Goal: Check status: Check status

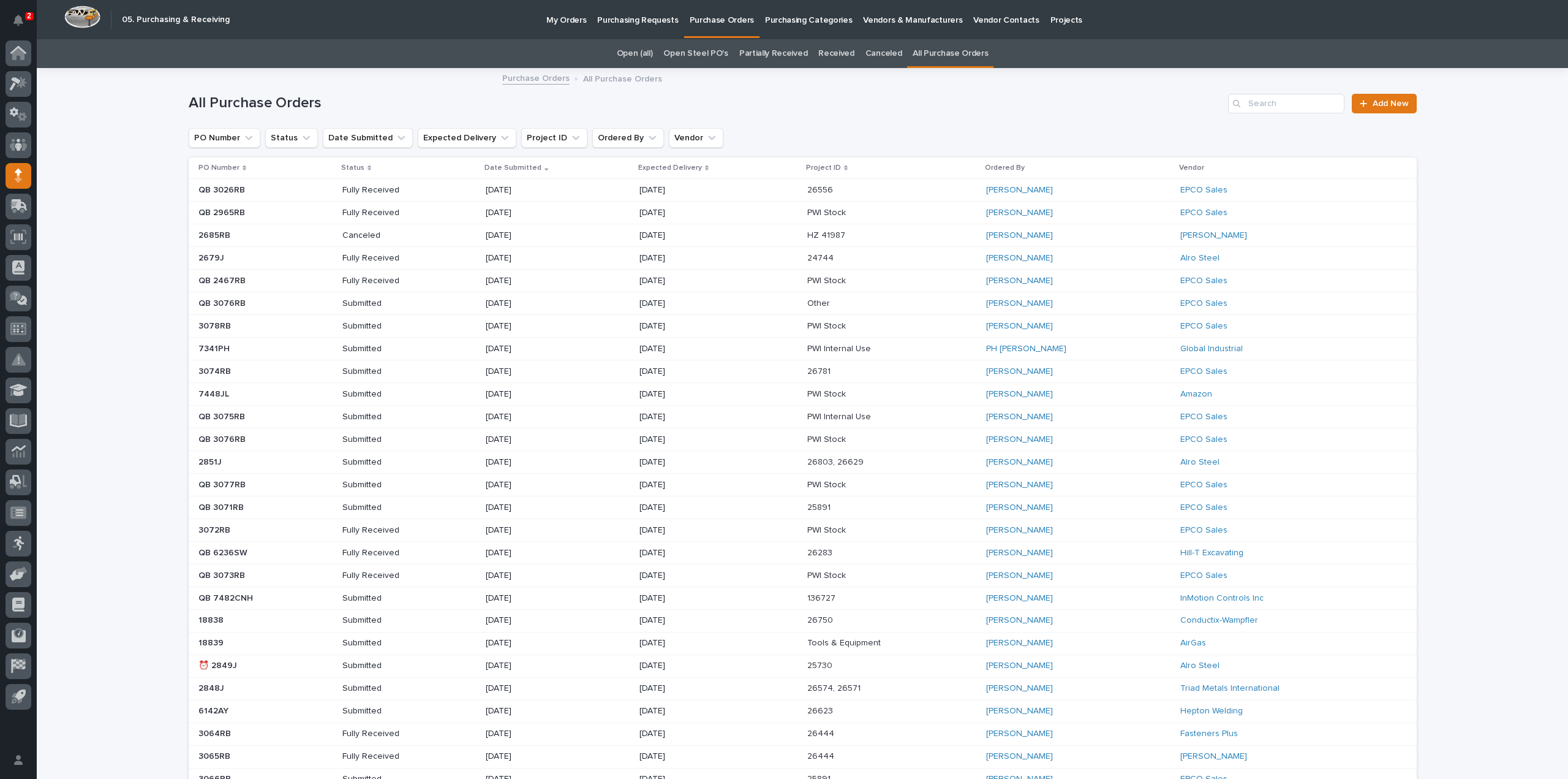
click at [624, 23] on p "Purchasing Requests" at bounding box center [637, 13] width 80 height 26
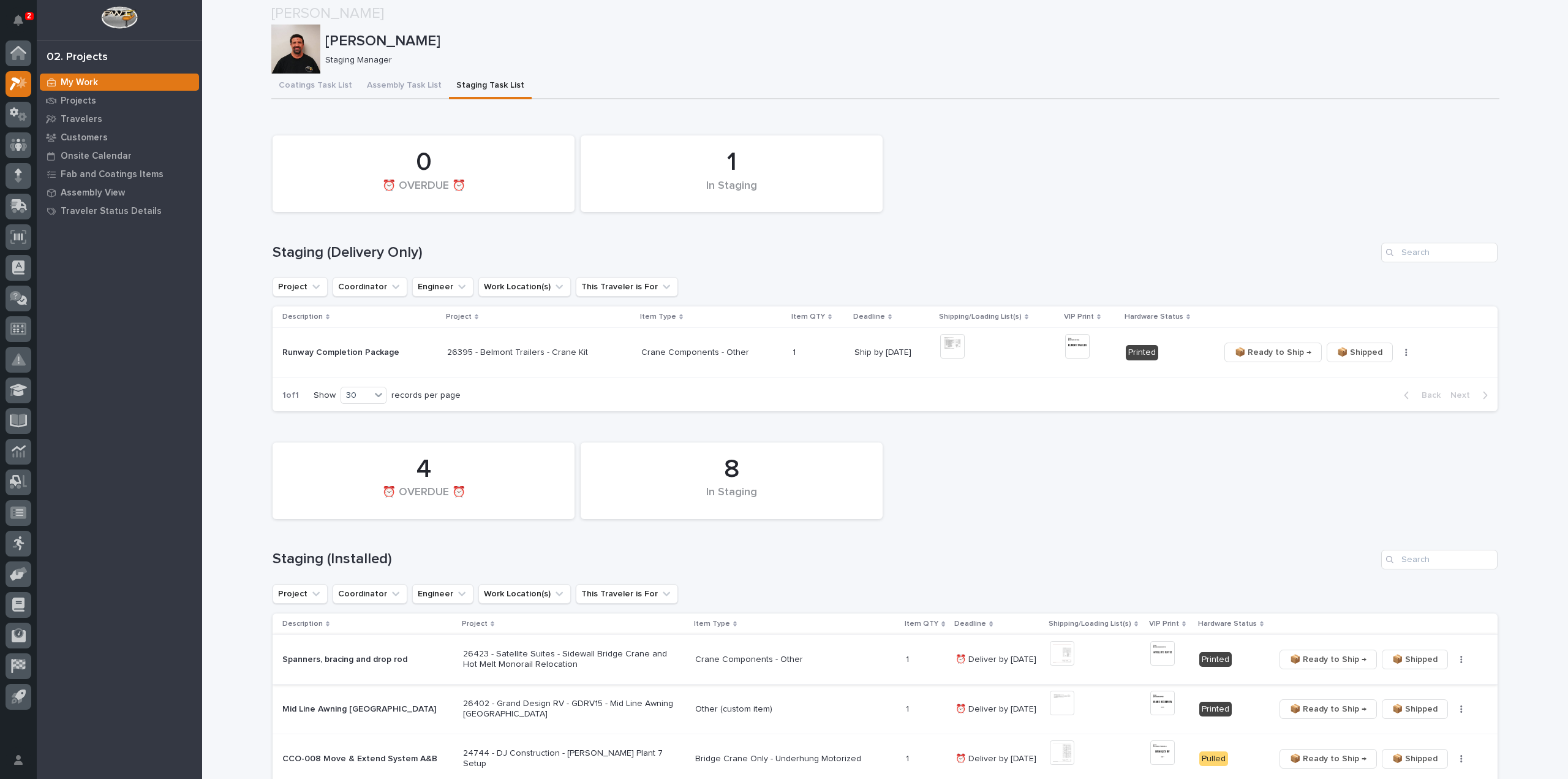
scroll to position [245, 0]
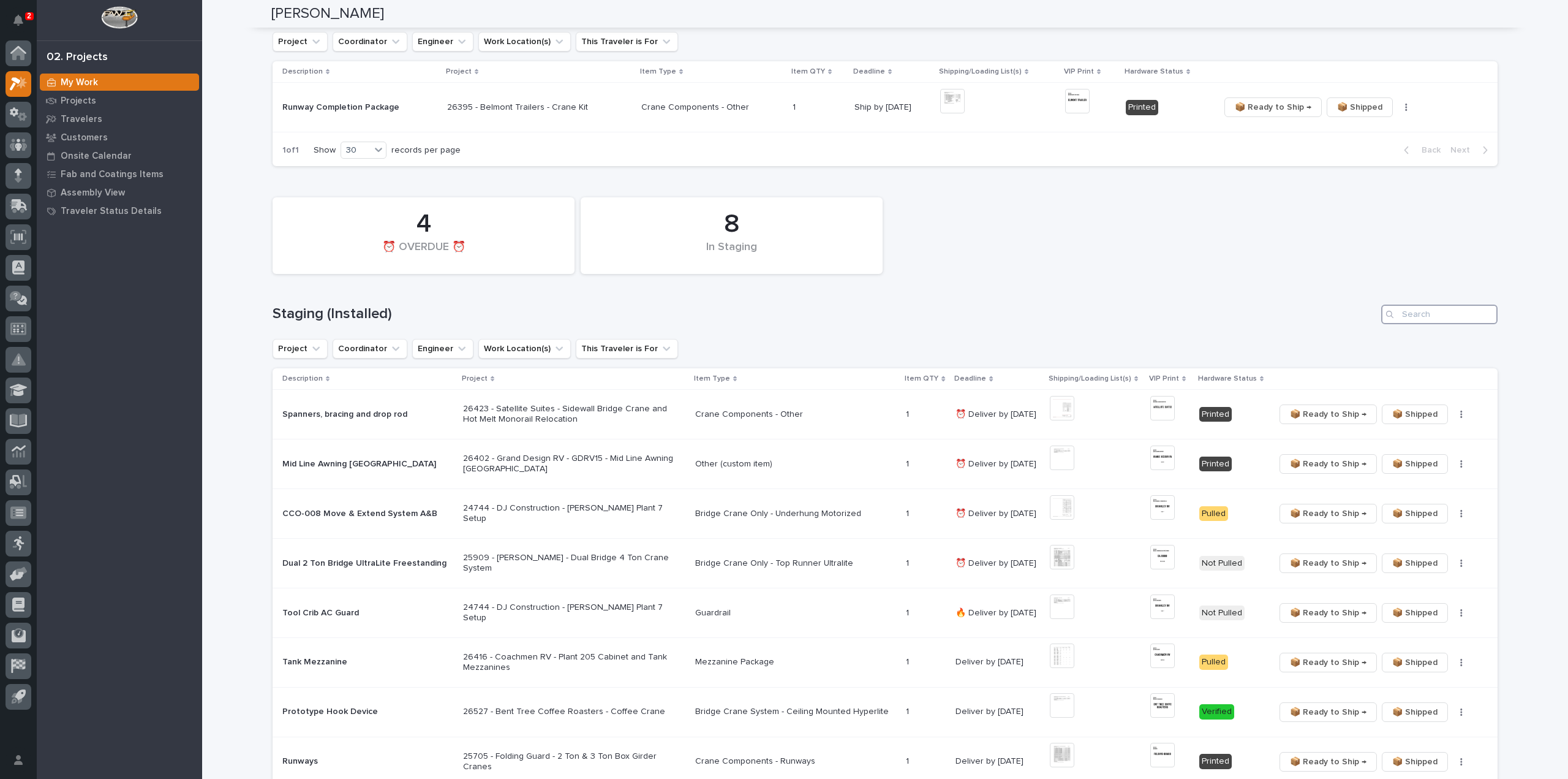
click at [1403, 318] on input "Search" at bounding box center [1438, 315] width 116 height 20
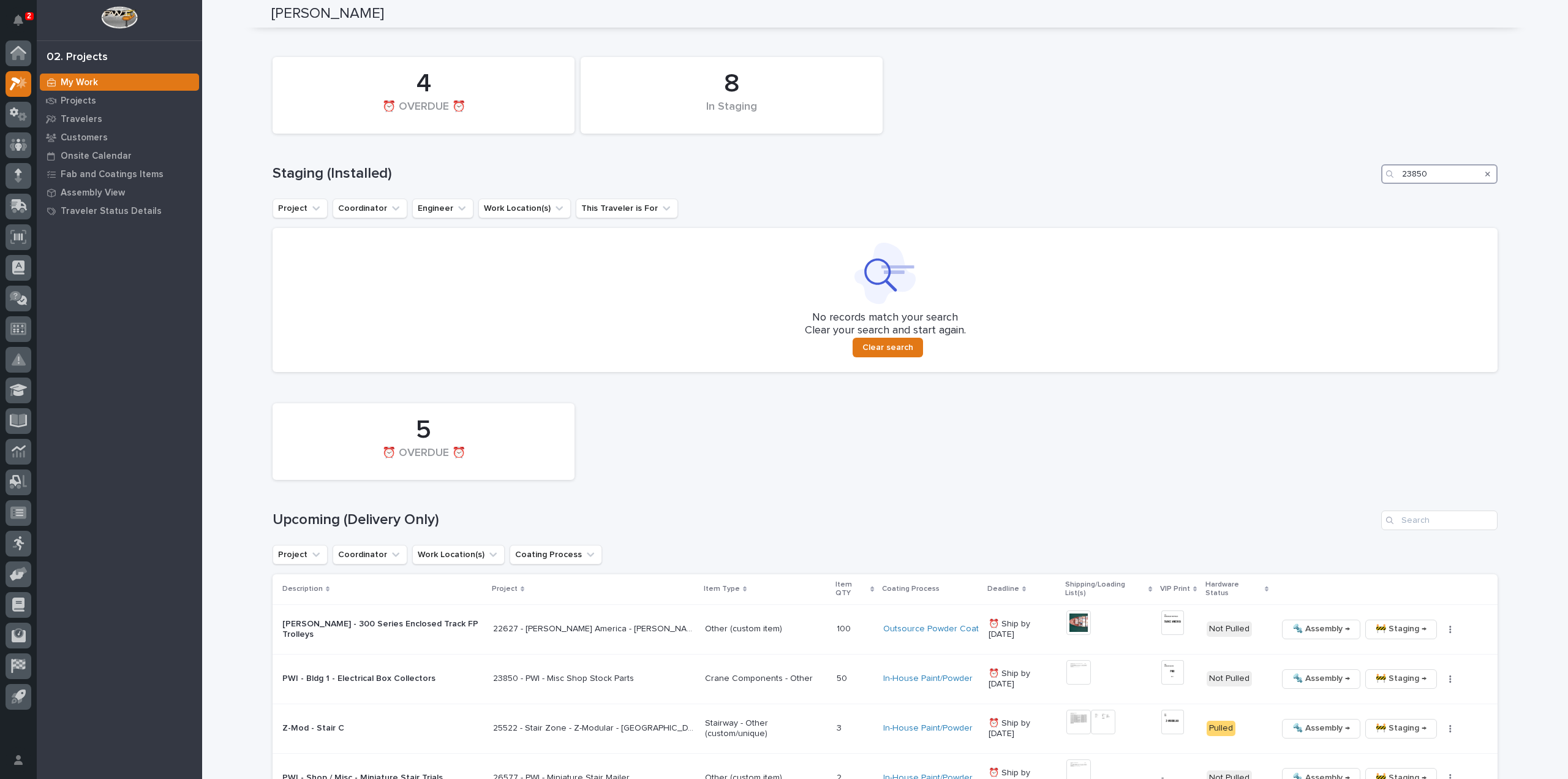
scroll to position [612, 0]
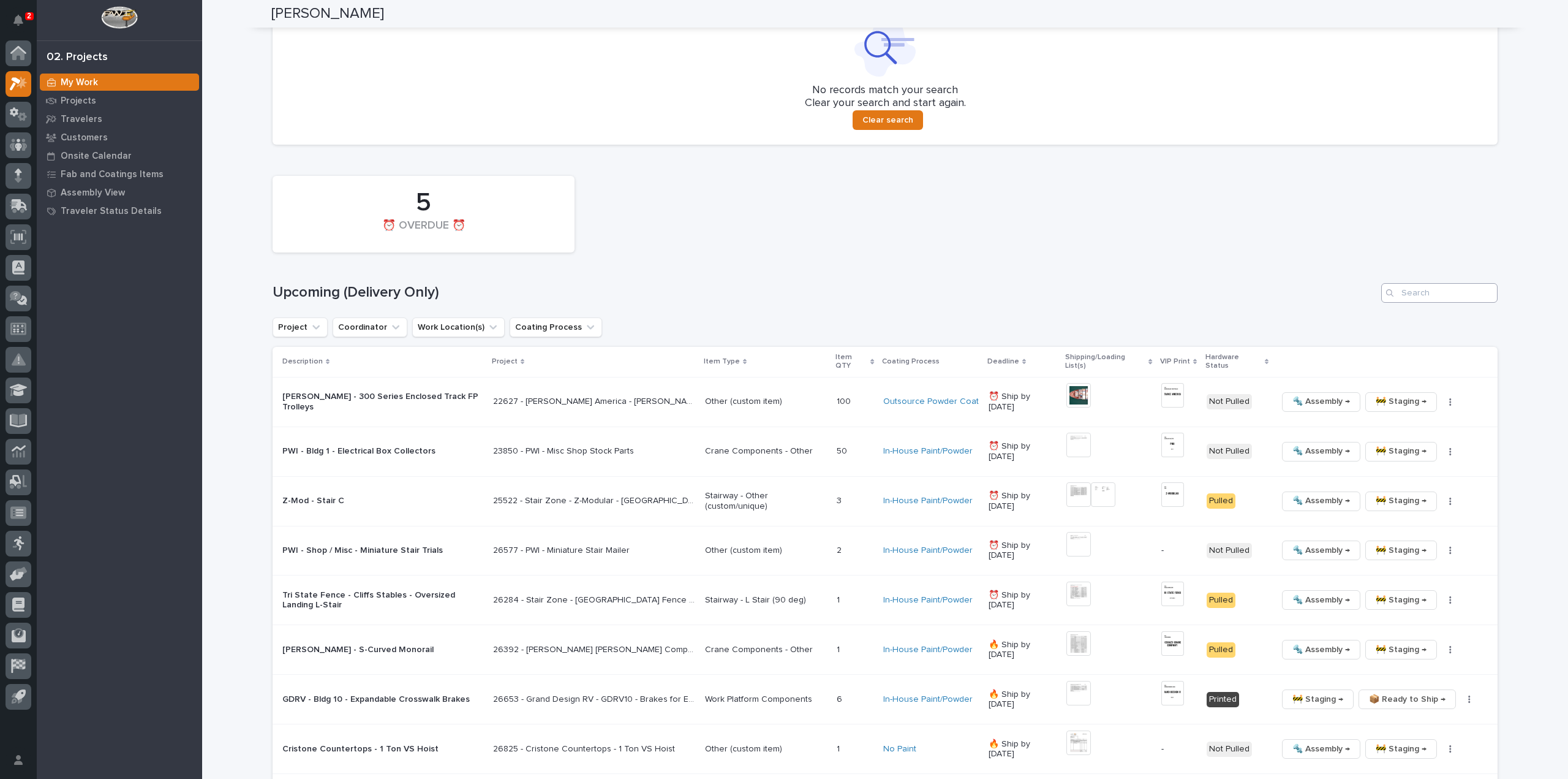
type input "23850"
click at [1409, 292] on input "Search" at bounding box center [1438, 293] width 116 height 20
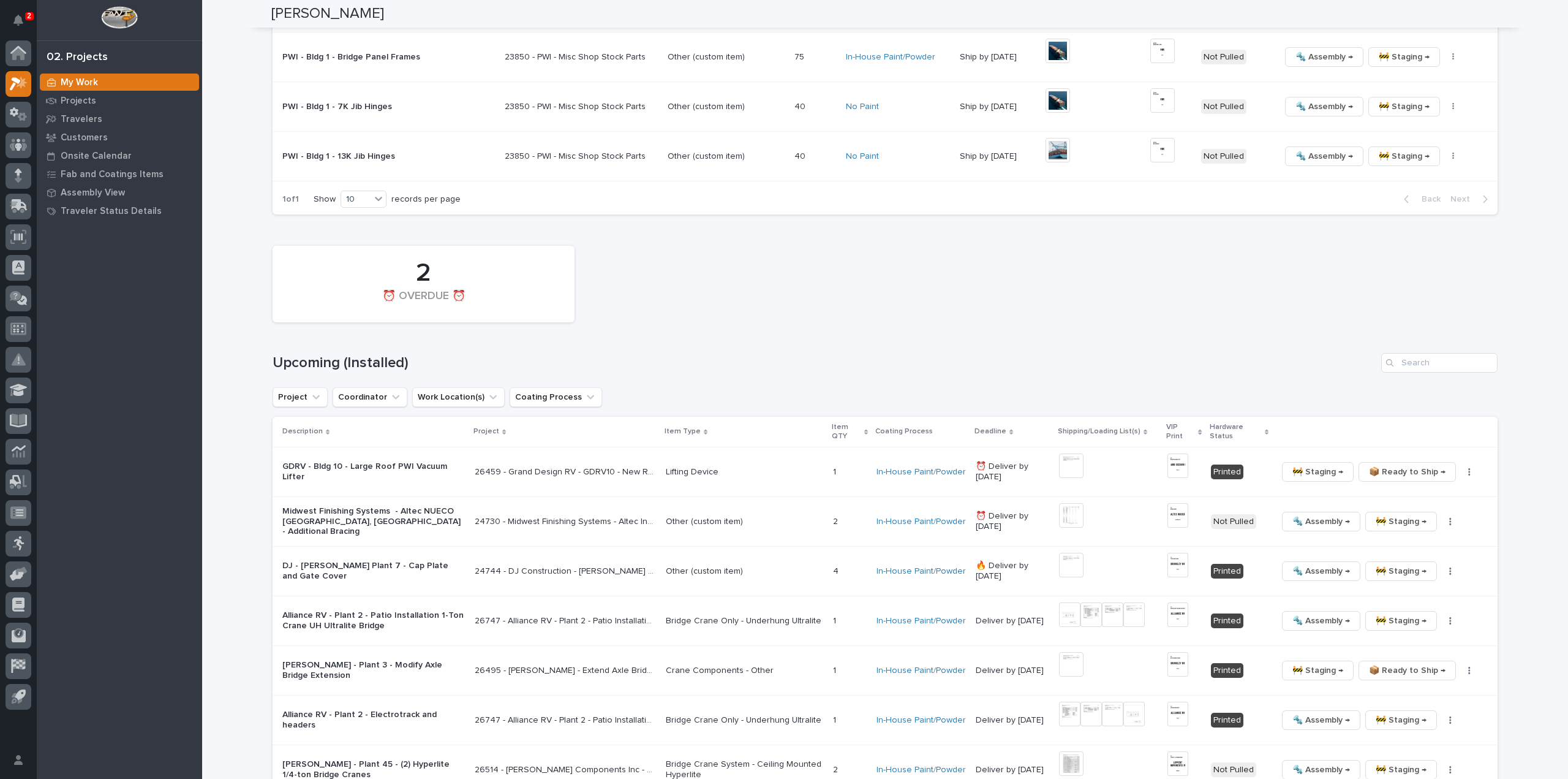
scroll to position [1269, 0]
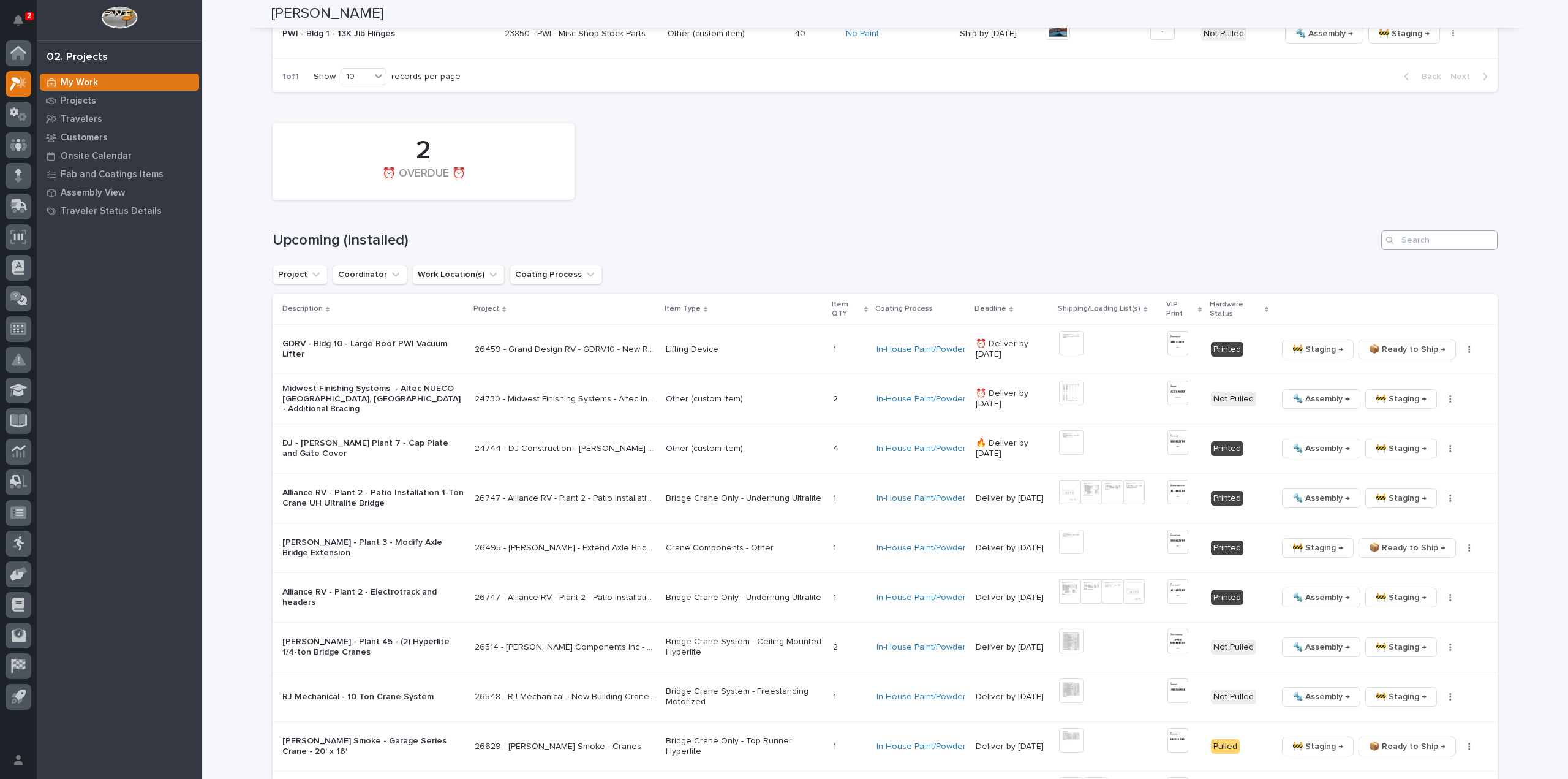
type input "23850"
click at [1431, 239] on input "Search" at bounding box center [1438, 240] width 116 height 20
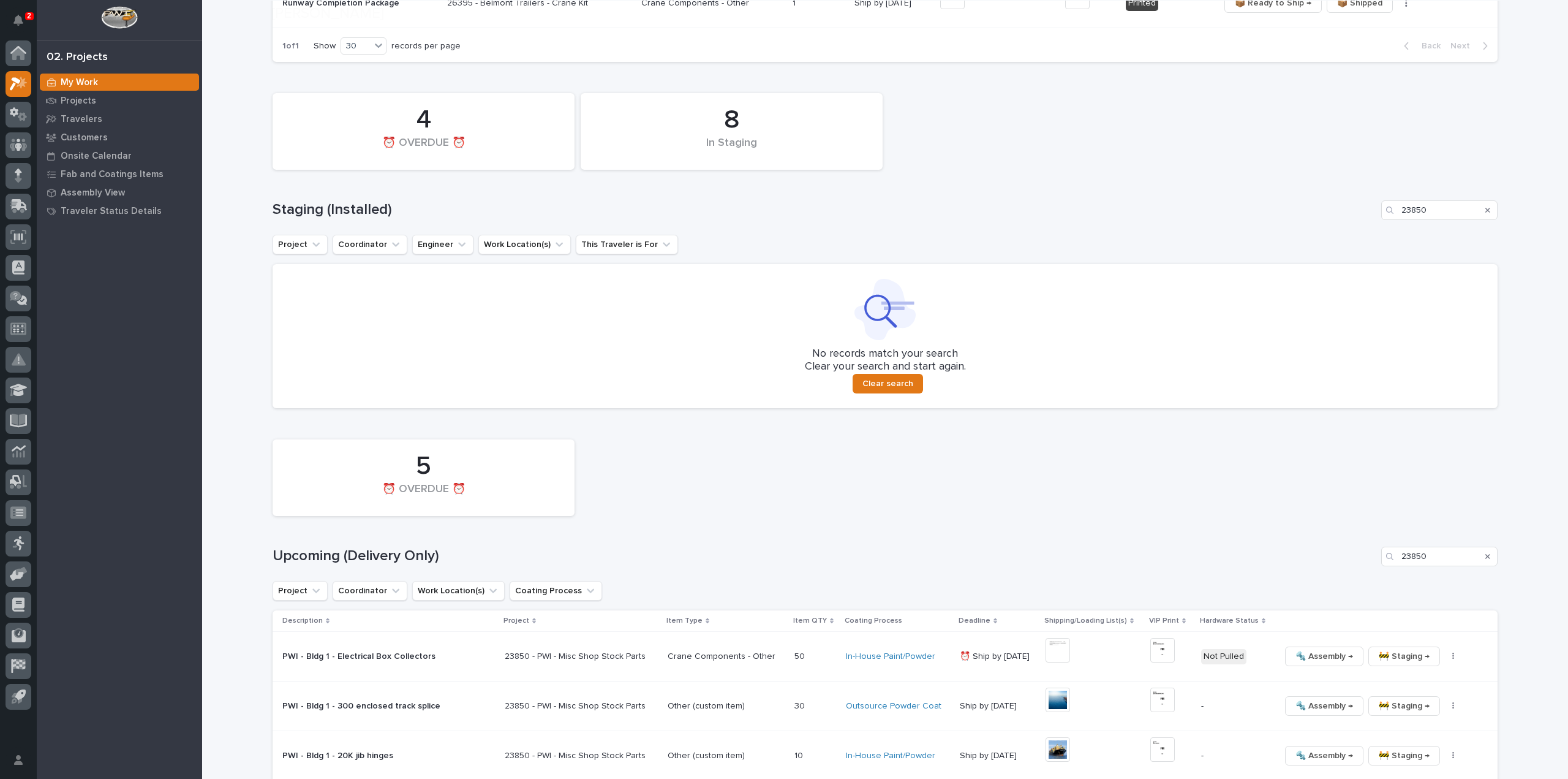
scroll to position [367, 0]
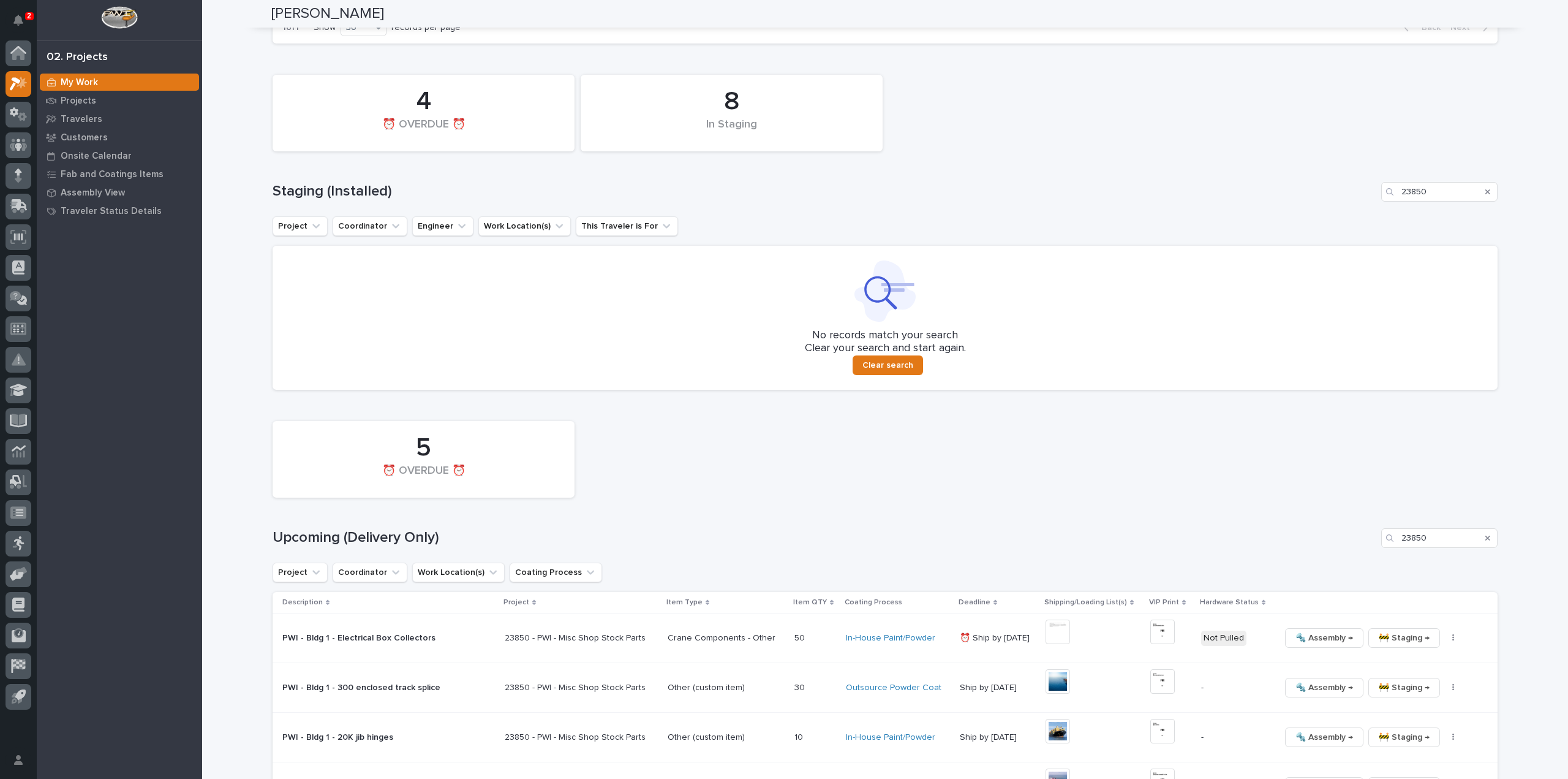
type input "23850"
click at [1485, 189] on icon "Search" at bounding box center [1487, 192] width 5 height 7
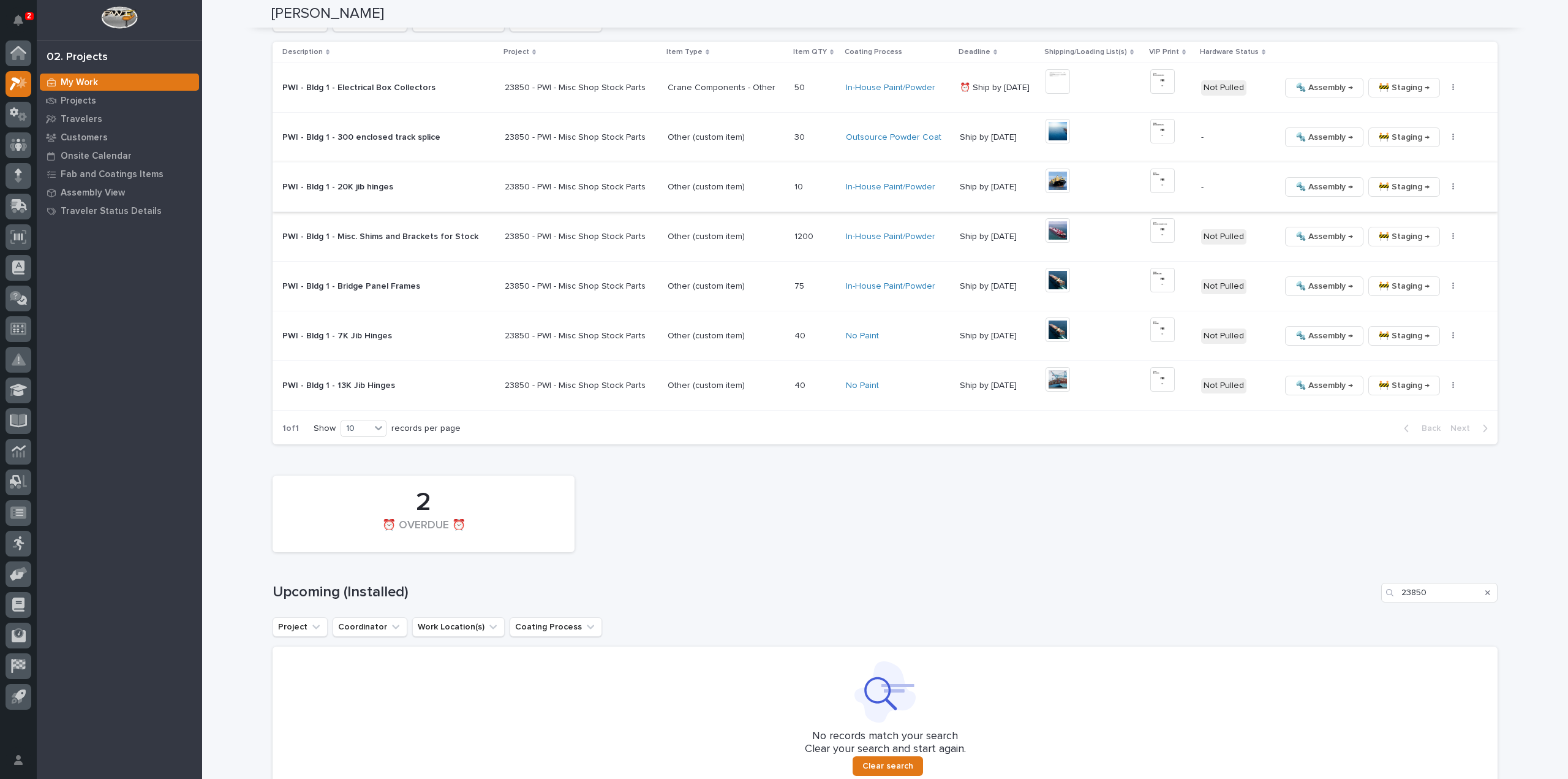
scroll to position [1340, 0]
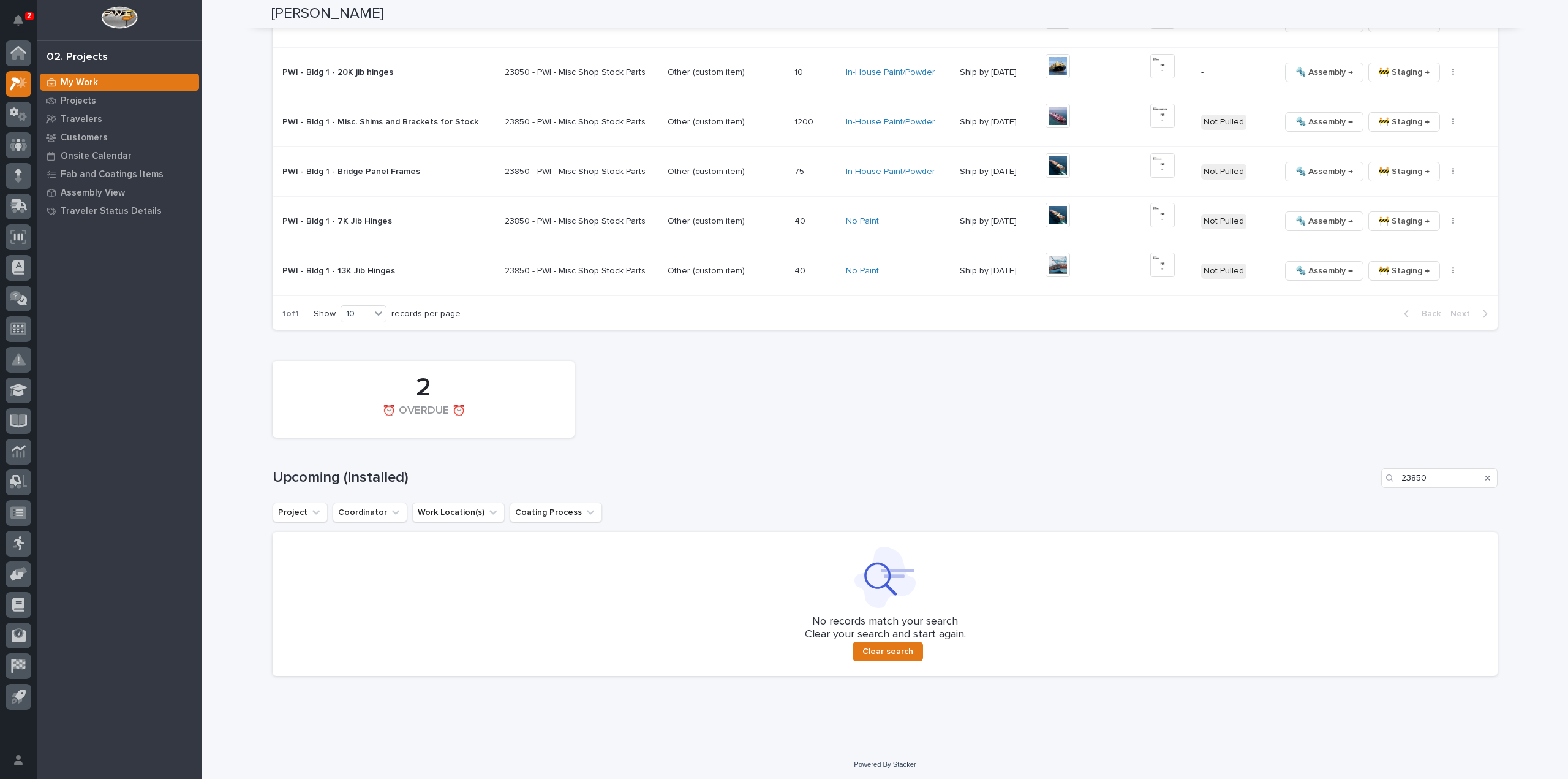
click at [1485, 476] on icon "Search" at bounding box center [1487, 477] width 5 height 7
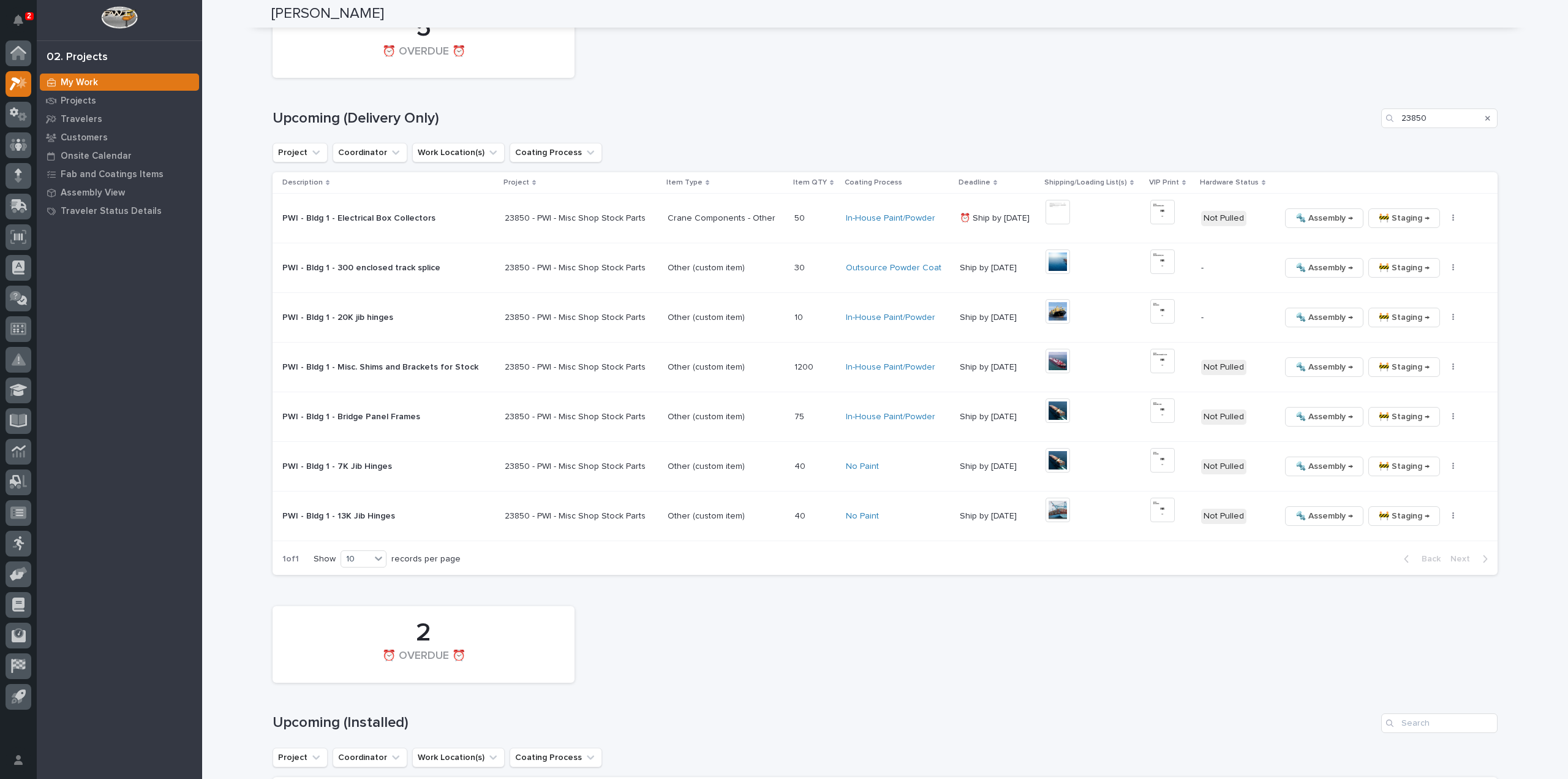
scroll to position [973, 0]
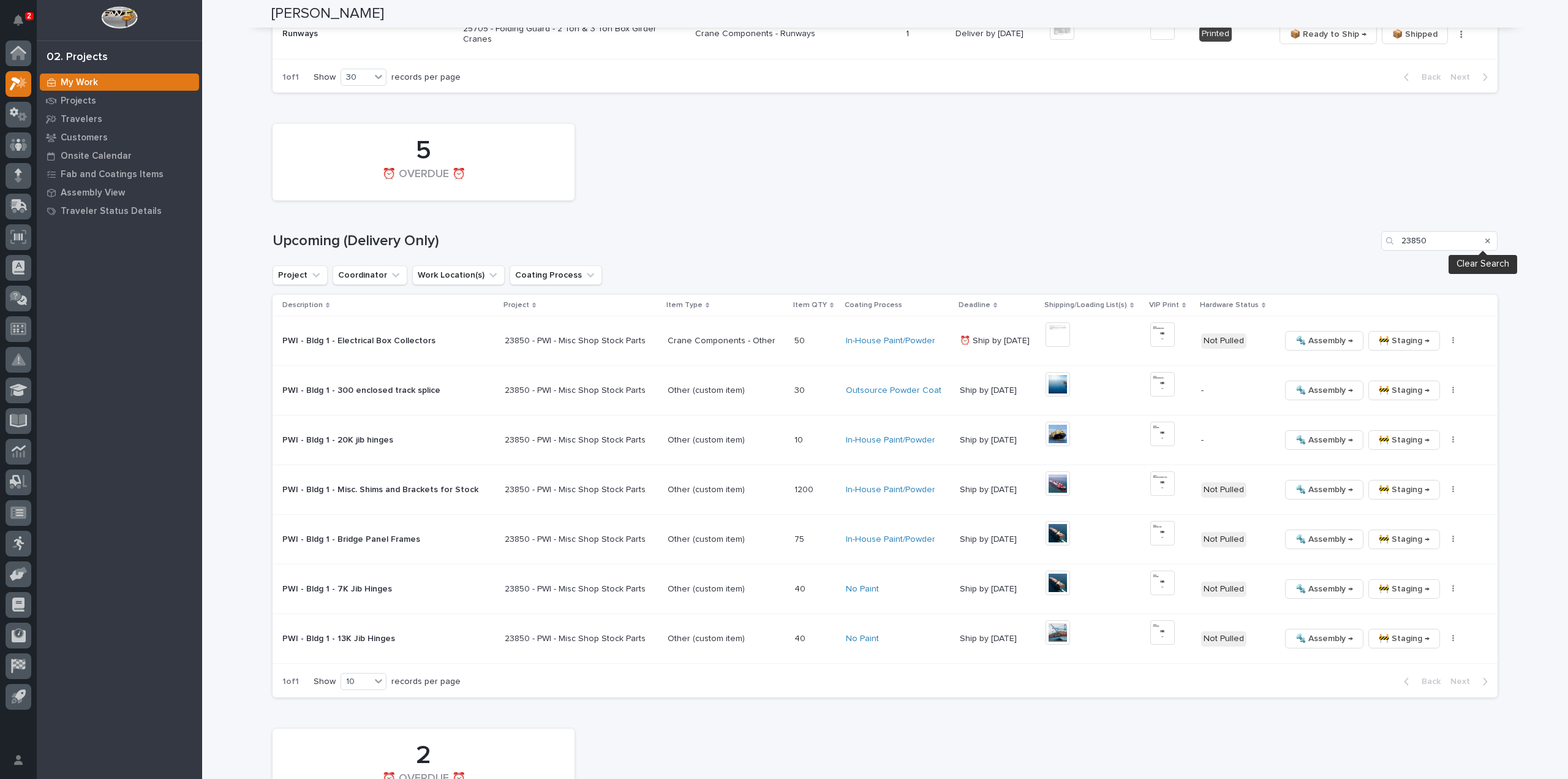
click at [1485, 239] on icon "Search" at bounding box center [1487, 240] width 5 height 5
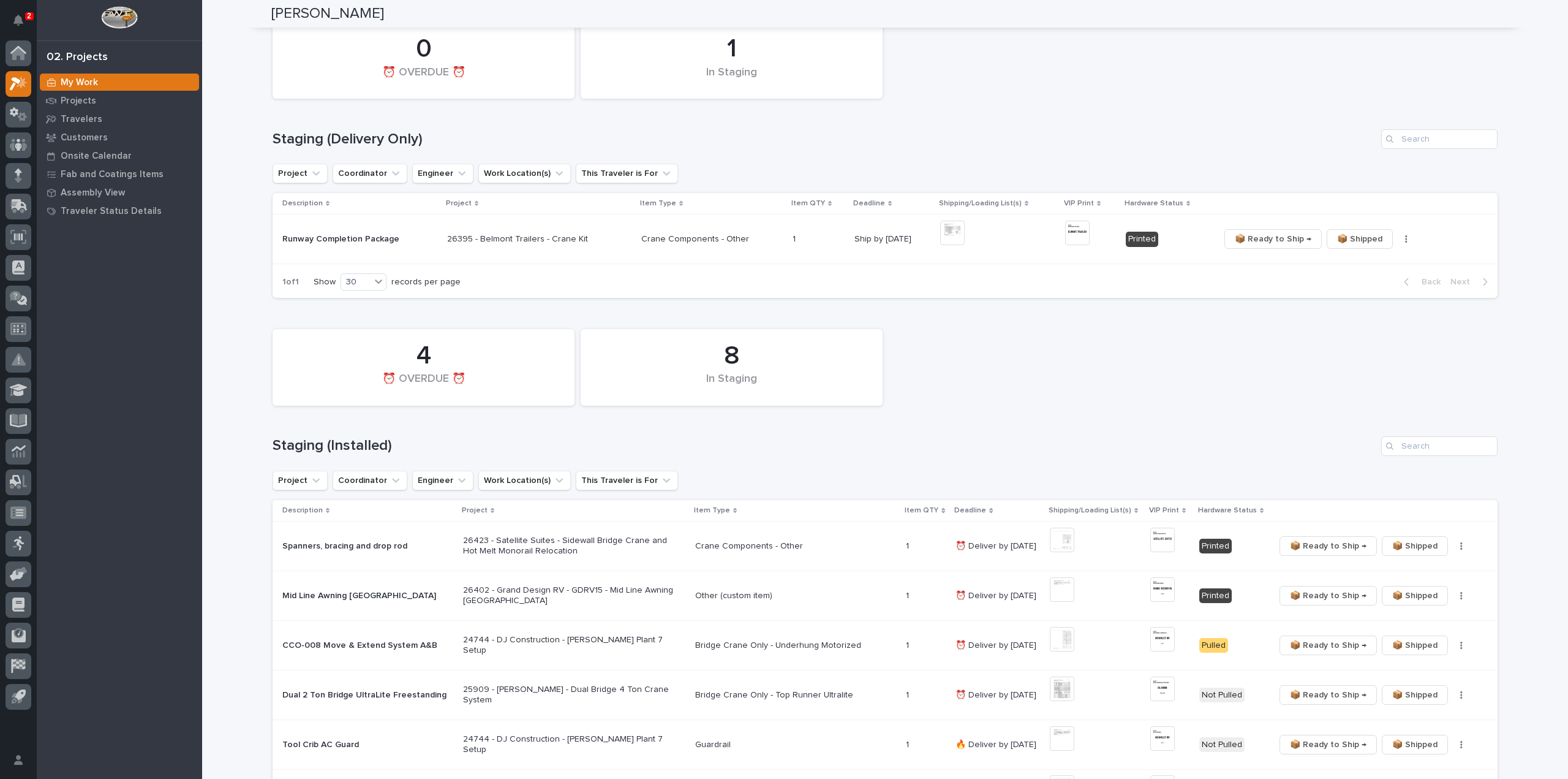
scroll to position [0, 0]
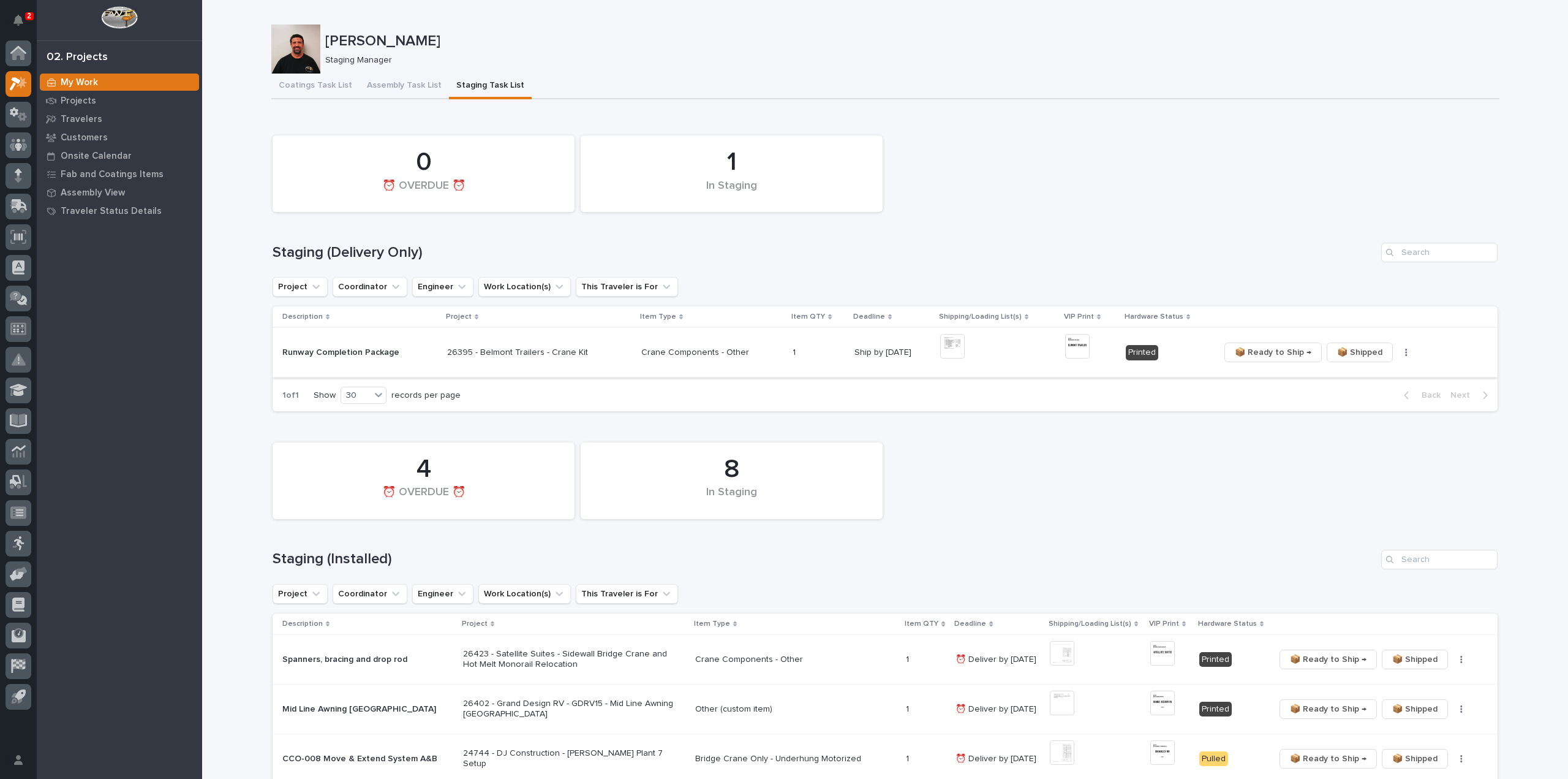
click at [947, 347] on img at bounding box center [952, 345] width 25 height 25
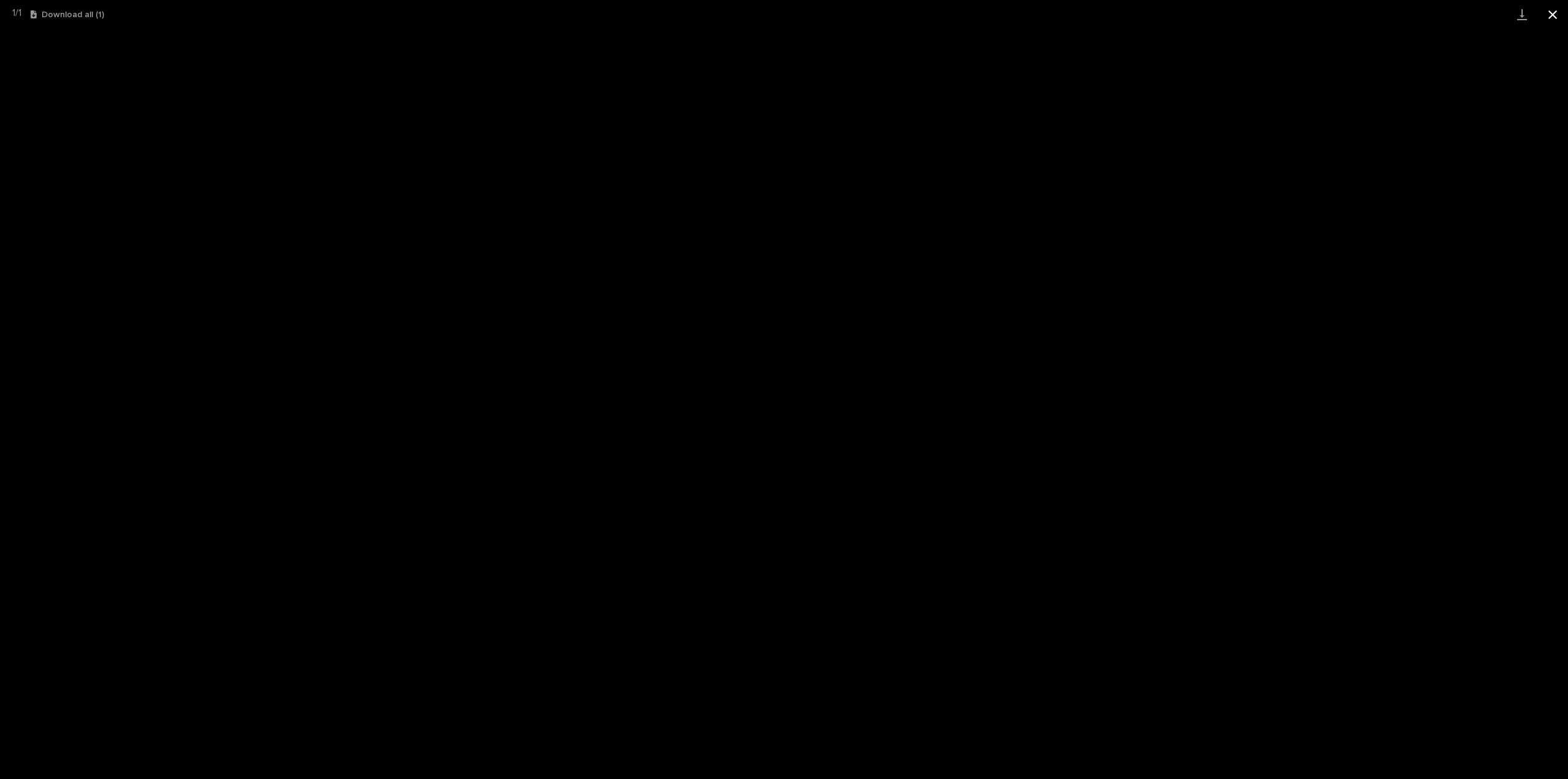
click at [1555, 17] on button "Close gallery" at bounding box center [1552, 14] width 31 height 29
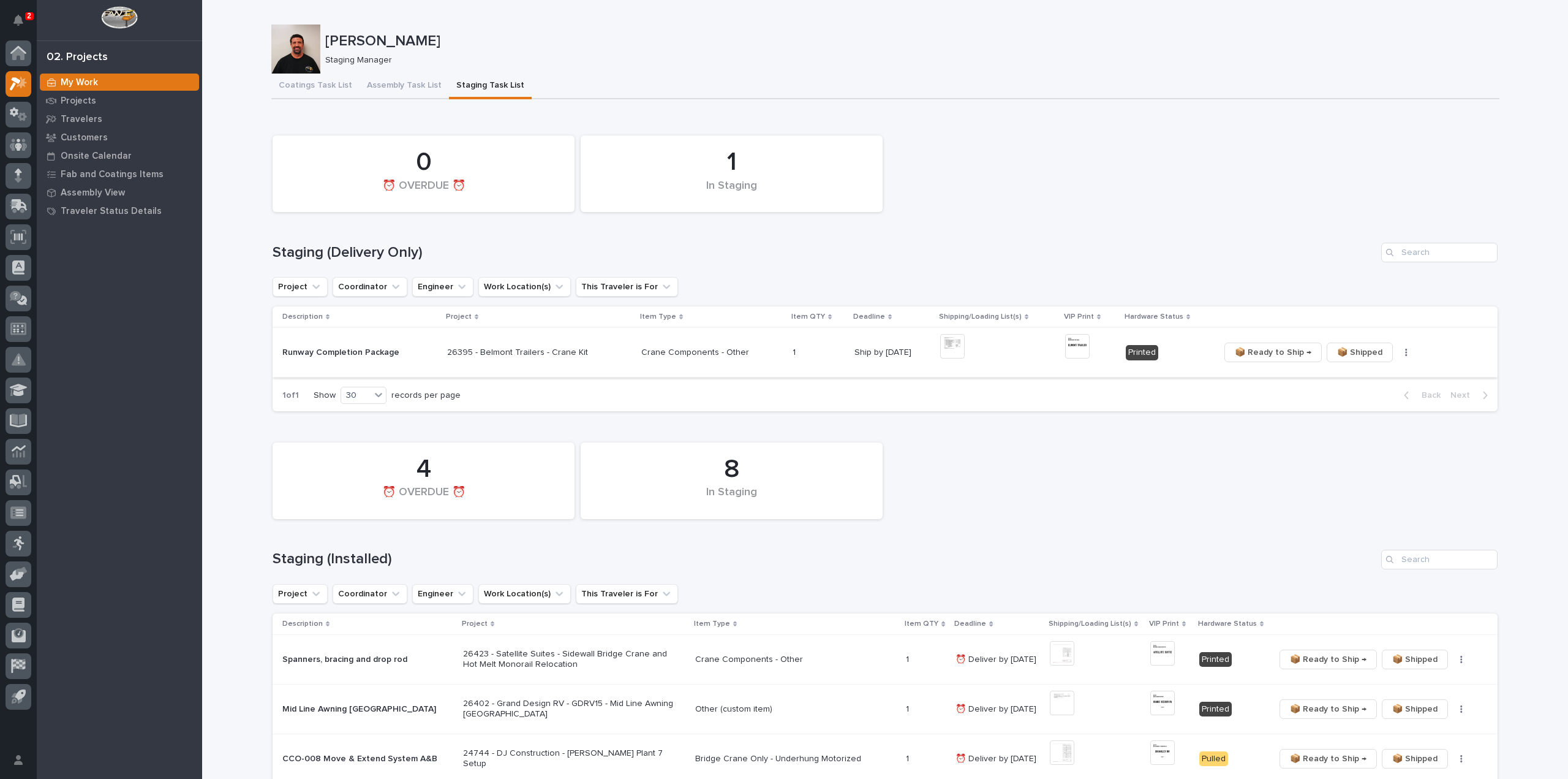
click at [1065, 351] on img at bounding box center [1077, 345] width 25 height 25
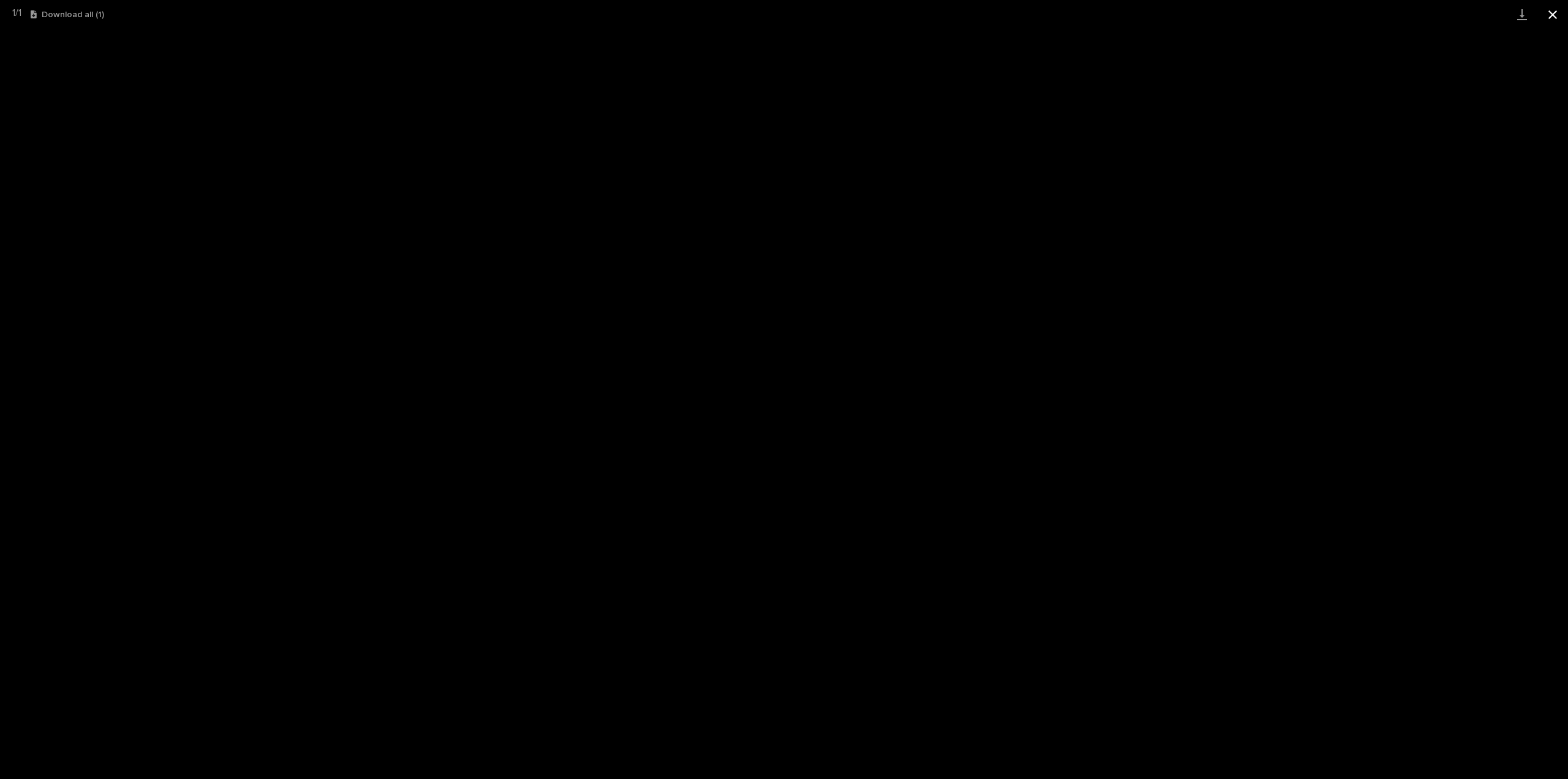
click at [1552, 15] on button "Close gallery" at bounding box center [1552, 14] width 31 height 29
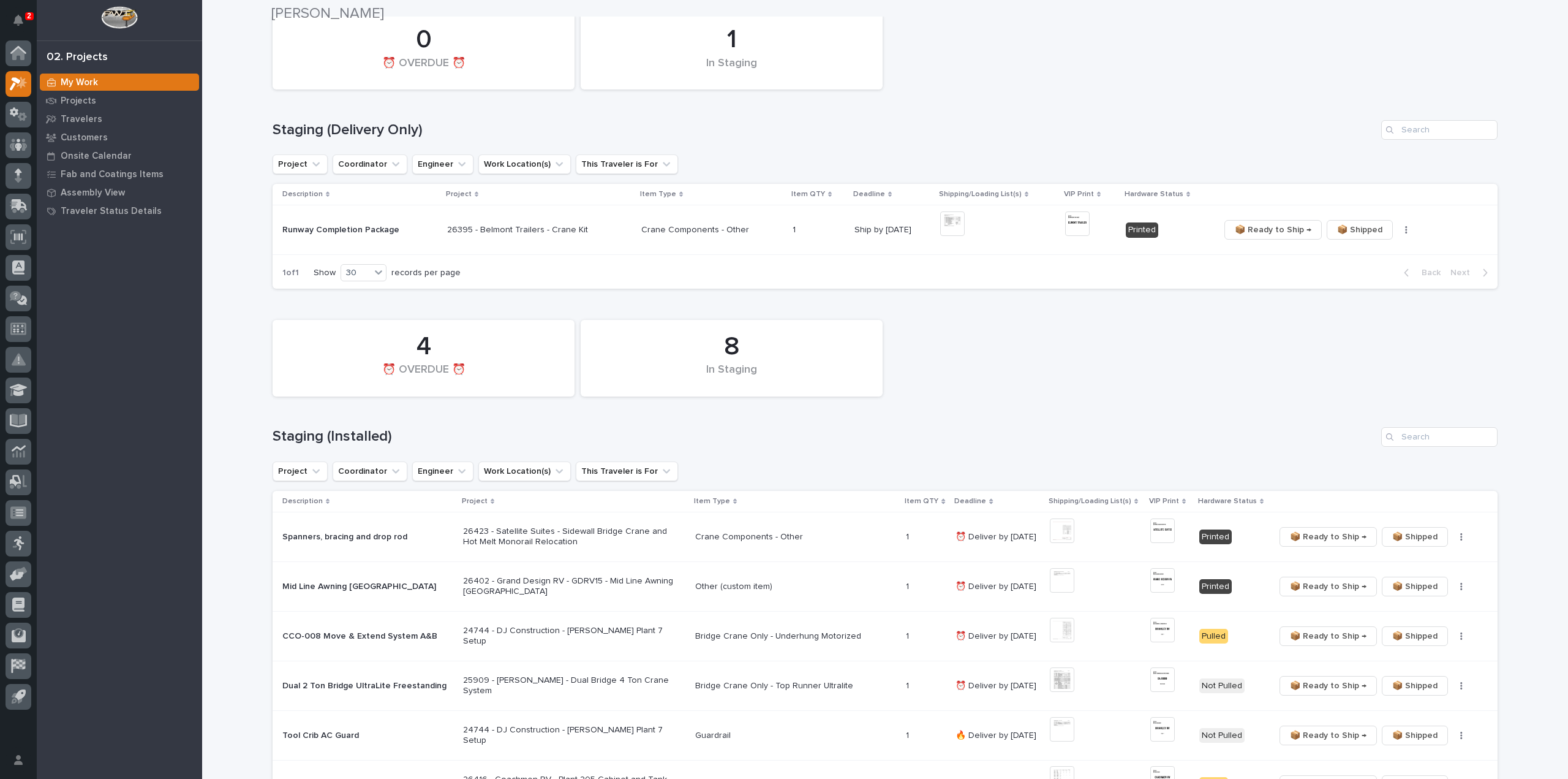
scroll to position [245, 0]
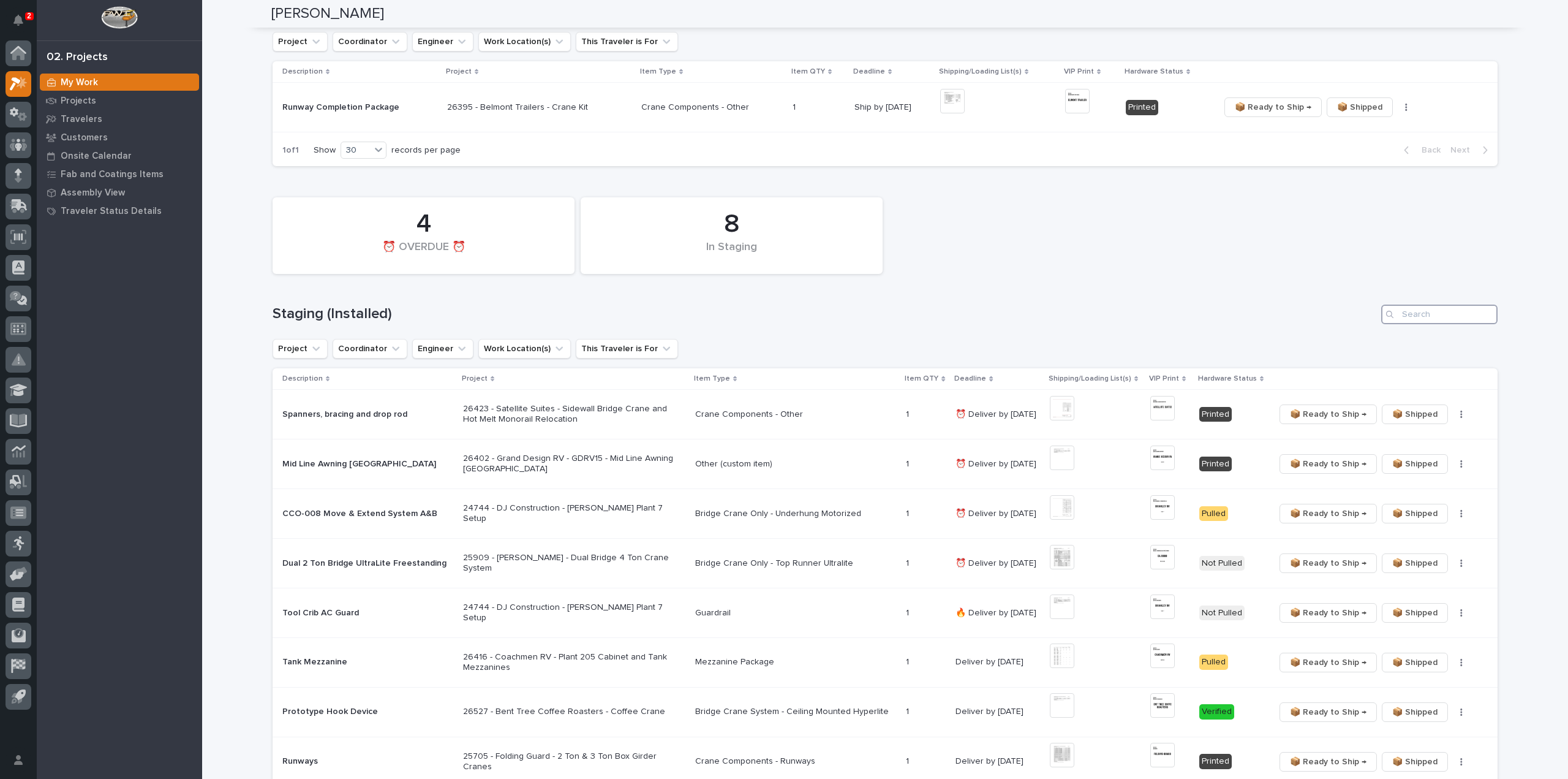
click at [1429, 316] on input "Search" at bounding box center [1438, 315] width 116 height 20
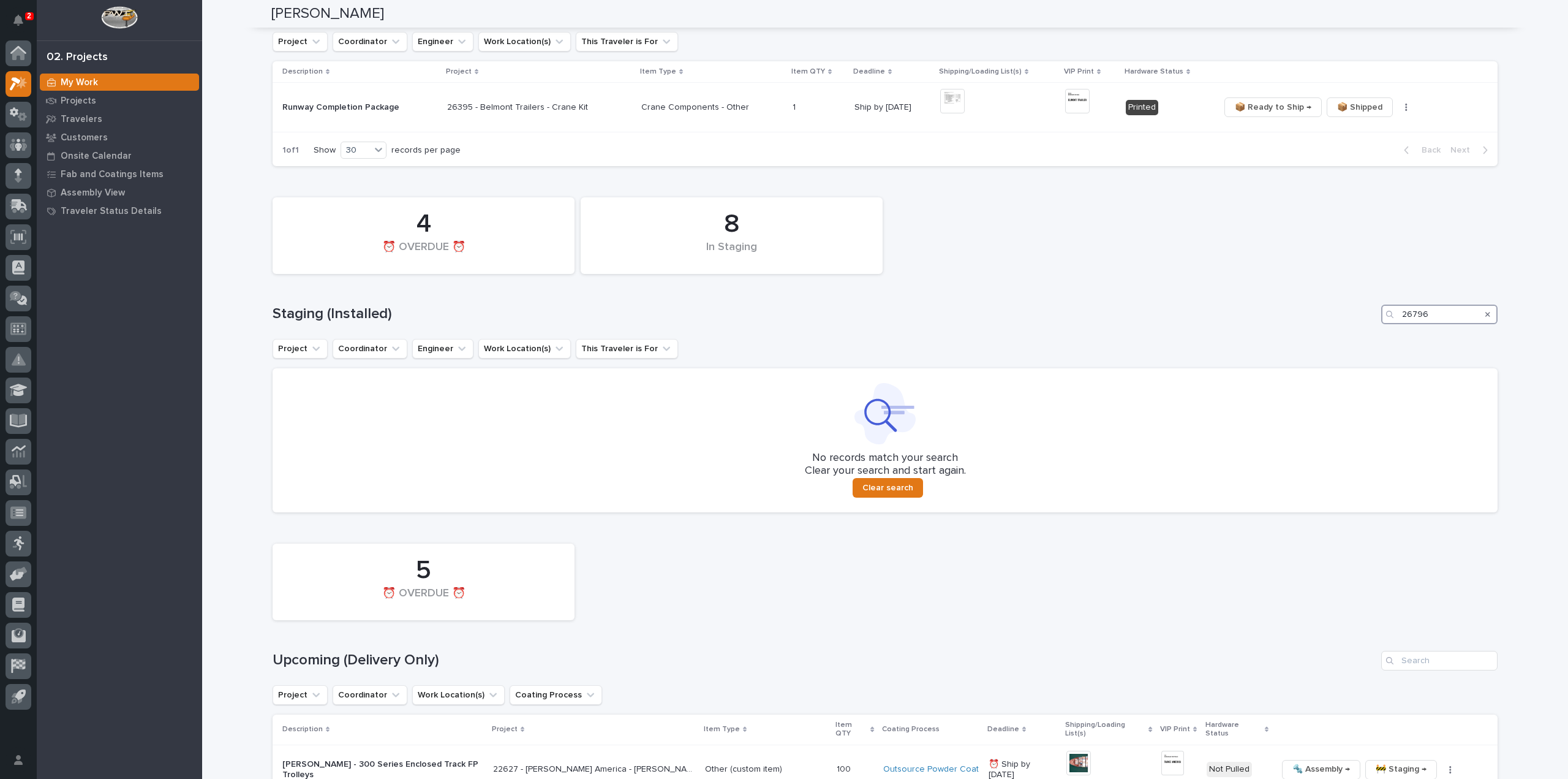
scroll to position [367, 0]
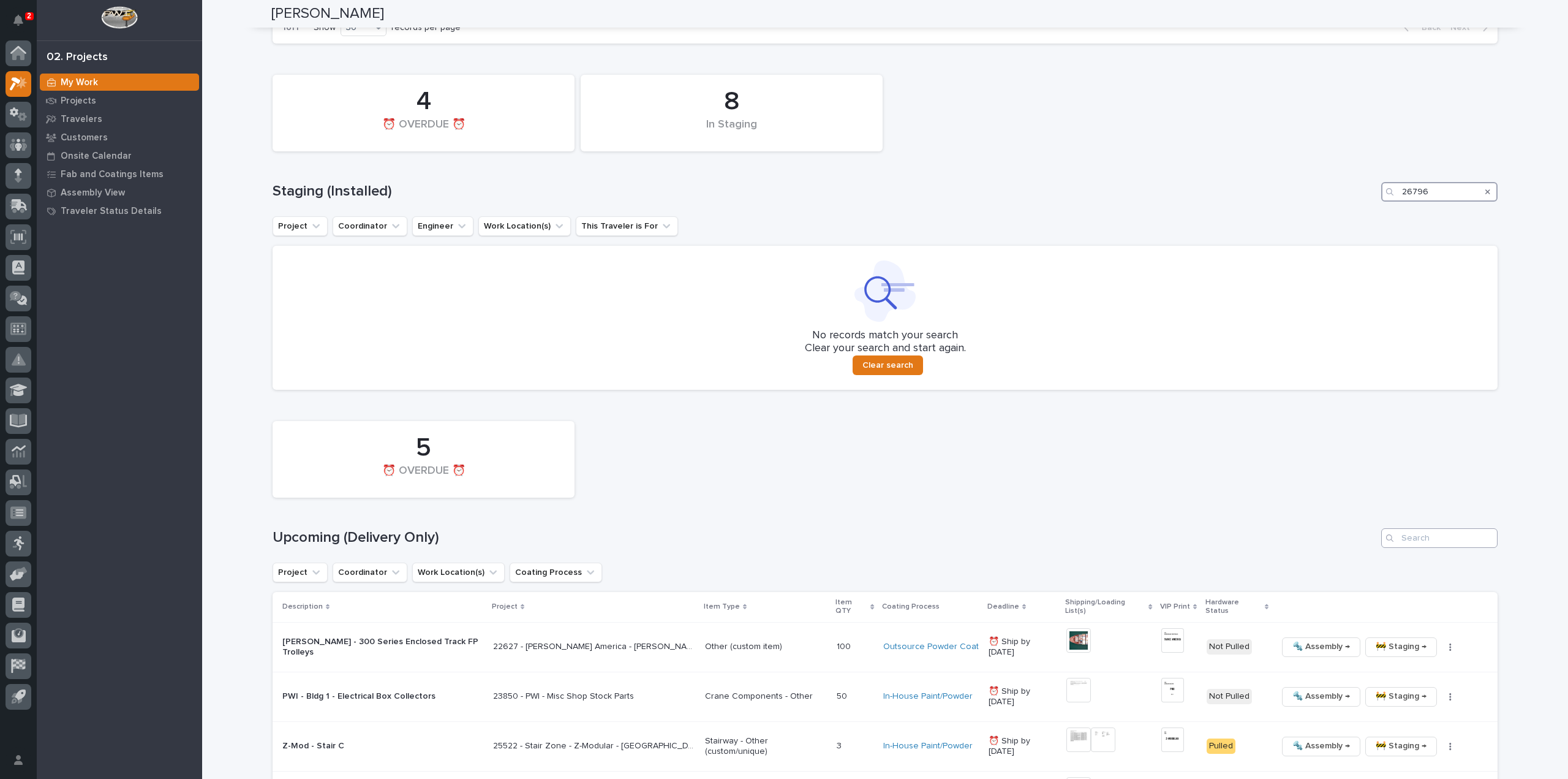
type input "26796"
click at [1417, 533] on input "Search" at bounding box center [1438, 538] width 116 height 20
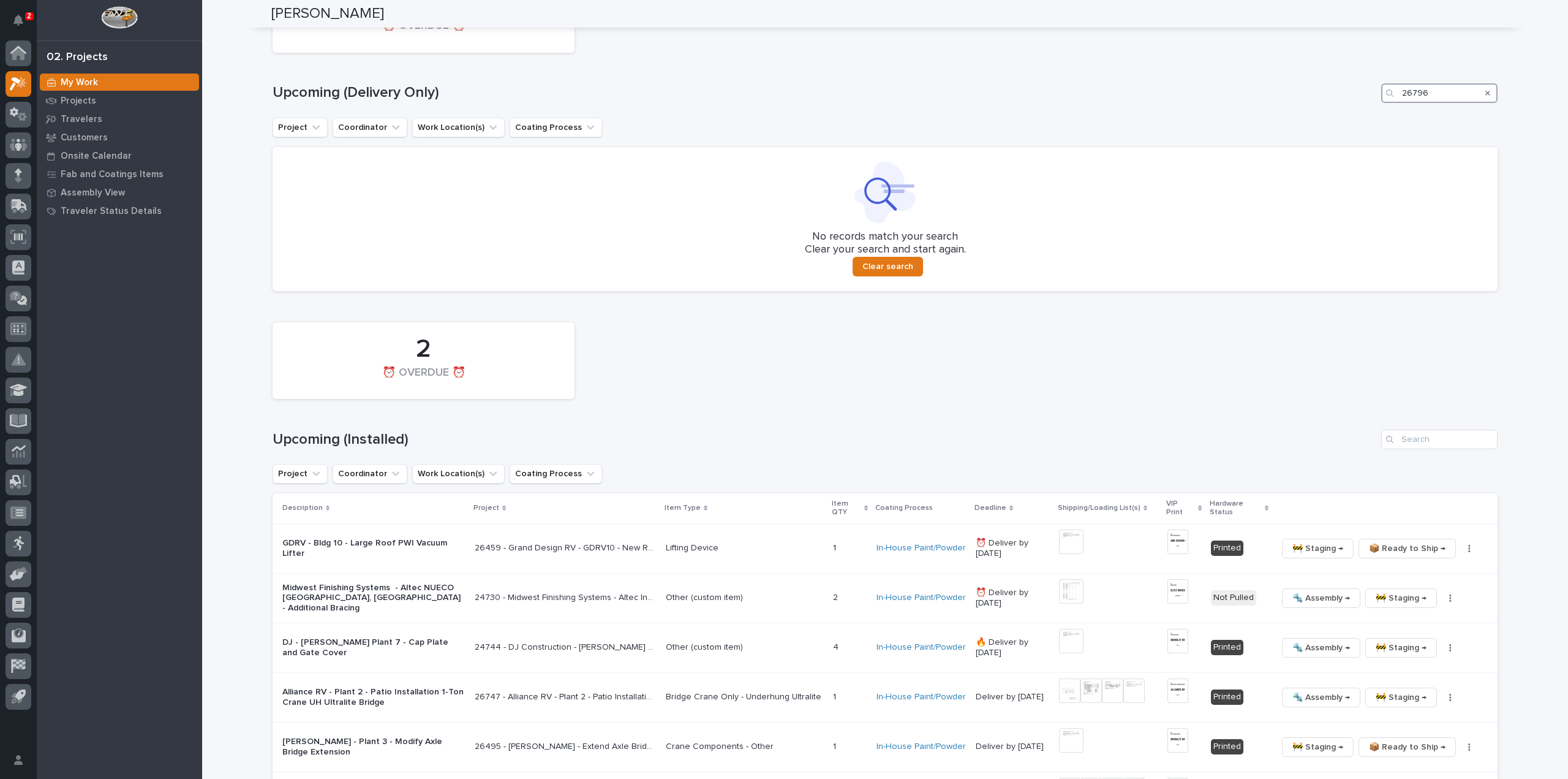
scroll to position [827, 0]
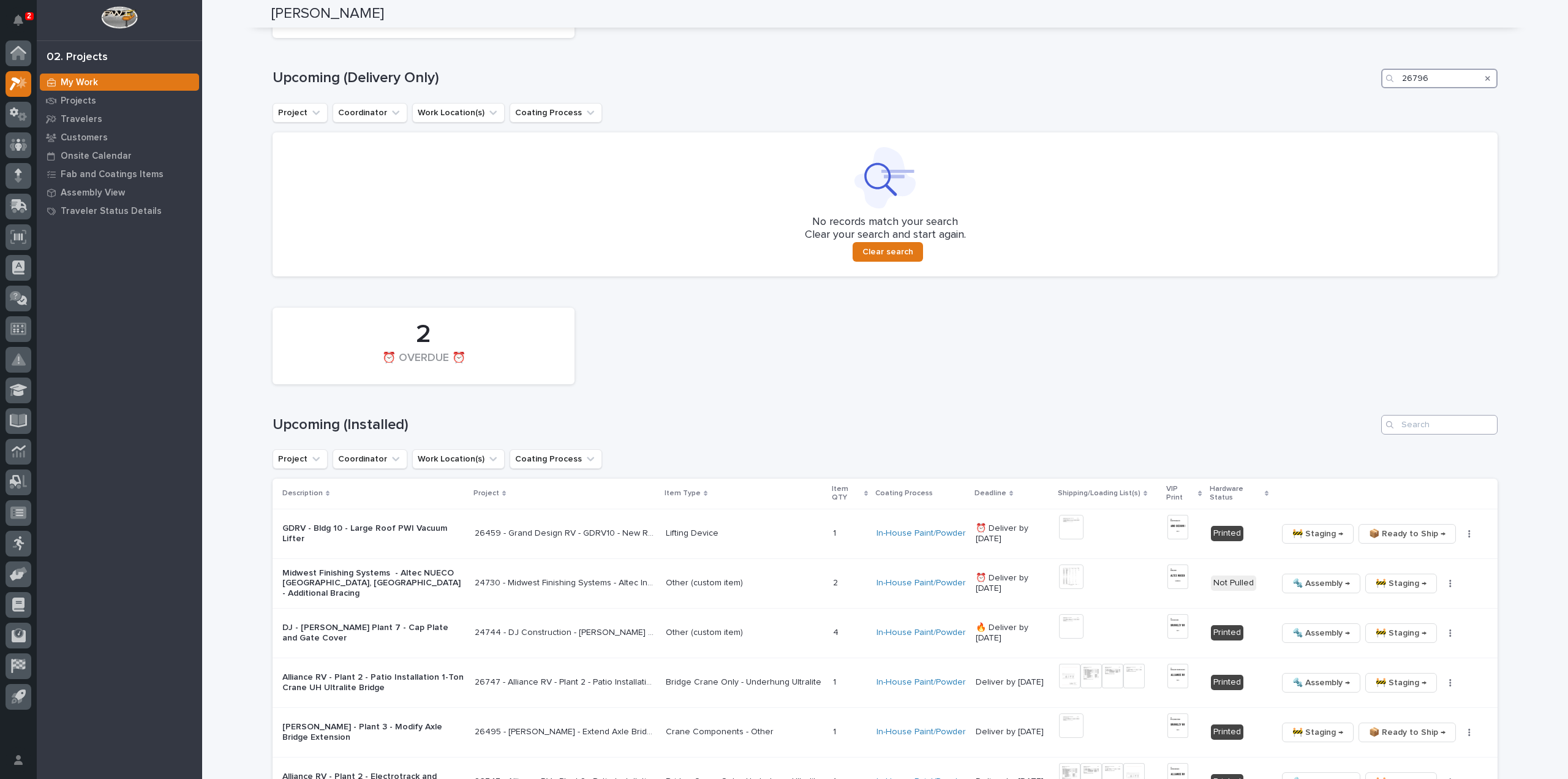
type input "26796"
click at [1458, 424] on input "Search" at bounding box center [1438, 425] width 116 height 20
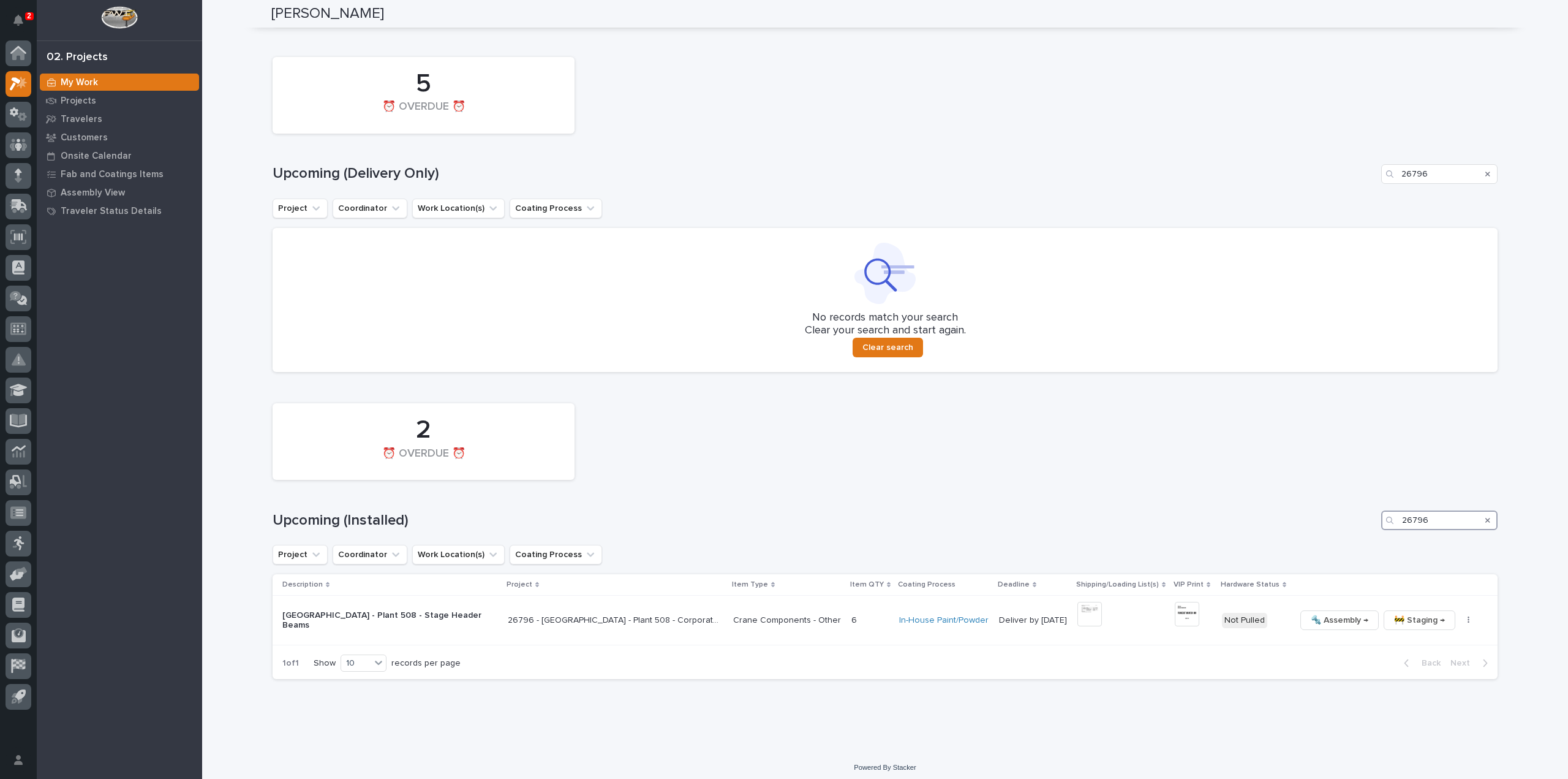
scroll to position [737, 0]
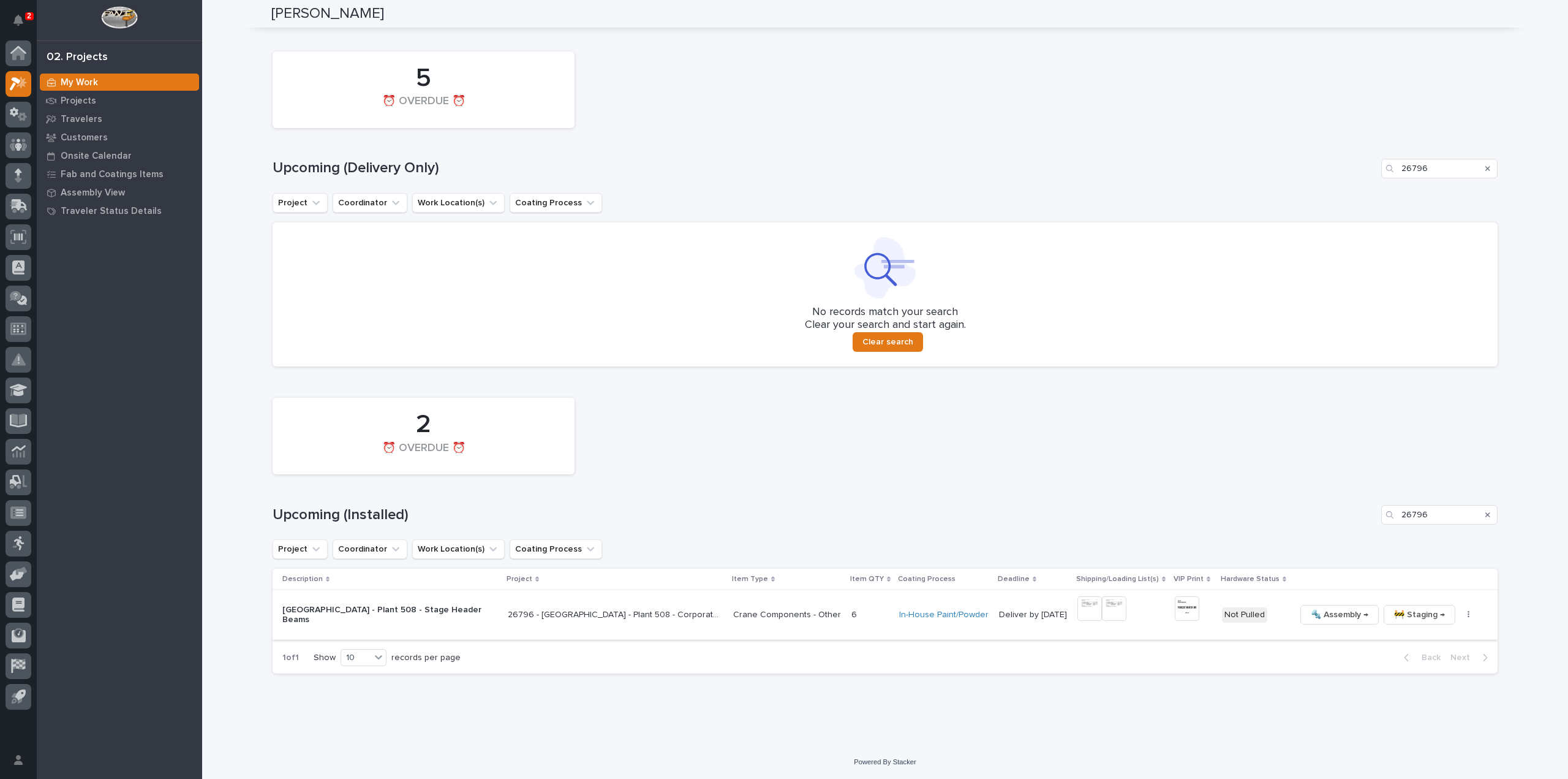
click at [1077, 612] on img at bounding box center [1089, 608] width 25 height 25
click at [1102, 612] on img at bounding box center [1114, 608] width 25 height 25
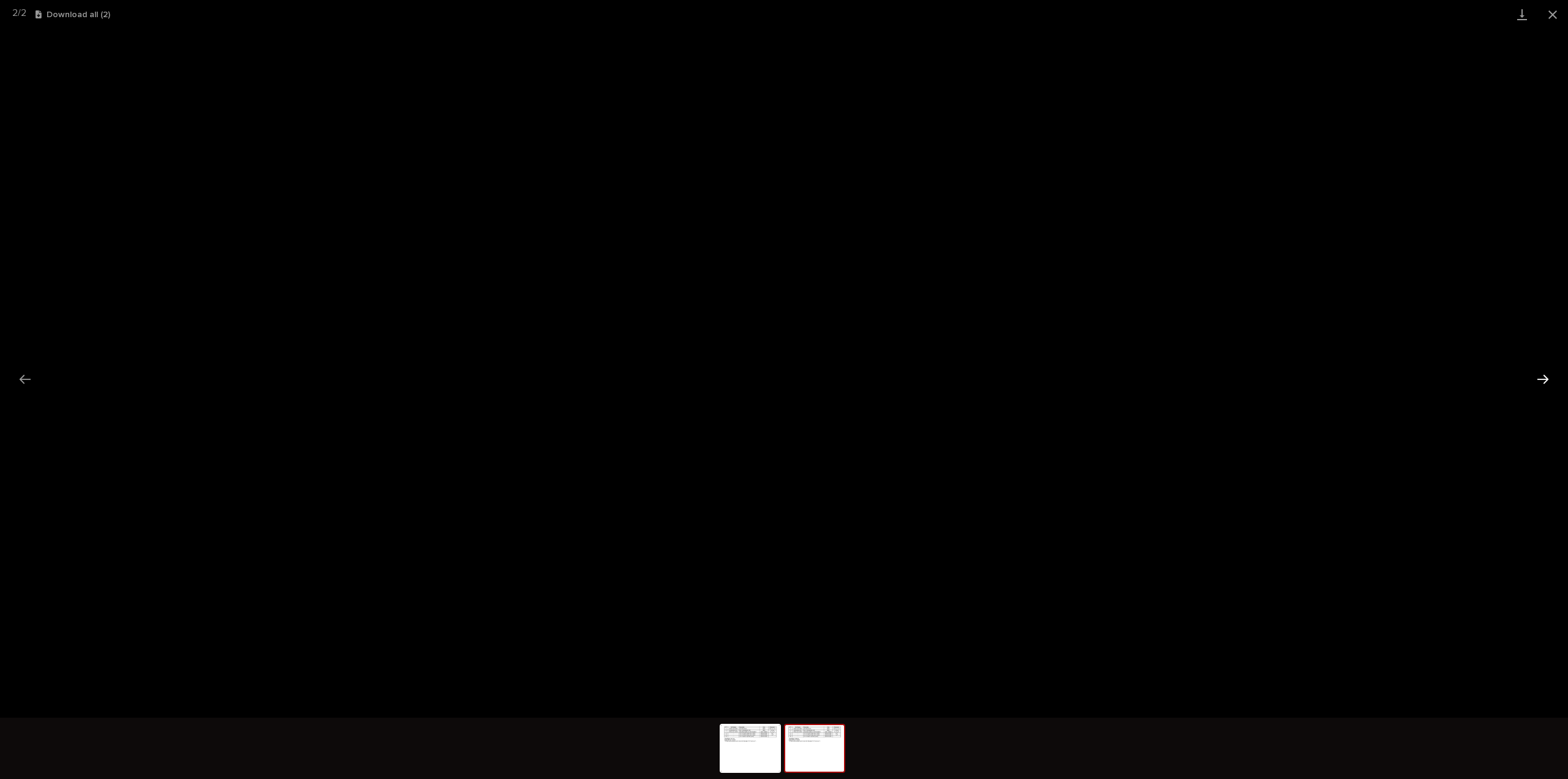
click at [1545, 379] on button "Next slide" at bounding box center [1542, 379] width 26 height 24
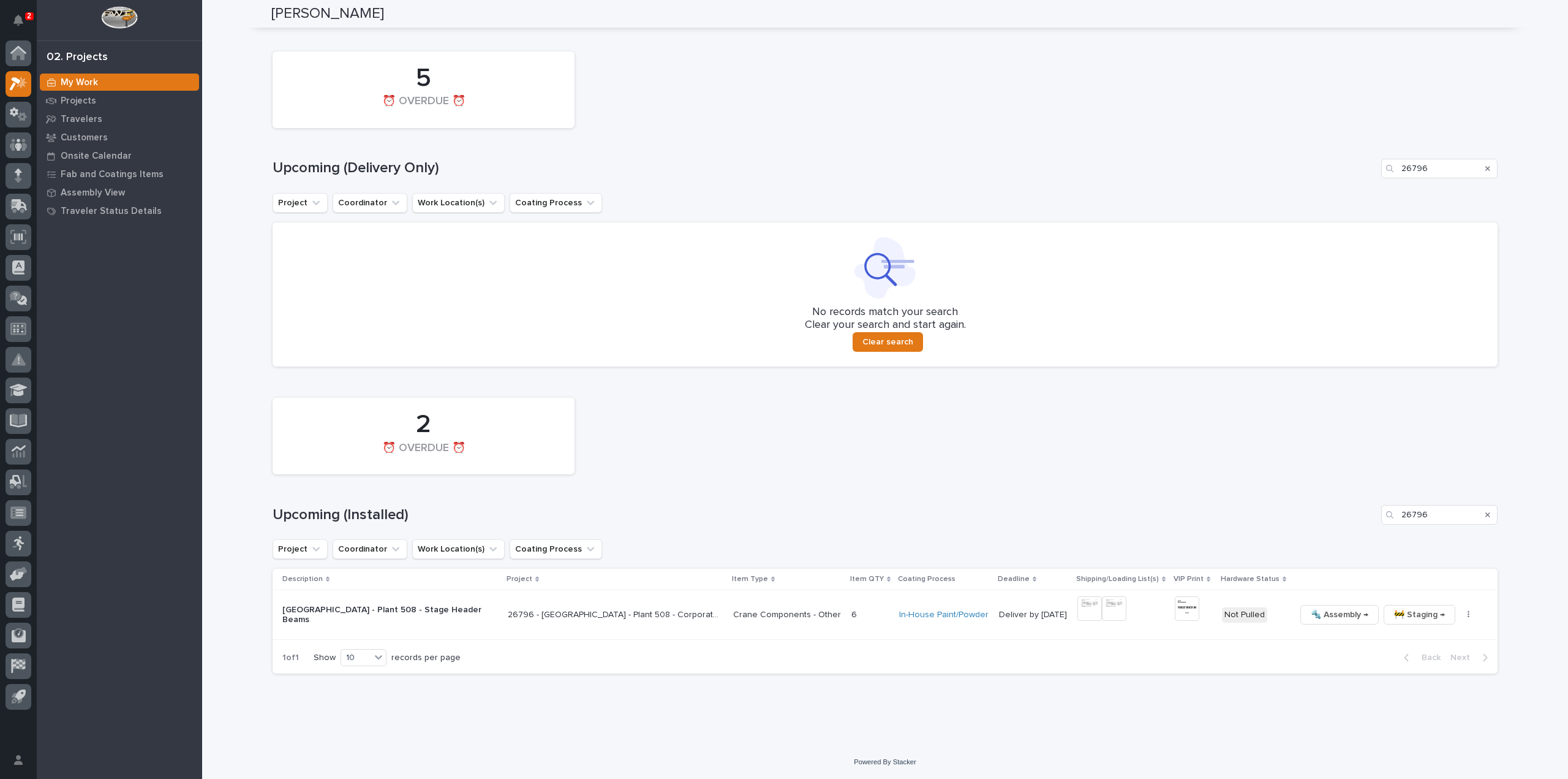
click at [1545, 379] on button "Next slide" at bounding box center [1542, 379] width 26 height 24
click at [1077, 615] on img at bounding box center [1089, 608] width 25 height 25
click at [1077, 610] on img at bounding box center [1089, 608] width 25 height 25
click at [1102, 610] on img at bounding box center [1114, 608] width 25 height 25
click at [1174, 611] on img at bounding box center [1186, 608] width 25 height 25
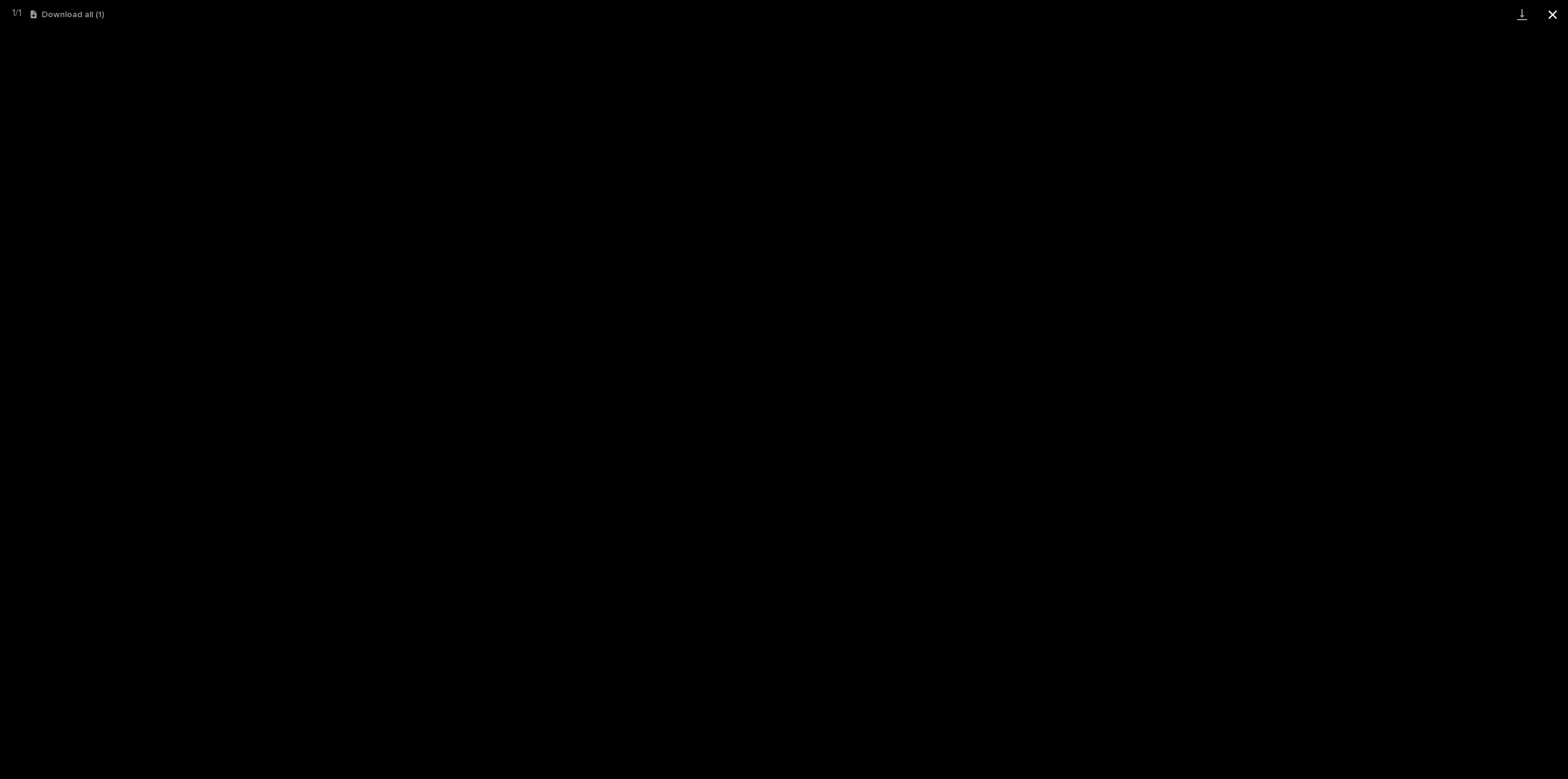
click at [1556, 18] on button "Close gallery" at bounding box center [1552, 14] width 31 height 29
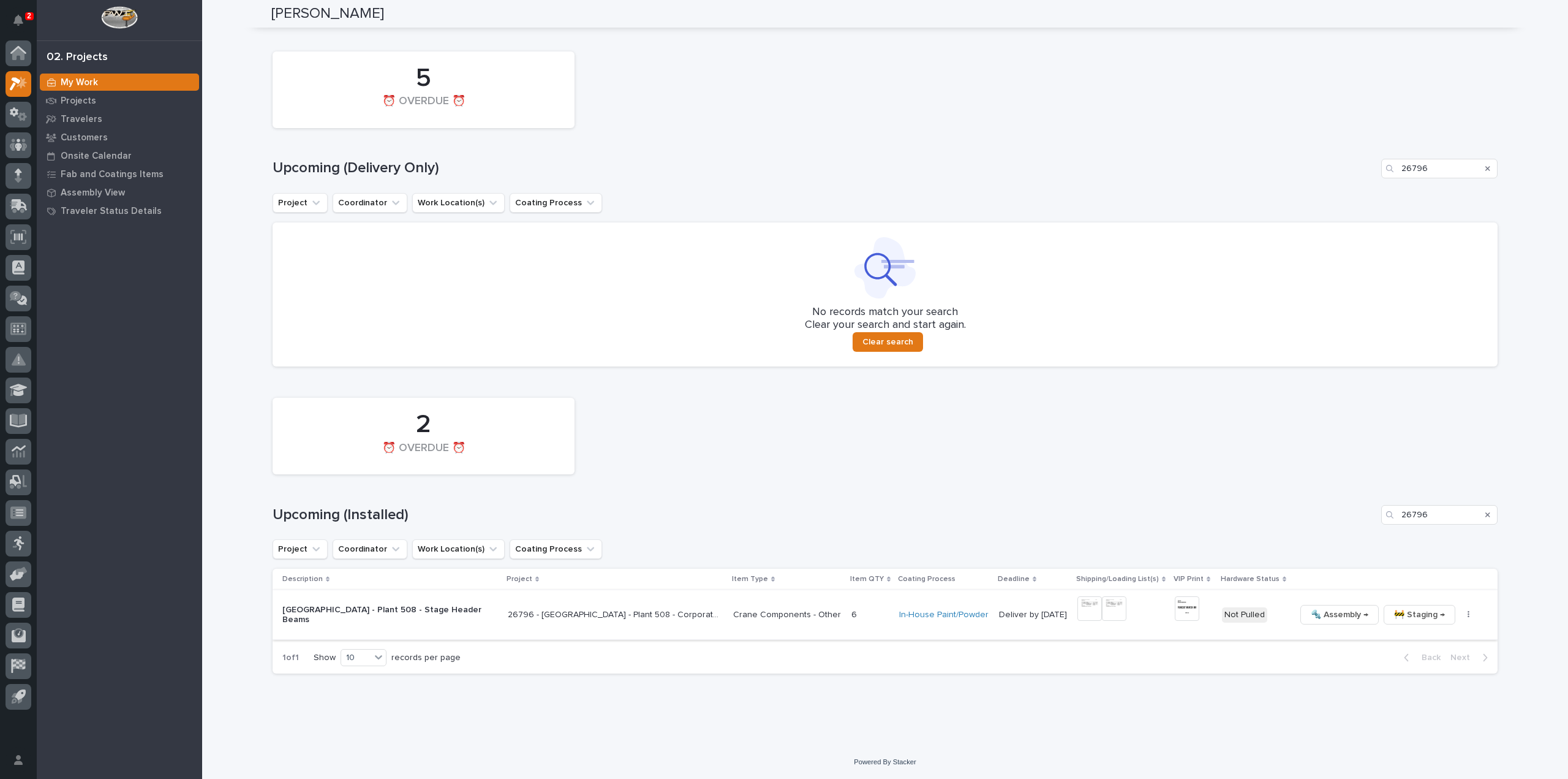
click at [1460, 615] on button "button" at bounding box center [1468, 614] width 17 height 9
click at [1415, 701] on span "🔩 Hardware" at bounding box center [1404, 698] width 52 height 15
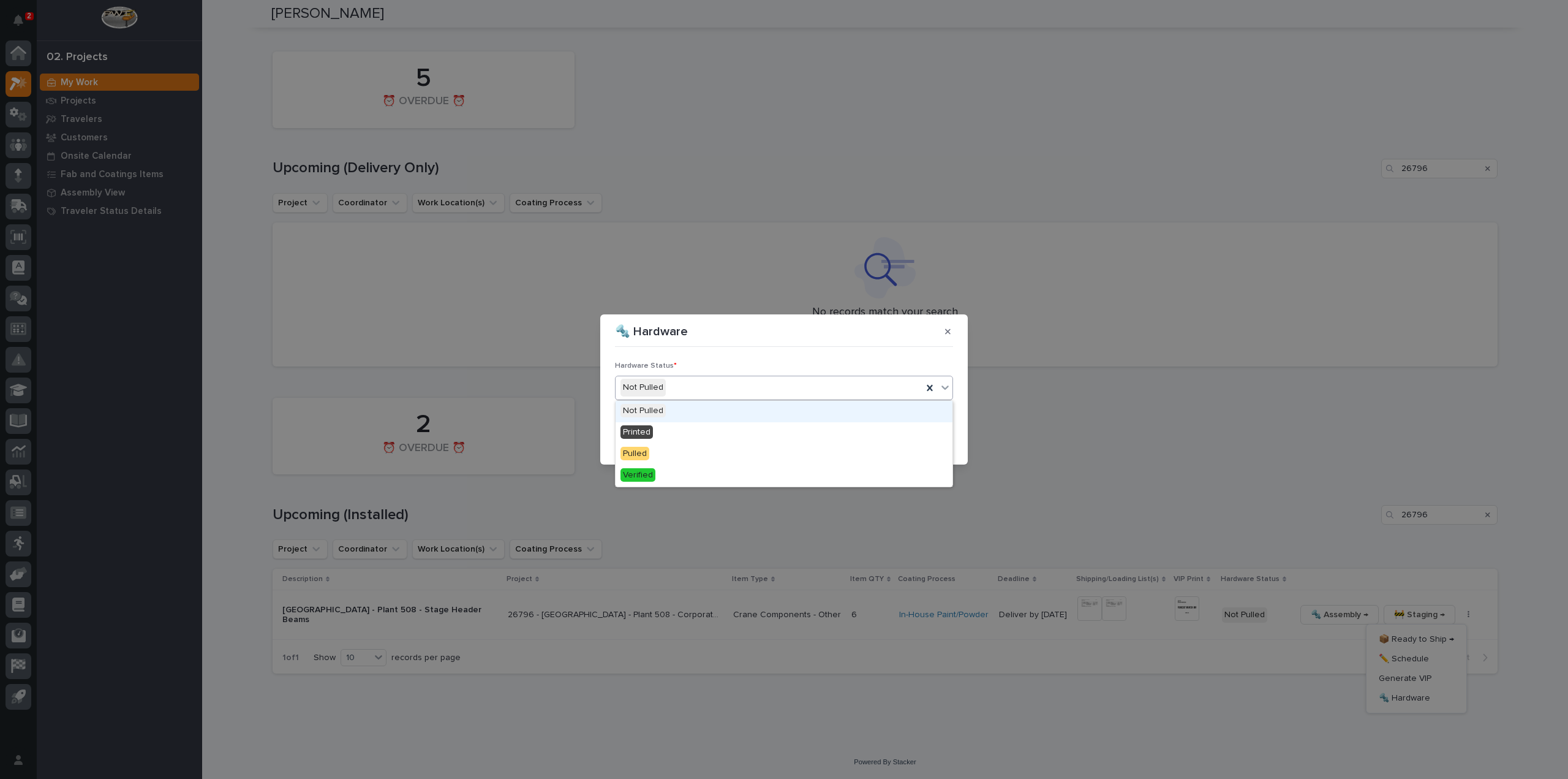
click at [694, 393] on div "Not Pulled" at bounding box center [768, 387] width 306 height 20
click at [685, 425] on div "Printed" at bounding box center [784, 433] width 337 height 22
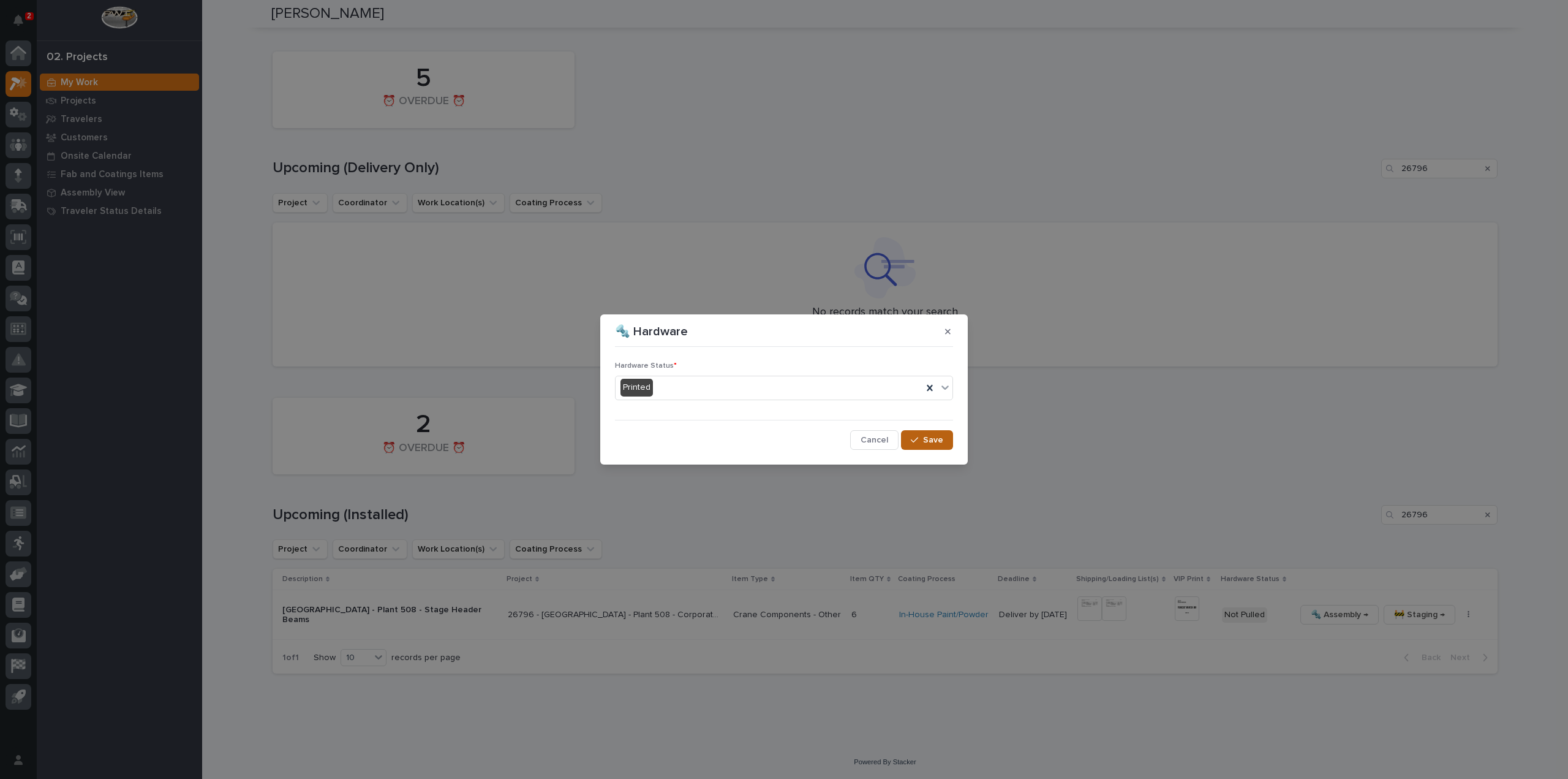
click at [914, 440] on icon "button" at bounding box center [913, 440] width 7 height 9
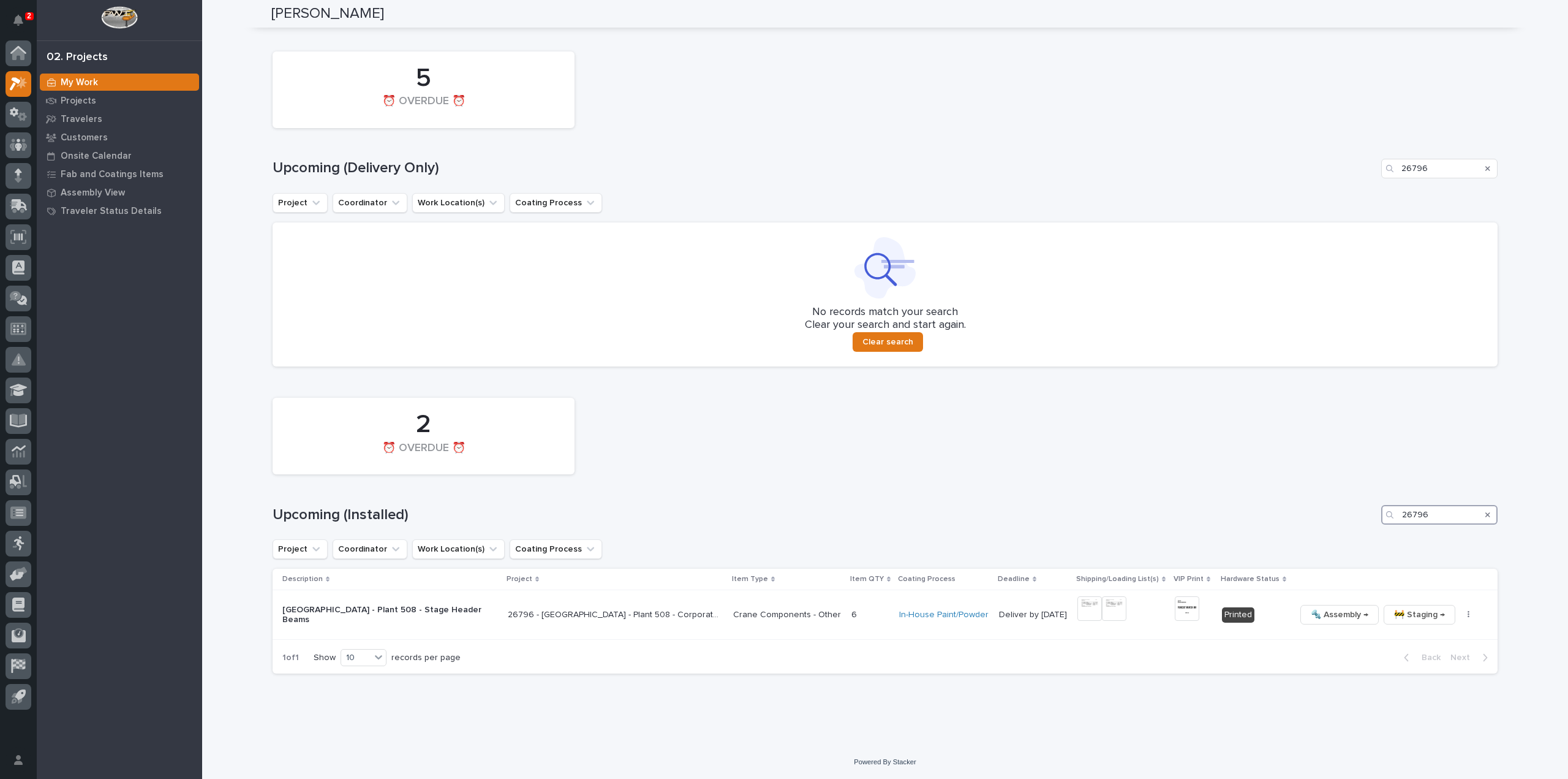
drag, startPoint x: 1434, startPoint y: 516, endPoint x: 1353, endPoint y: 523, distance: 81.3
click at [1353, 523] on div "Upcoming (Installed) 26796" at bounding box center [885, 515] width 1225 height 20
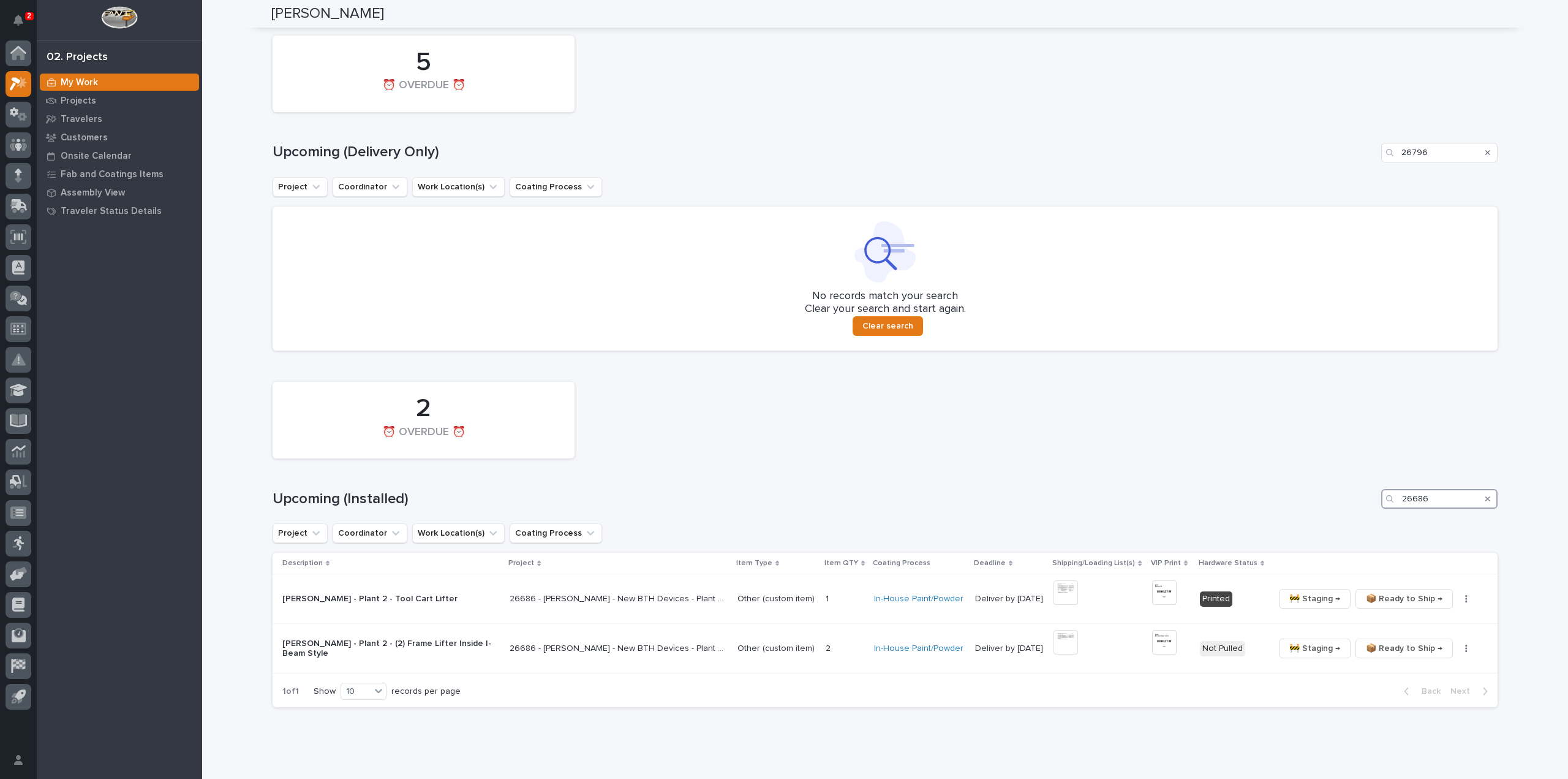
scroll to position [762, 0]
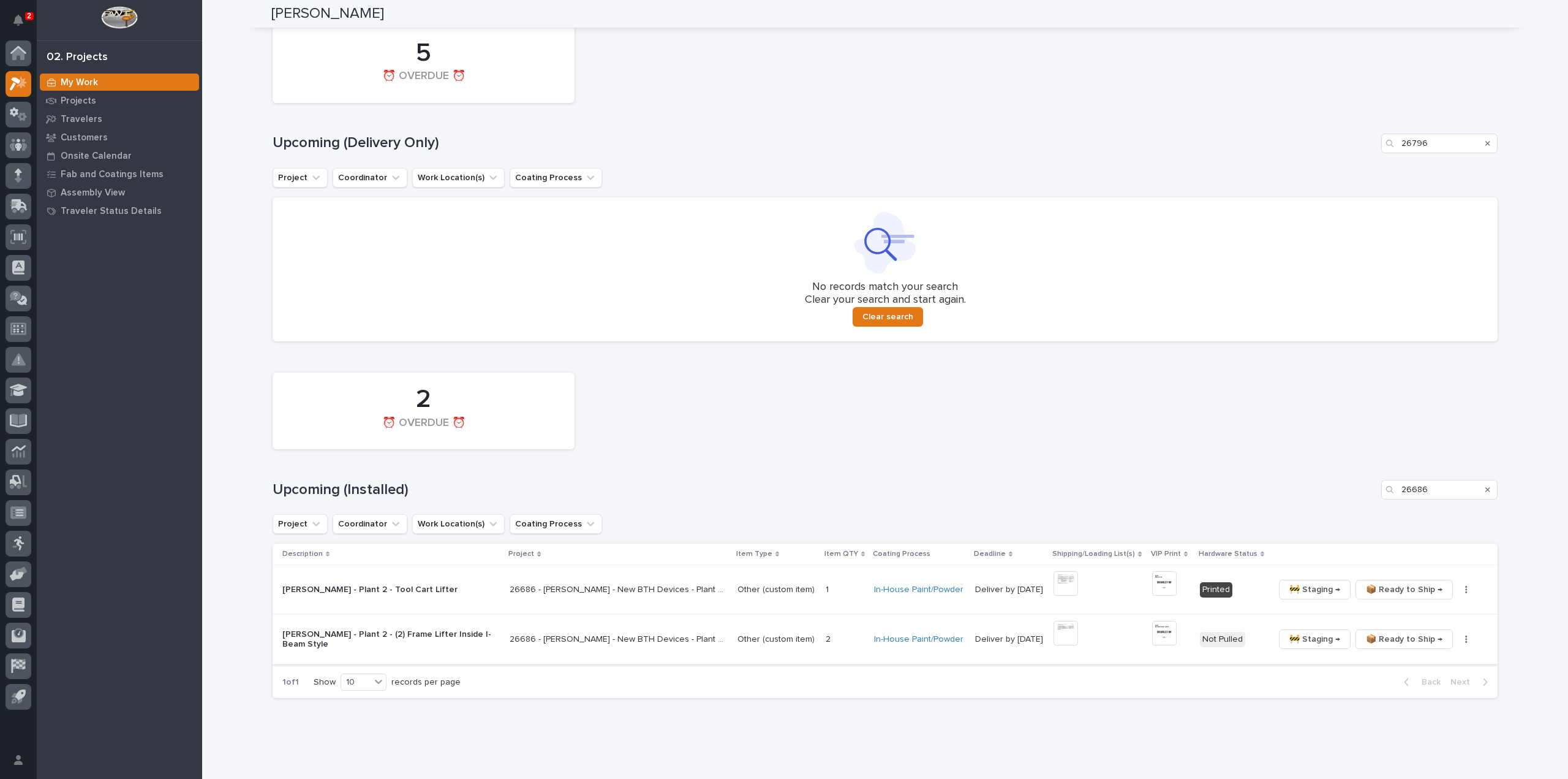
click at [1057, 638] on img at bounding box center [1065, 632] width 25 height 25
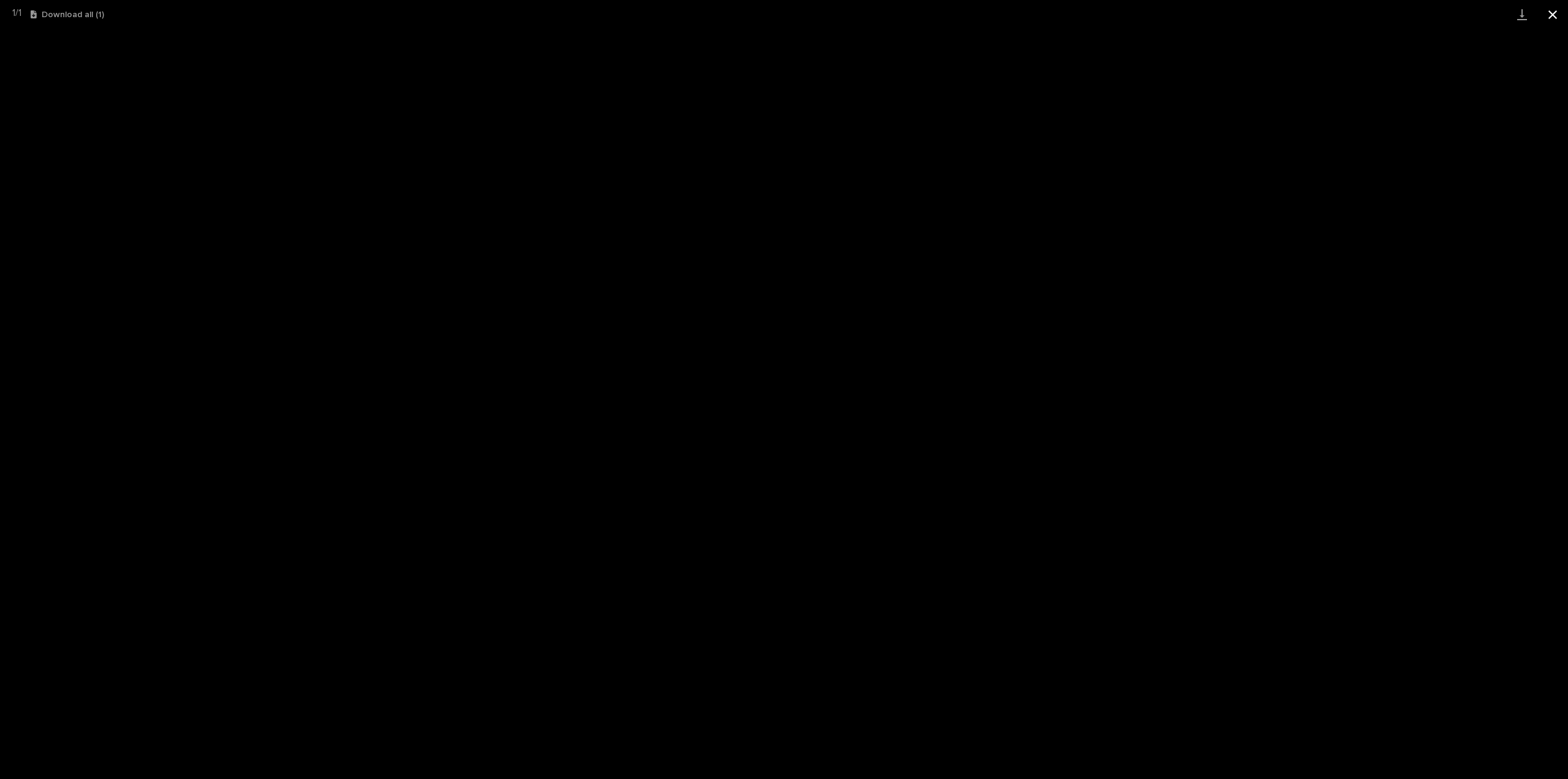
click at [1556, 22] on button "Close gallery" at bounding box center [1552, 14] width 31 height 29
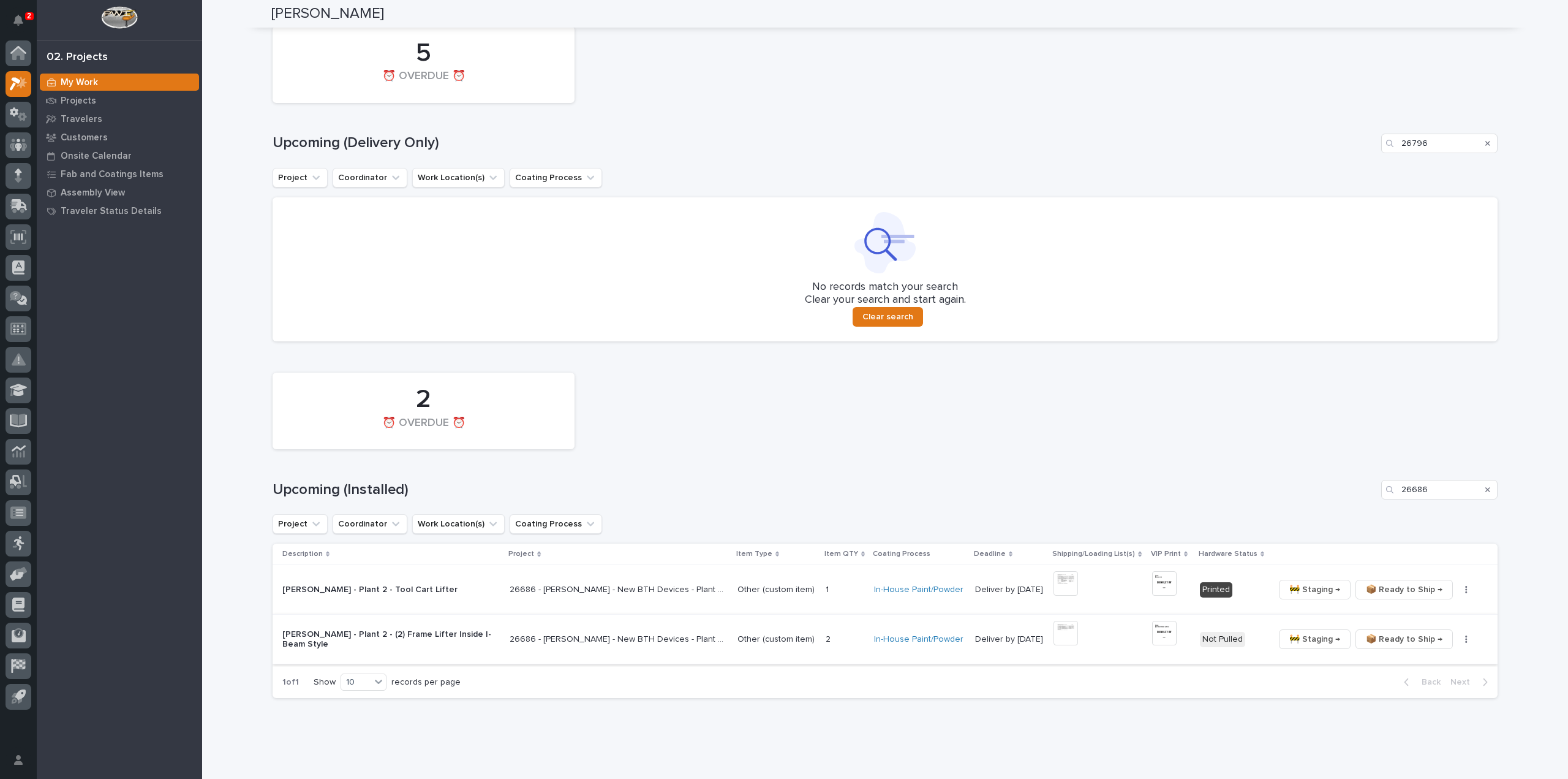
click at [1164, 643] on img at bounding box center [1163, 632] width 25 height 25
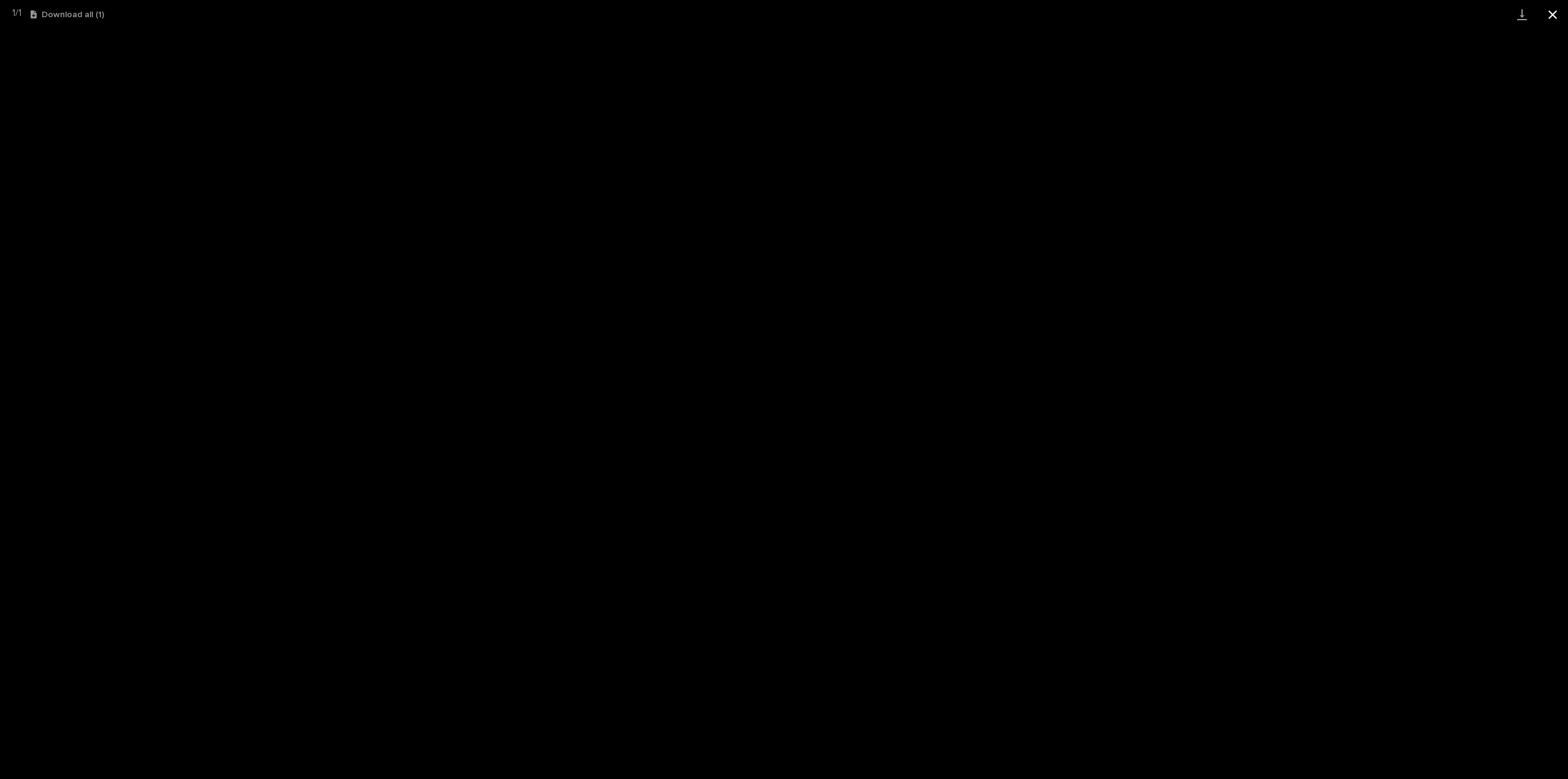
click at [1549, 13] on button "Close gallery" at bounding box center [1552, 14] width 31 height 29
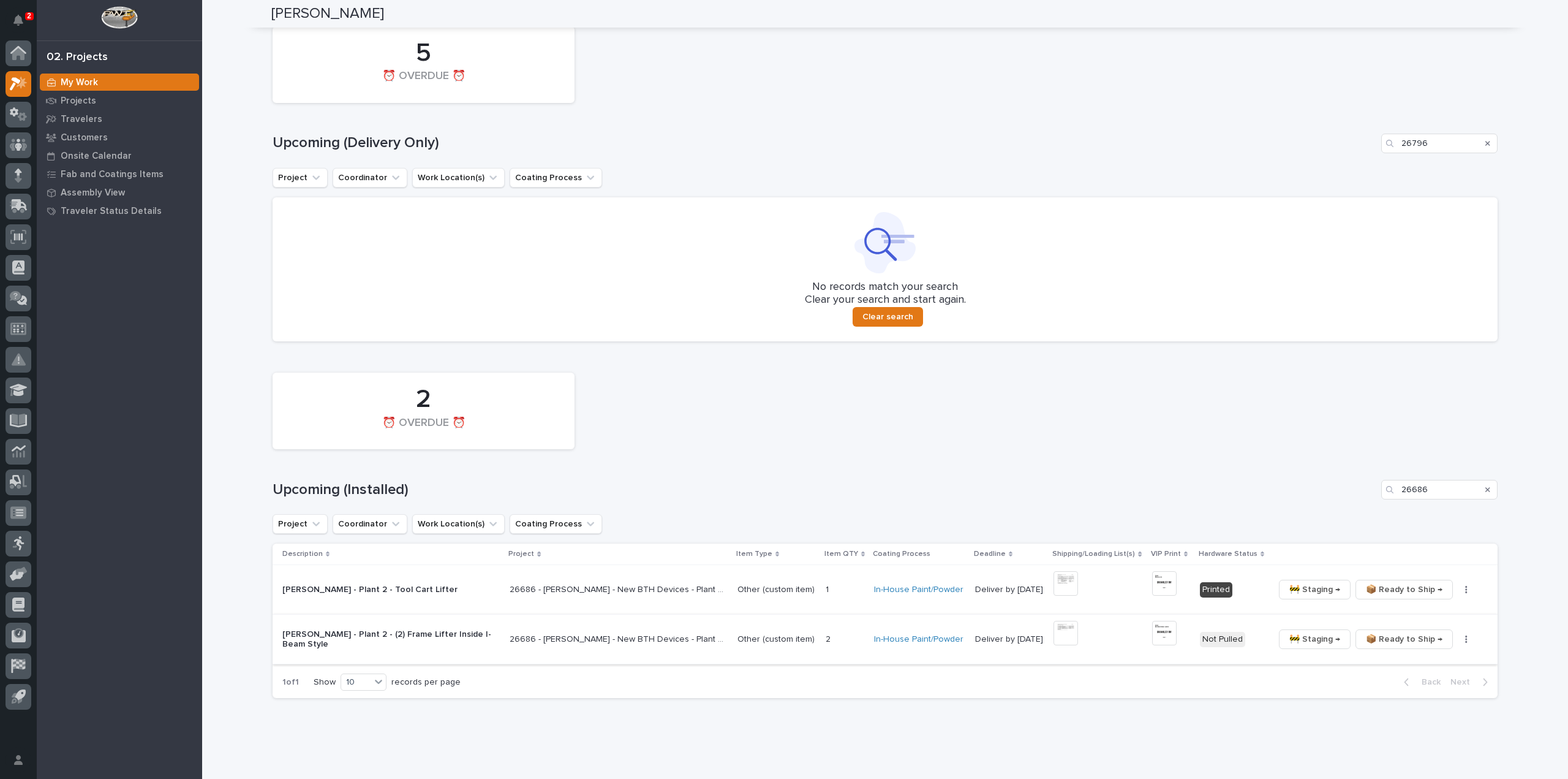
click at [1465, 642] on icon "button" at bounding box center [1466, 639] width 2 height 9
click at [1418, 709] on span "🔩 Hardware" at bounding box center [1412, 703] width 52 height 15
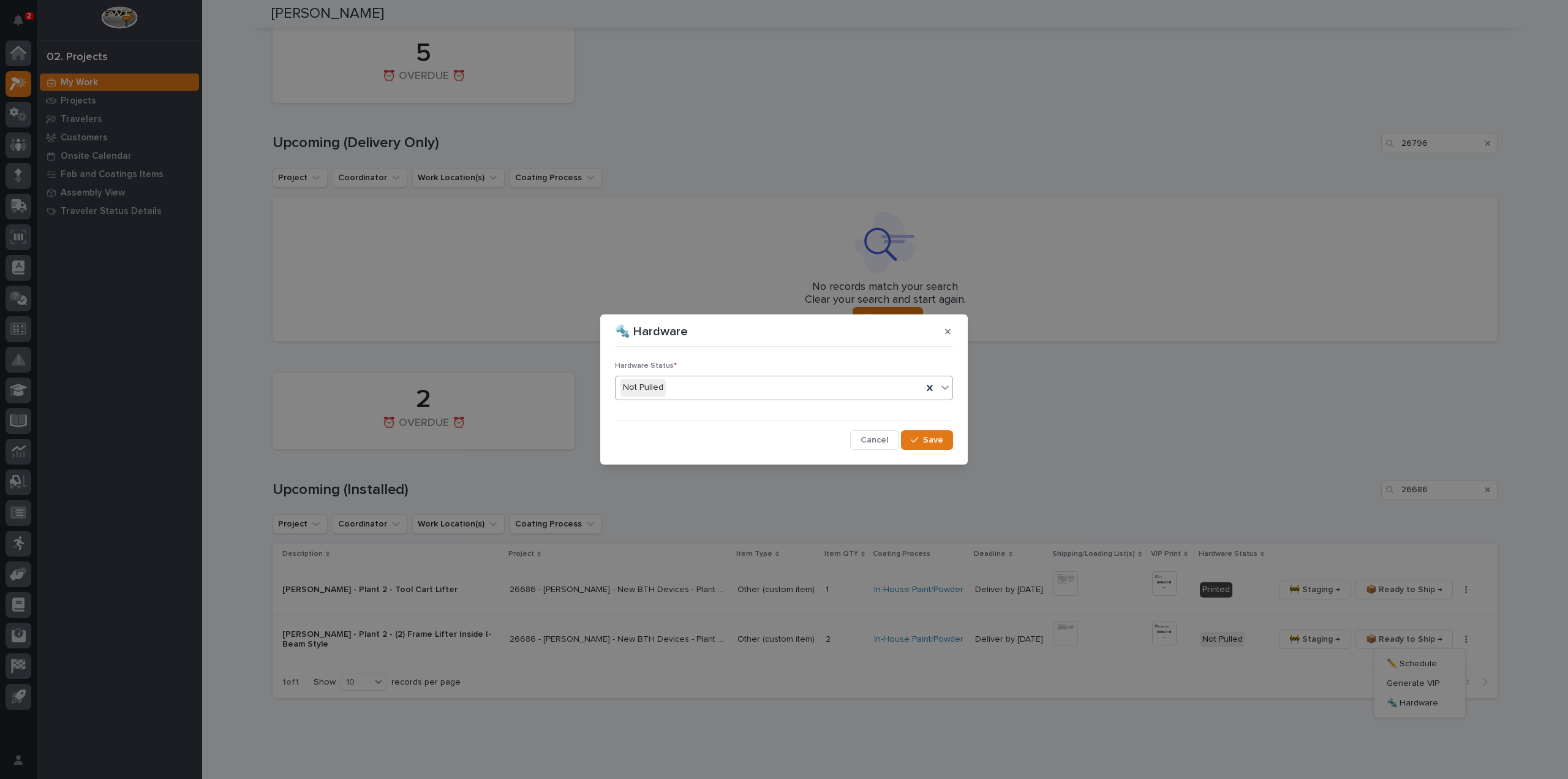
click at [719, 383] on div "Not Pulled" at bounding box center [768, 387] width 306 height 20
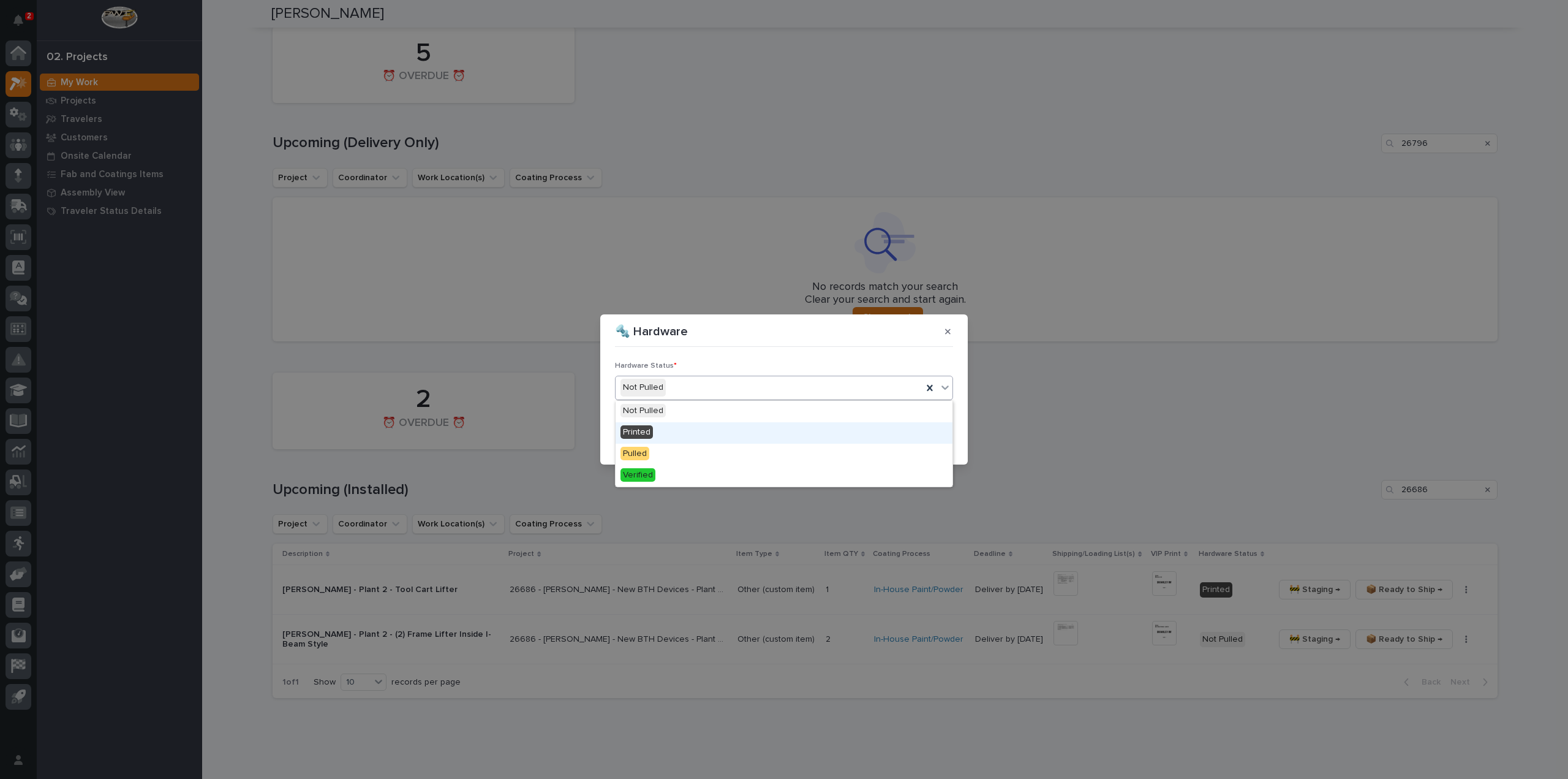
click at [693, 430] on div "Printed" at bounding box center [784, 433] width 337 height 22
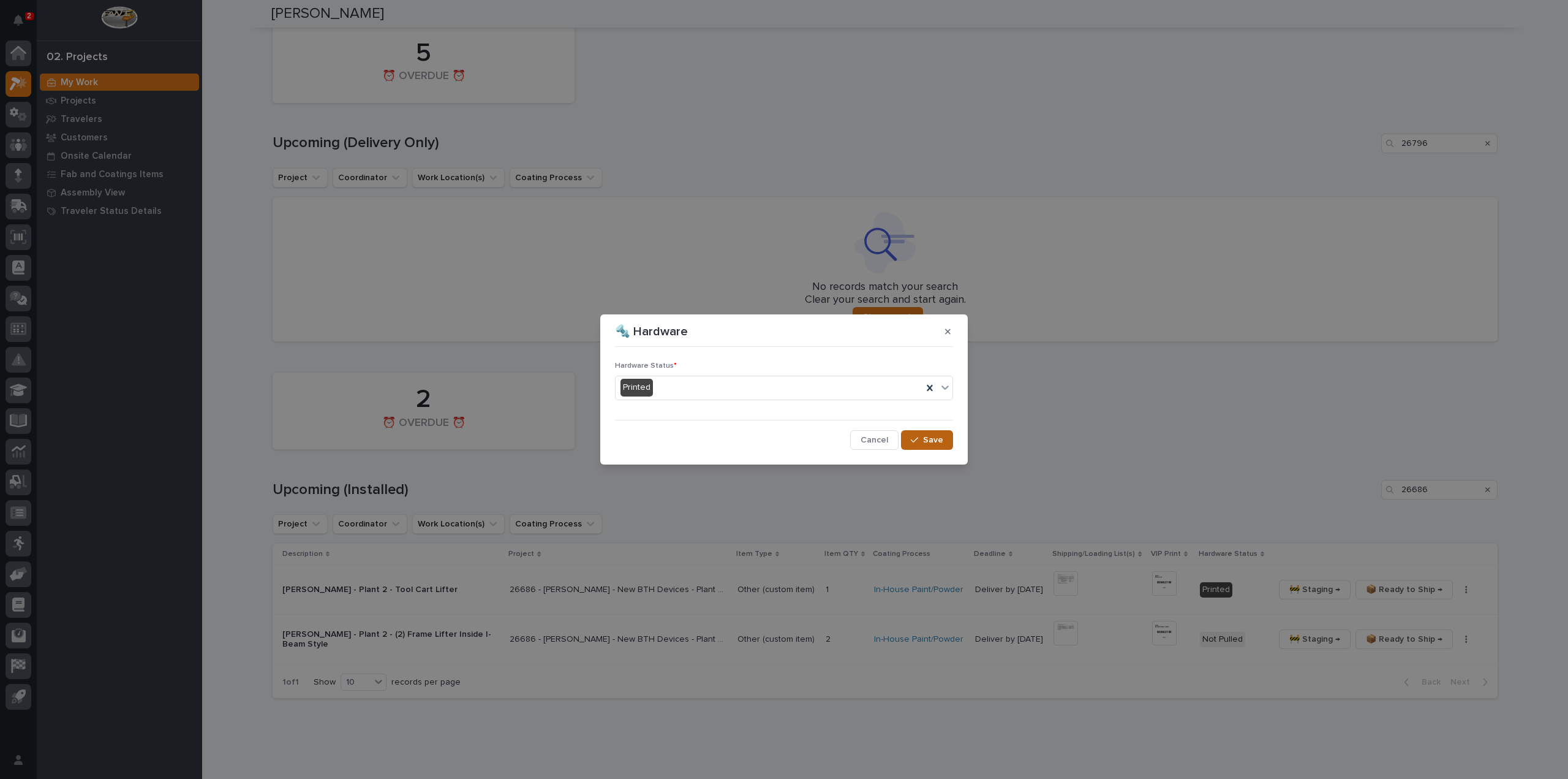
click at [934, 440] on span "Save" at bounding box center [932, 440] width 20 height 11
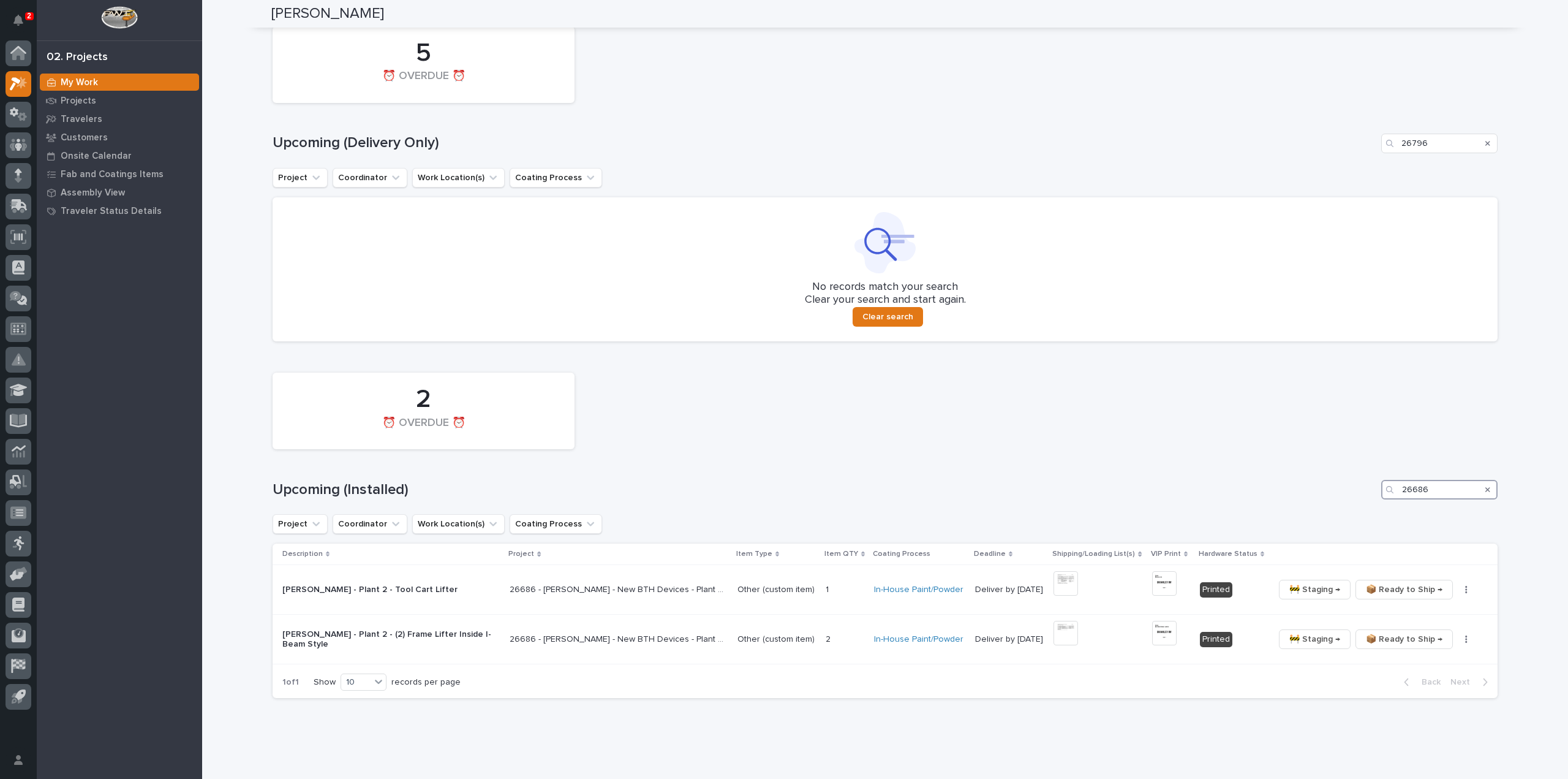
drag, startPoint x: 1434, startPoint y: 489, endPoint x: 1360, endPoint y: 500, distance: 74.8
click at [1360, 500] on div "2 ⏰ OVERDUE ⏰ Upcoming (Installed) 26686 Project Coordinator Work Location(s) C…" at bounding box center [885, 532] width 1225 height 331
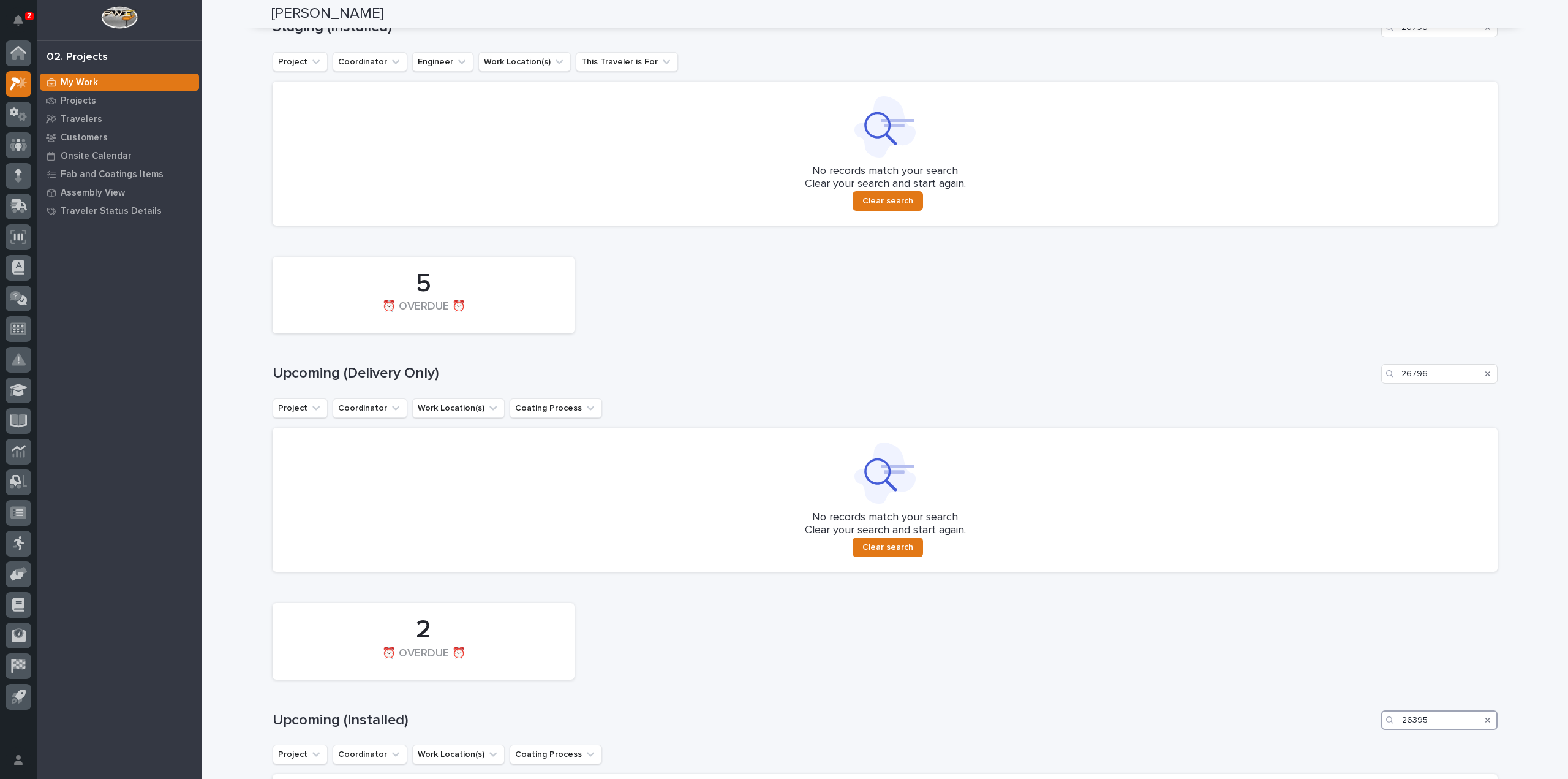
scroll to position [512, 0]
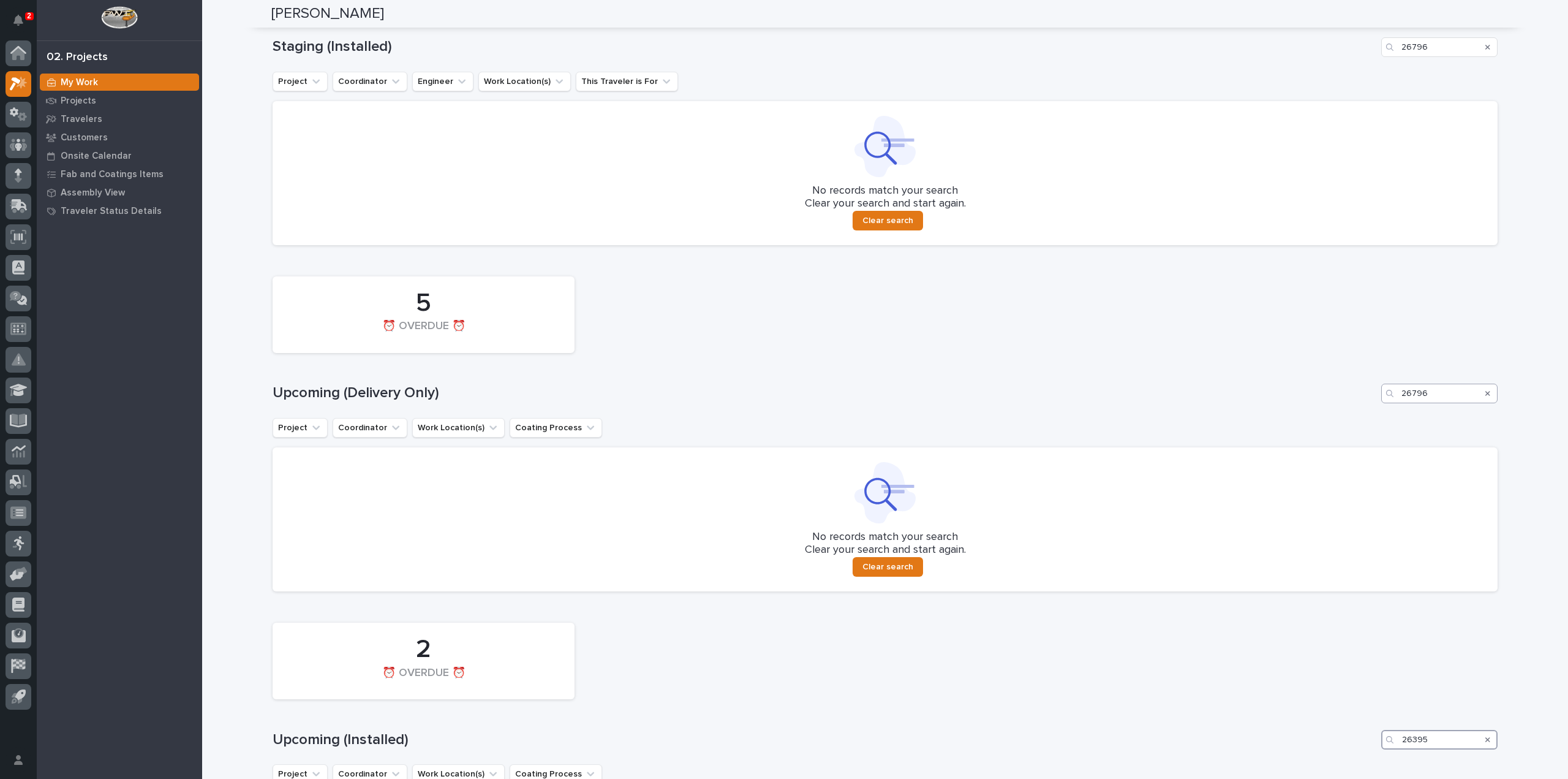
type input "26395"
drag, startPoint x: 1431, startPoint y: 395, endPoint x: 1385, endPoint y: 414, distance: 49.8
click at [1385, 414] on div "5 ⏰ OVERDUE ⏰ Upcoming (Delivery Only) 26796 Project Coordinator Work Location(…" at bounding box center [885, 431] width 1225 height 322
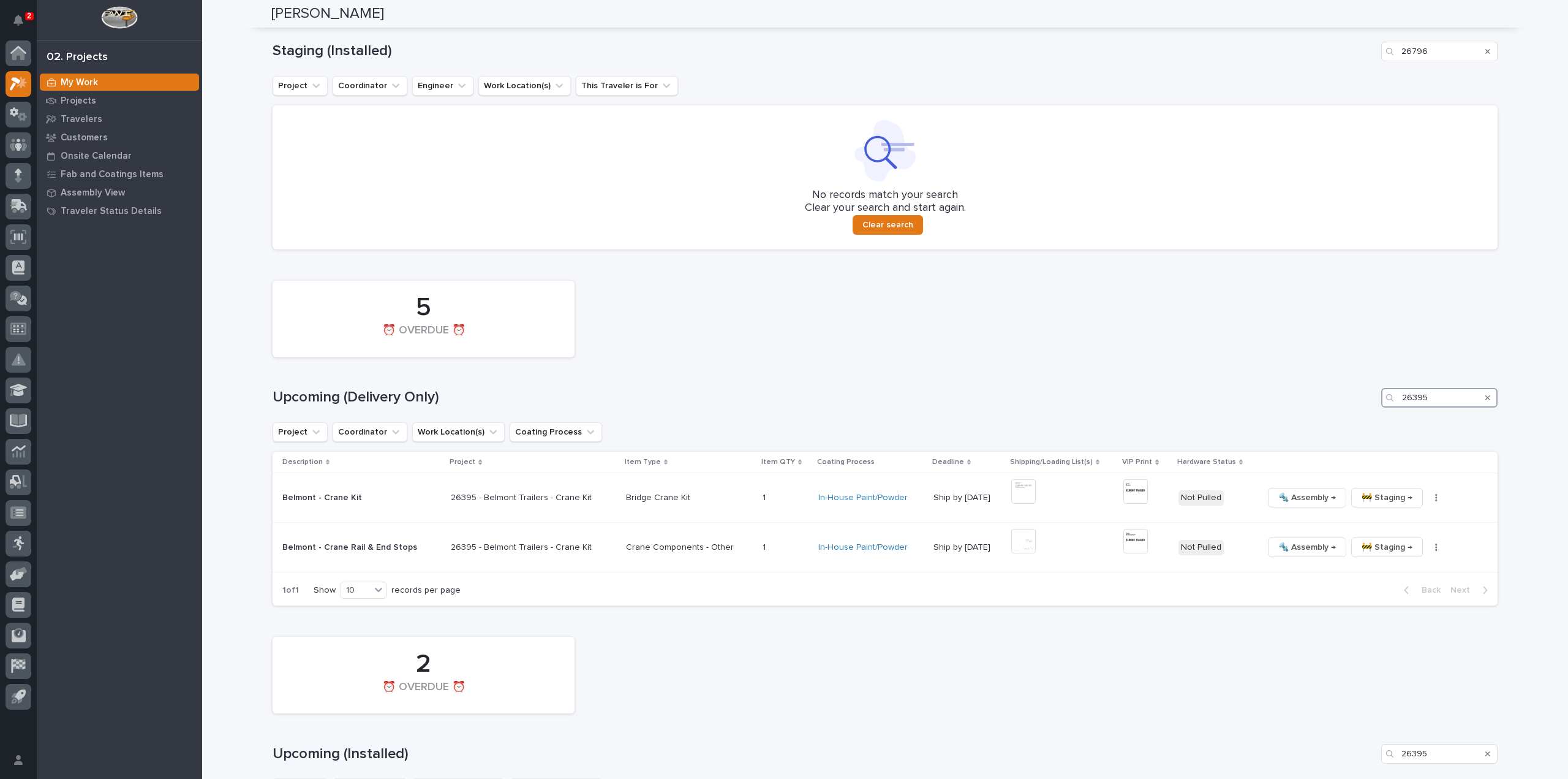
scroll to position [517, 0]
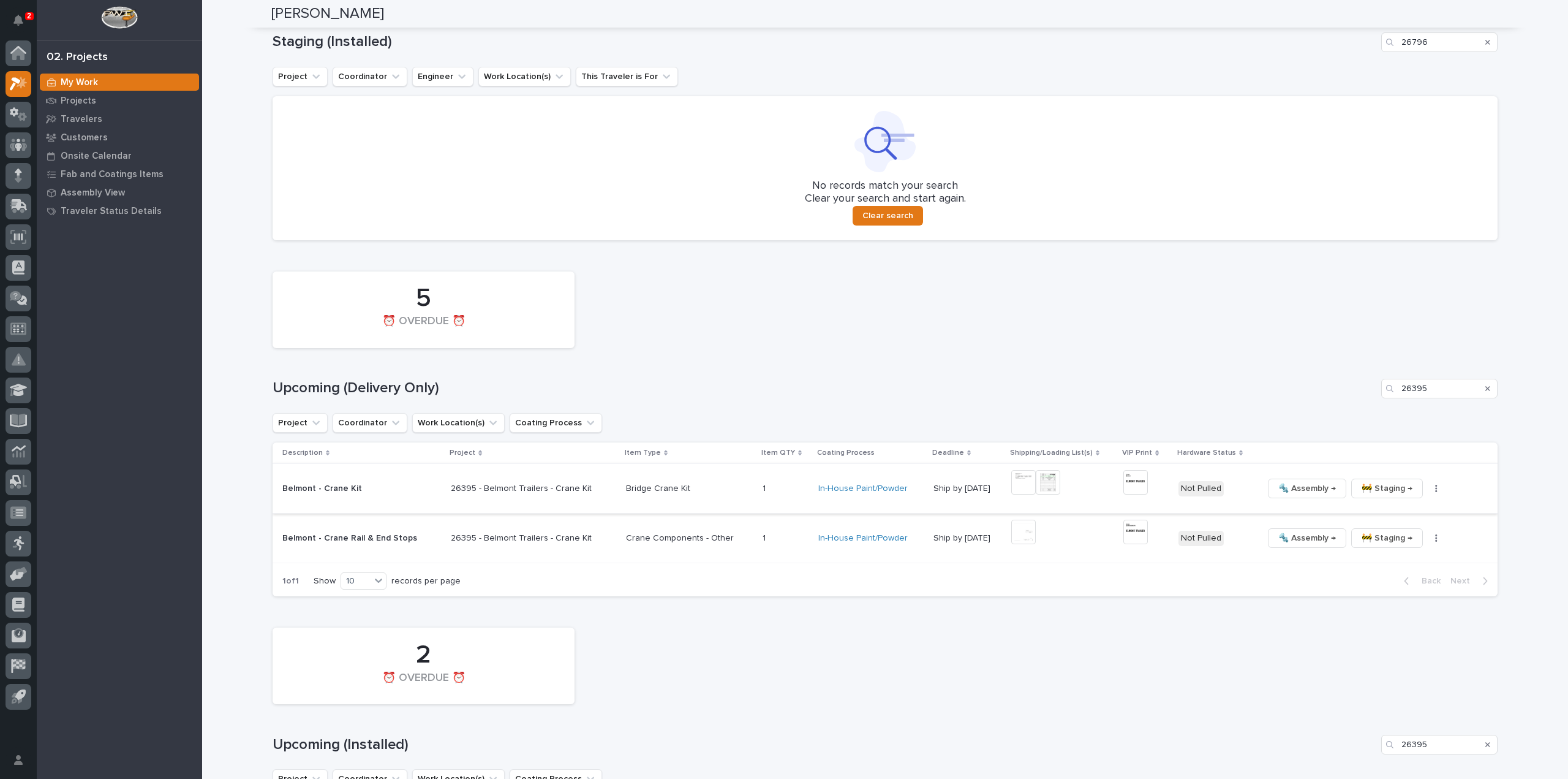
click at [1435, 492] on icon "button" at bounding box center [1436, 487] width 2 height 7
click at [1391, 578] on span "🔩 Hardware" at bounding box center [1373, 572] width 52 height 15
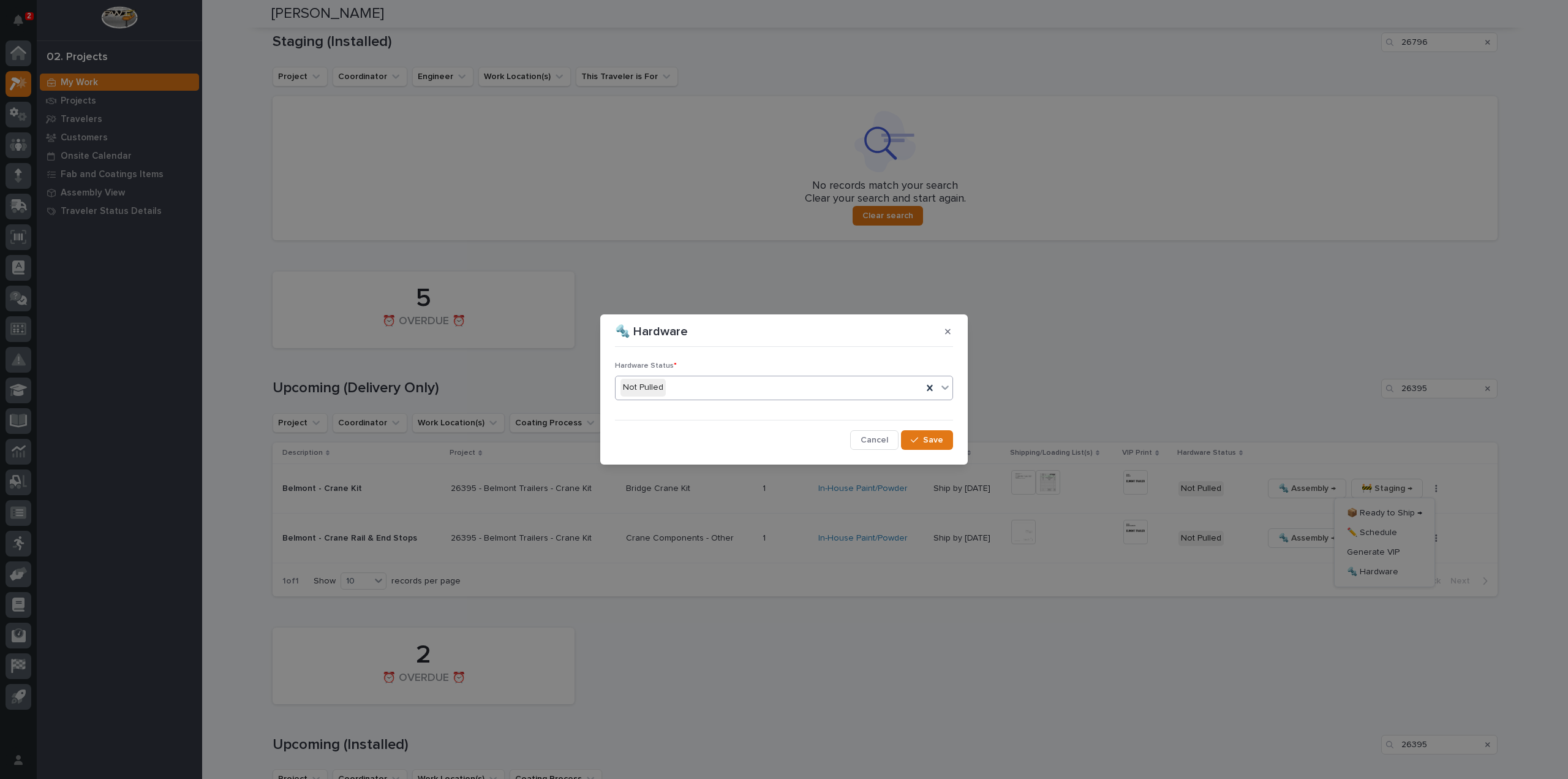
click at [670, 392] on div "Not Pulled" at bounding box center [768, 387] width 306 height 20
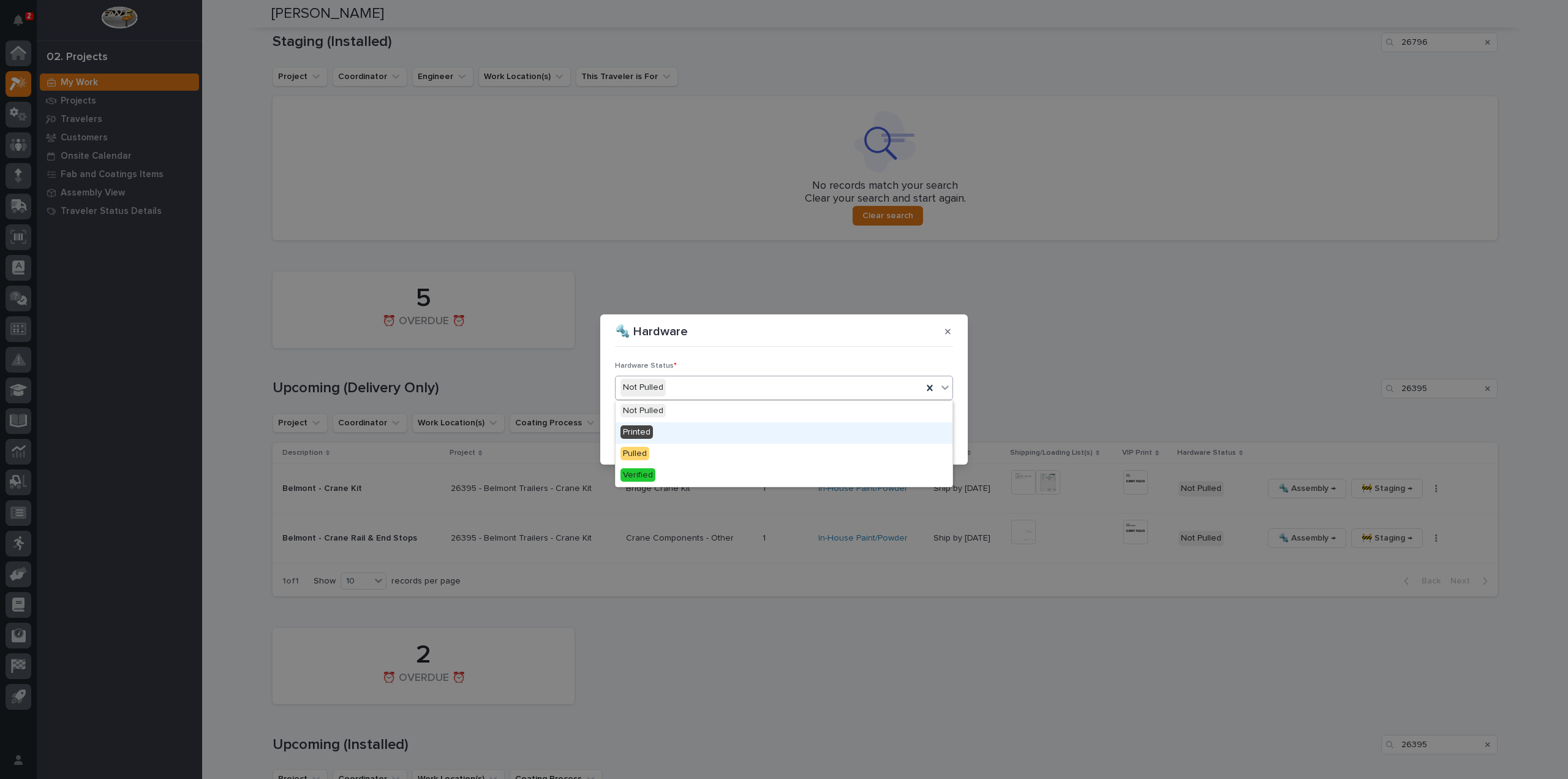
drag, startPoint x: 670, startPoint y: 433, endPoint x: 677, endPoint y: 432, distance: 7.1
click at [672, 433] on div "Printed" at bounding box center [784, 433] width 337 height 22
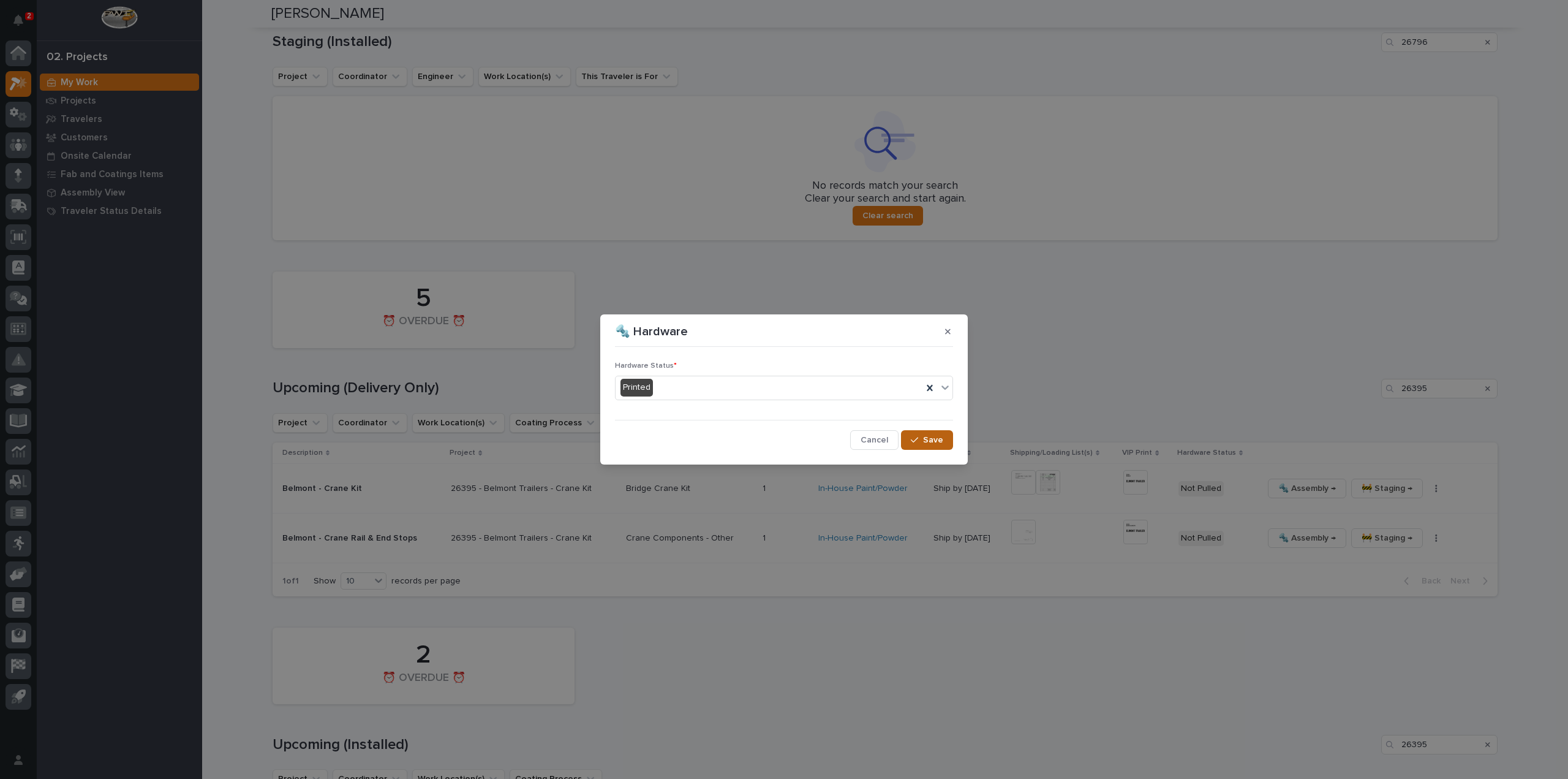
click at [930, 440] on span "Save" at bounding box center [932, 440] width 20 height 11
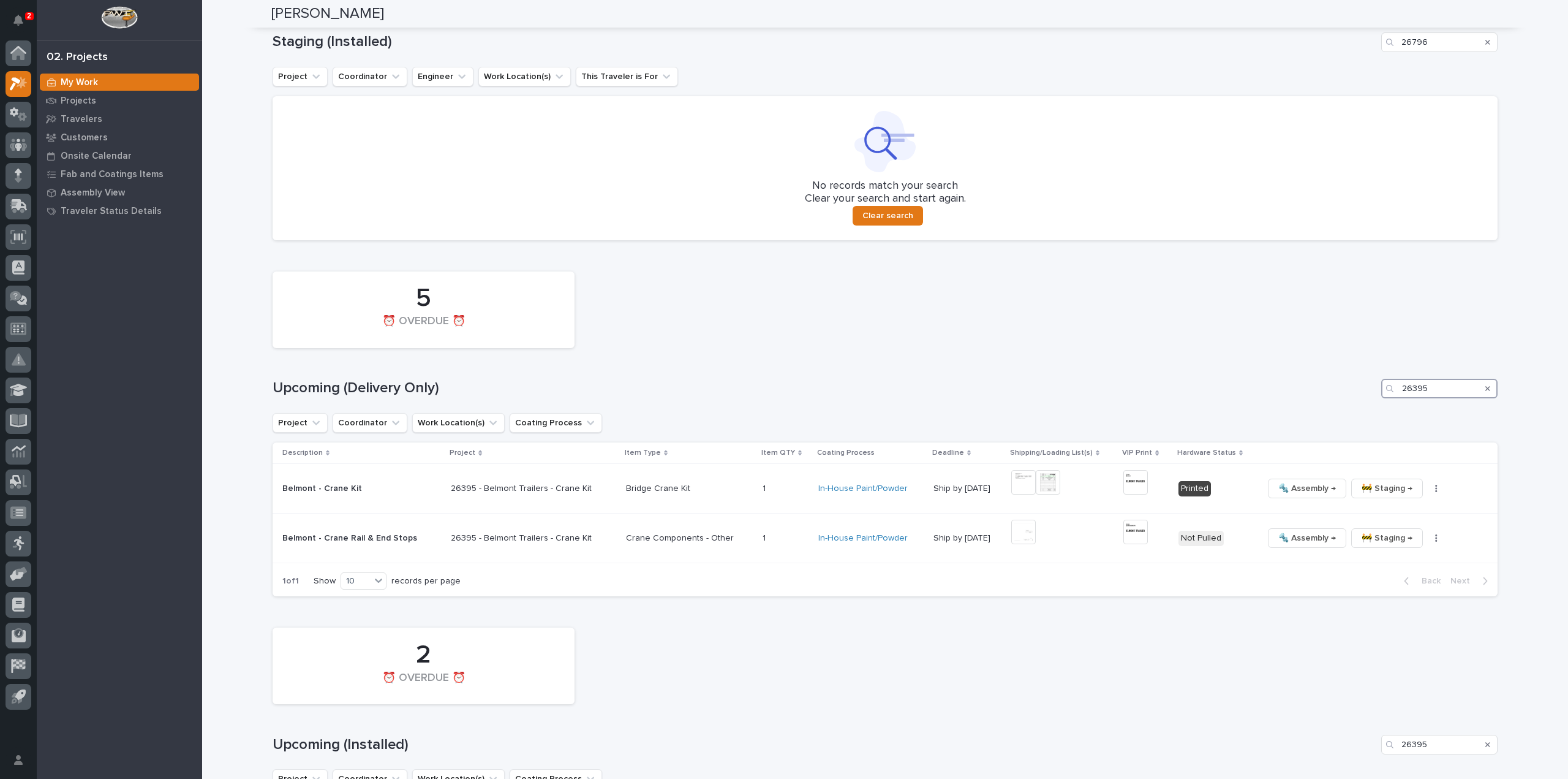
drag, startPoint x: 1434, startPoint y: 390, endPoint x: 1387, endPoint y: 398, distance: 47.7
click at [1387, 398] on div "26395" at bounding box center [1438, 389] width 116 height 20
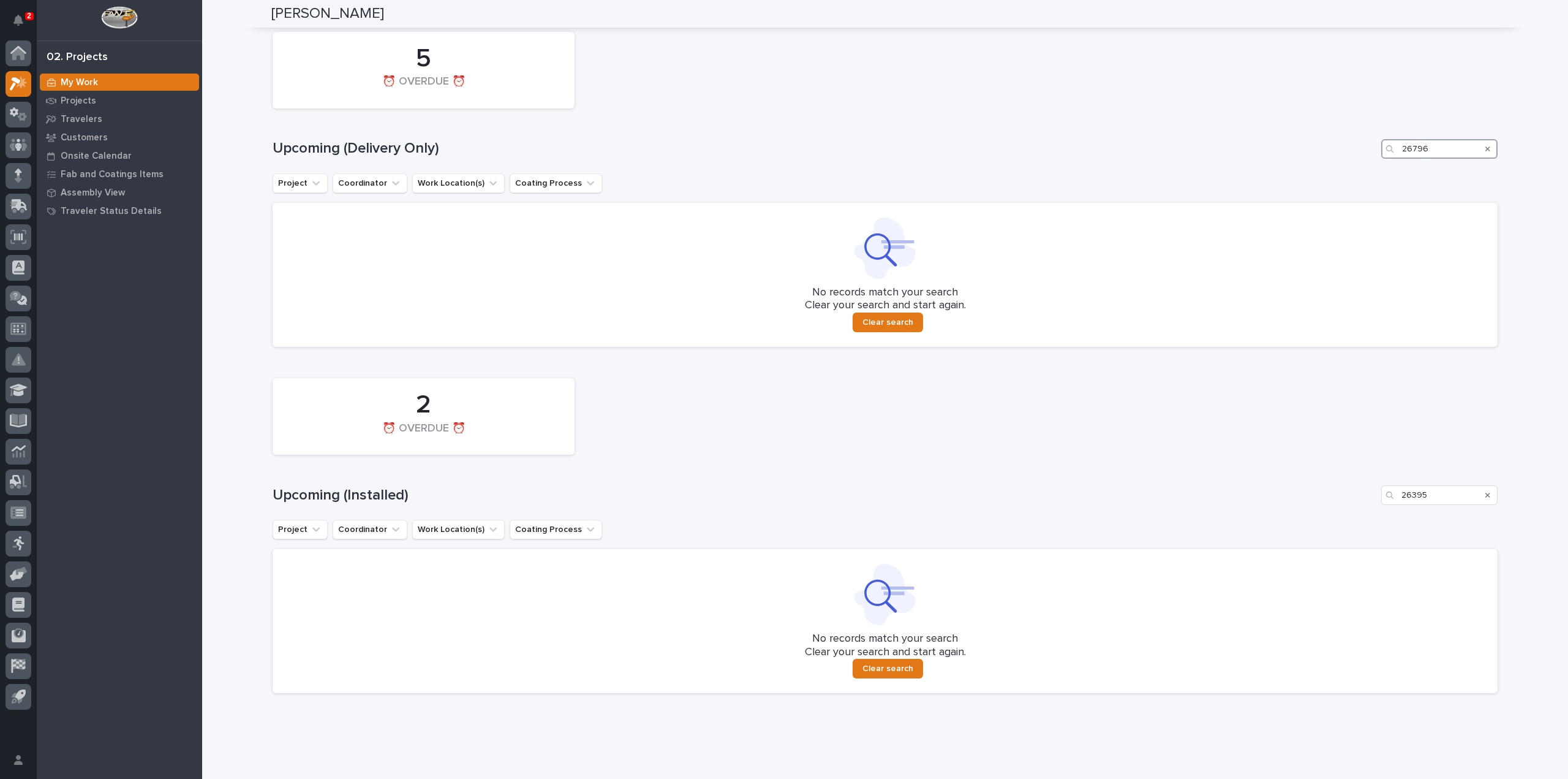
scroll to position [757, 0]
type input "26796"
drag, startPoint x: 1430, startPoint y: 497, endPoint x: 1373, endPoint y: 510, distance: 58.5
click at [1374, 510] on div "2 ⏰ OVERDUE ⏰ Upcoming (Installed) 26395 Project Coordinator Work Location(s) C…" at bounding box center [885, 532] width 1225 height 322
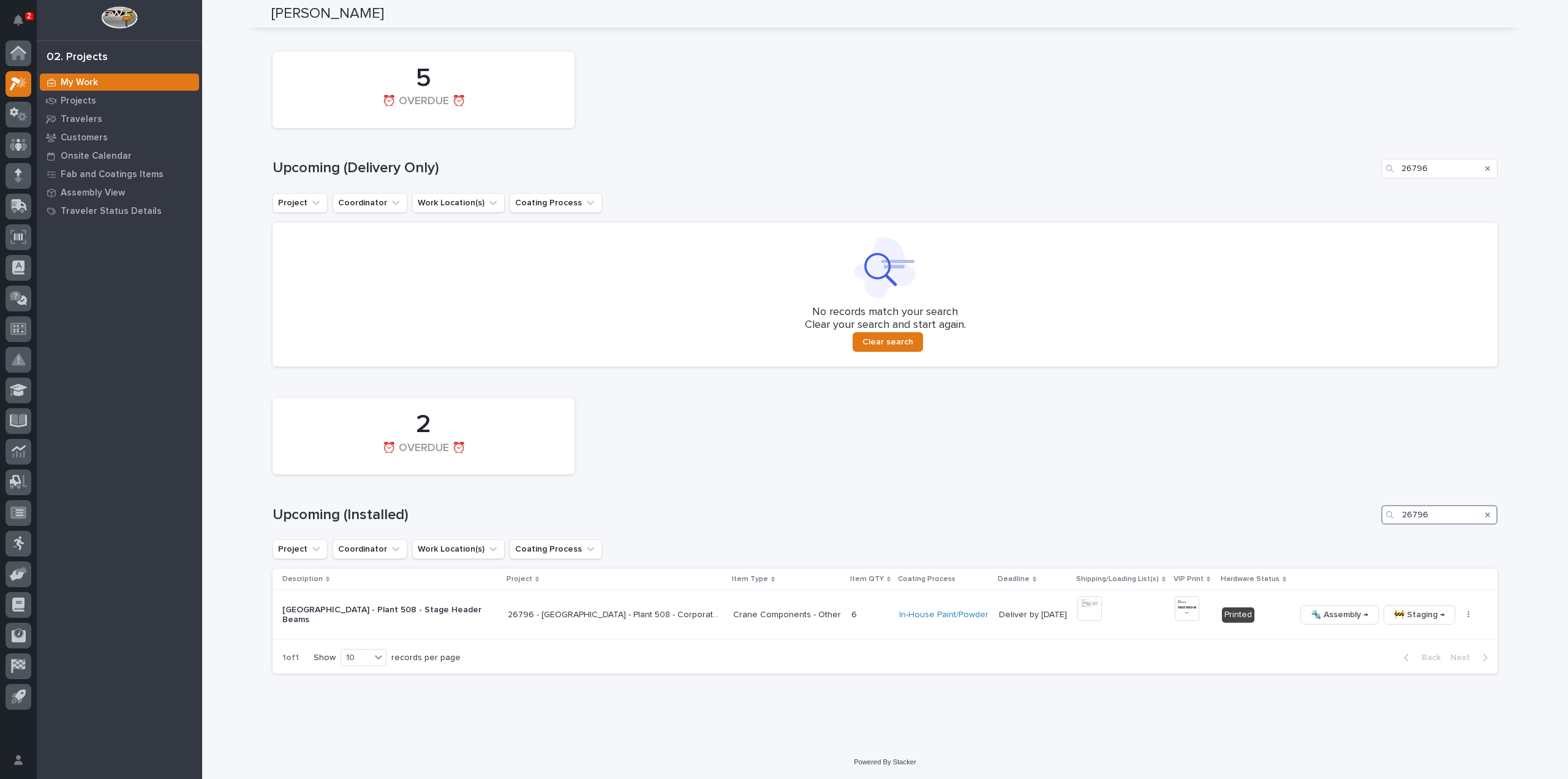
scroll to position [737, 0]
type input "2"
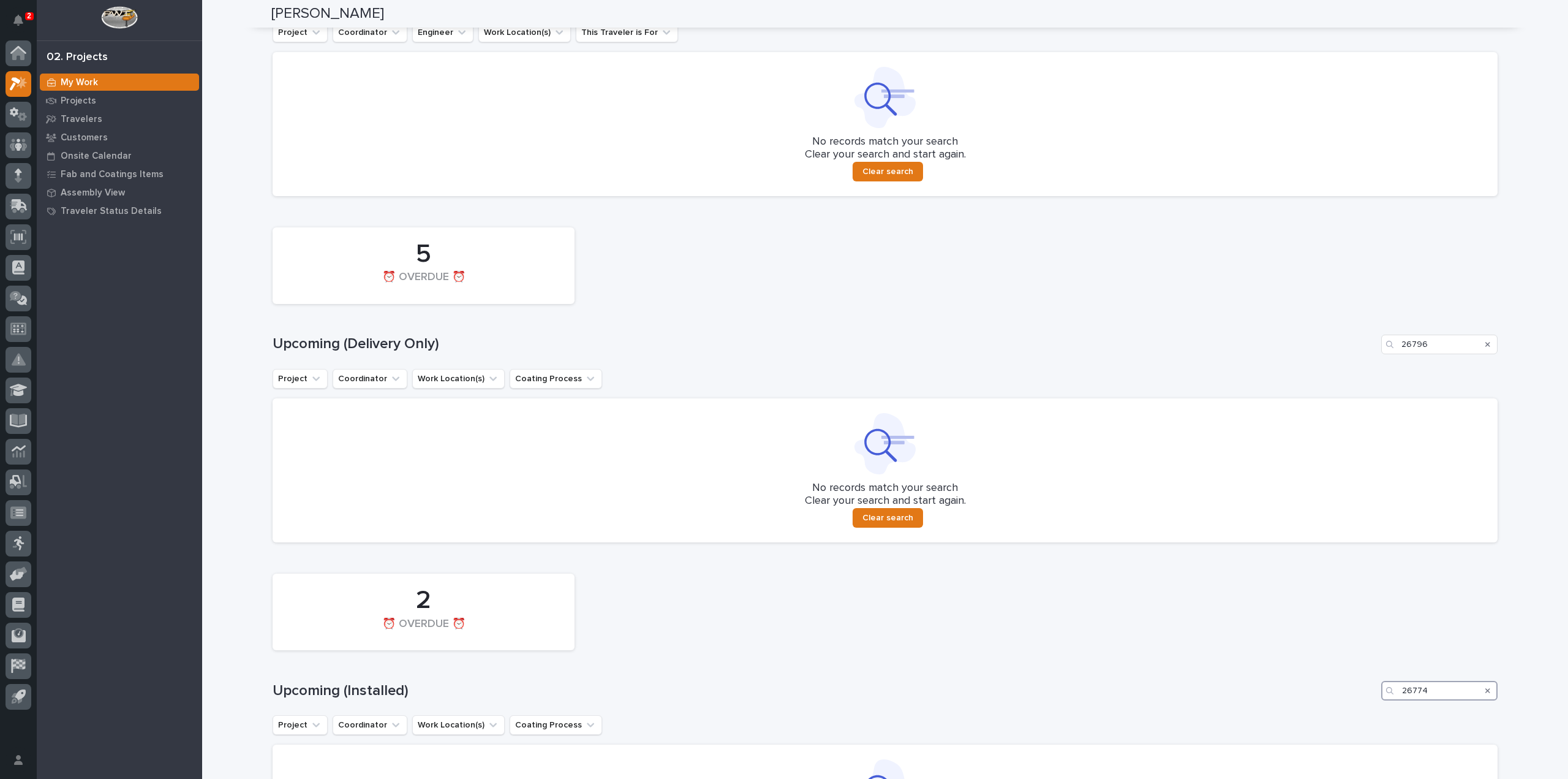
scroll to position [533, 0]
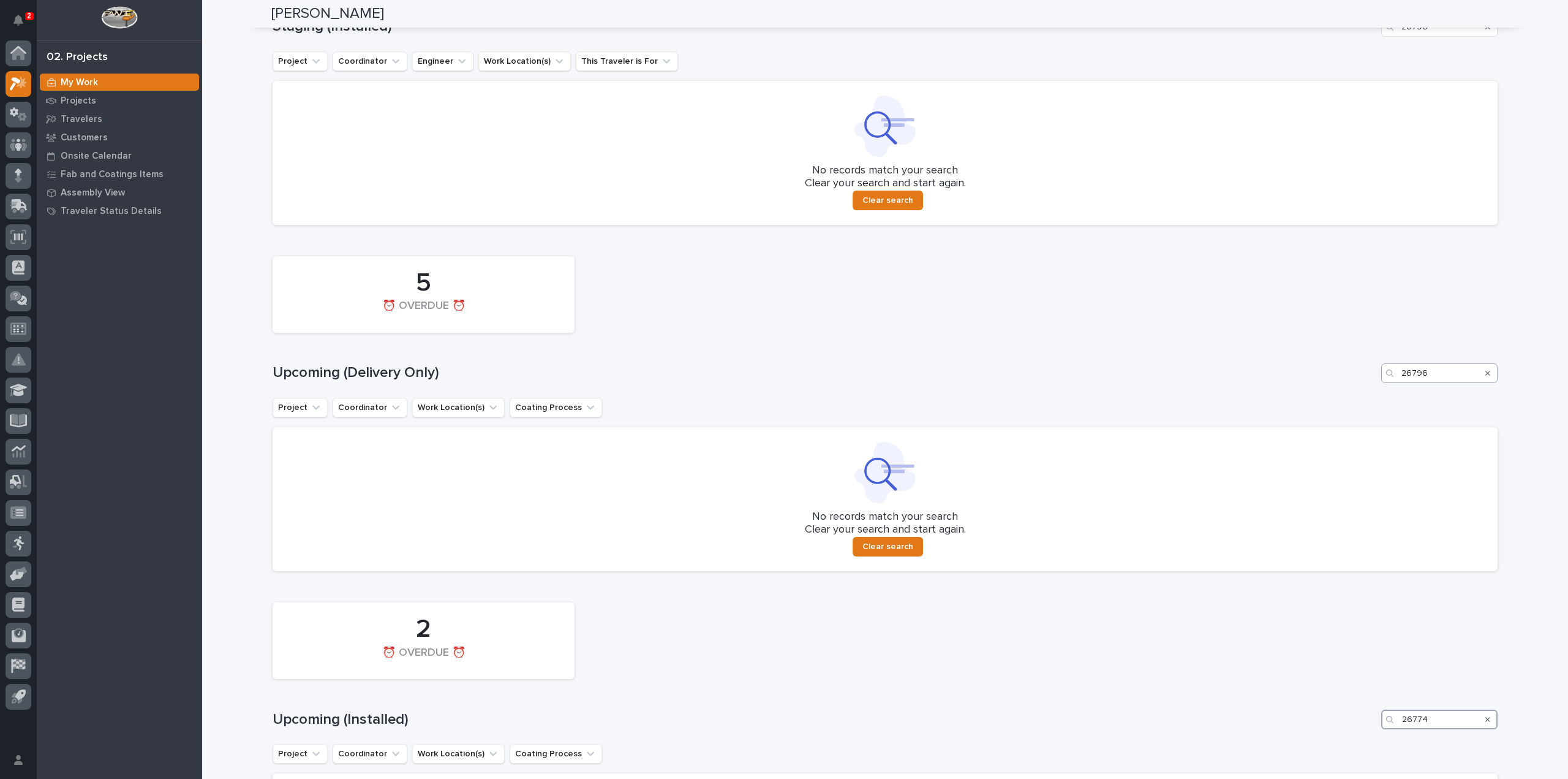
type input "26774"
drag, startPoint x: 1444, startPoint y: 377, endPoint x: 1365, endPoint y: 394, distance: 80.8
click at [1365, 394] on div "5 ⏰ OVERDUE ⏰ Upcoming (Delivery Only) 26796 Project Coordinator Work Location(…" at bounding box center [885, 411] width 1225 height 322
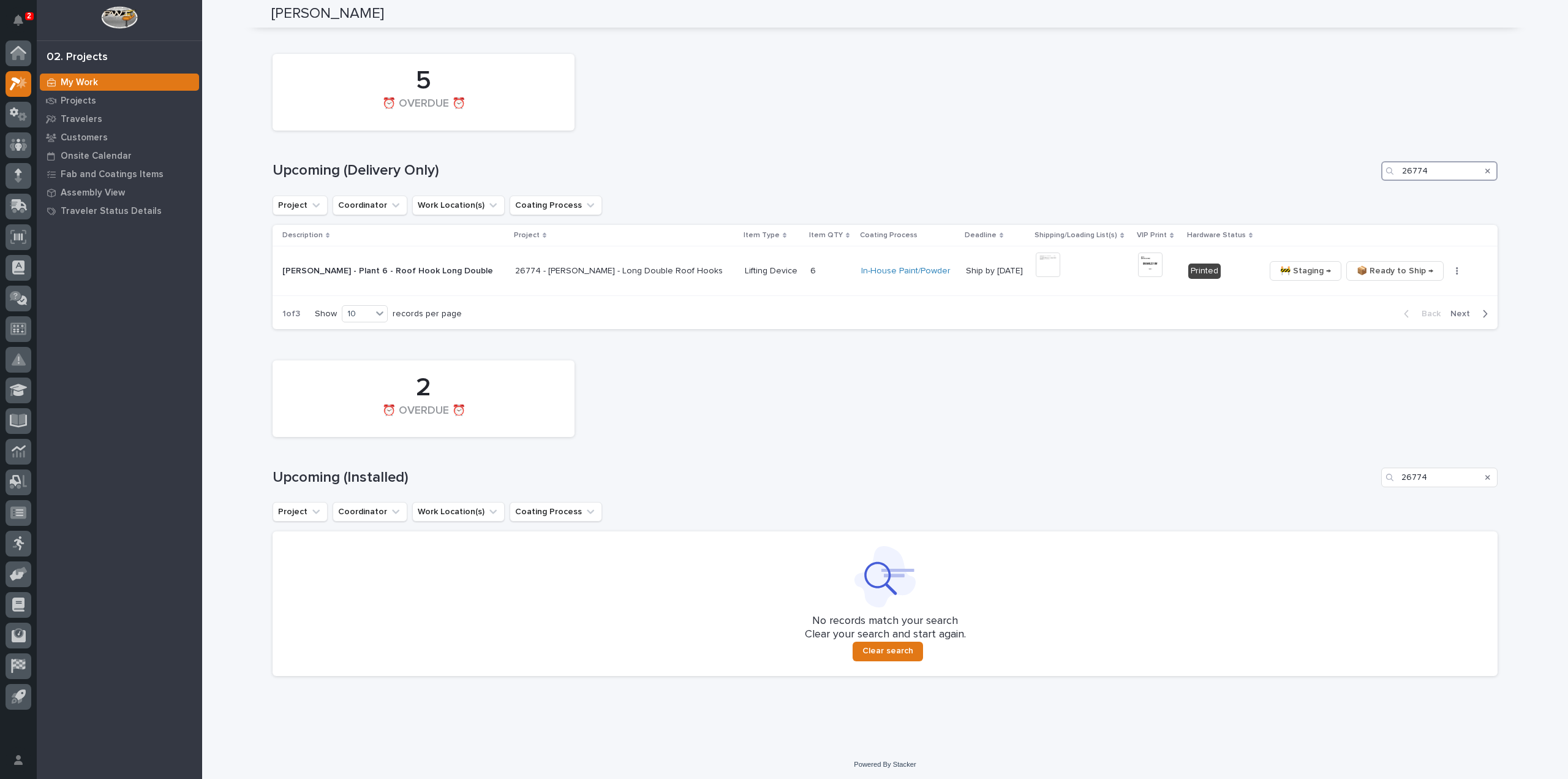
scroll to position [512, 0]
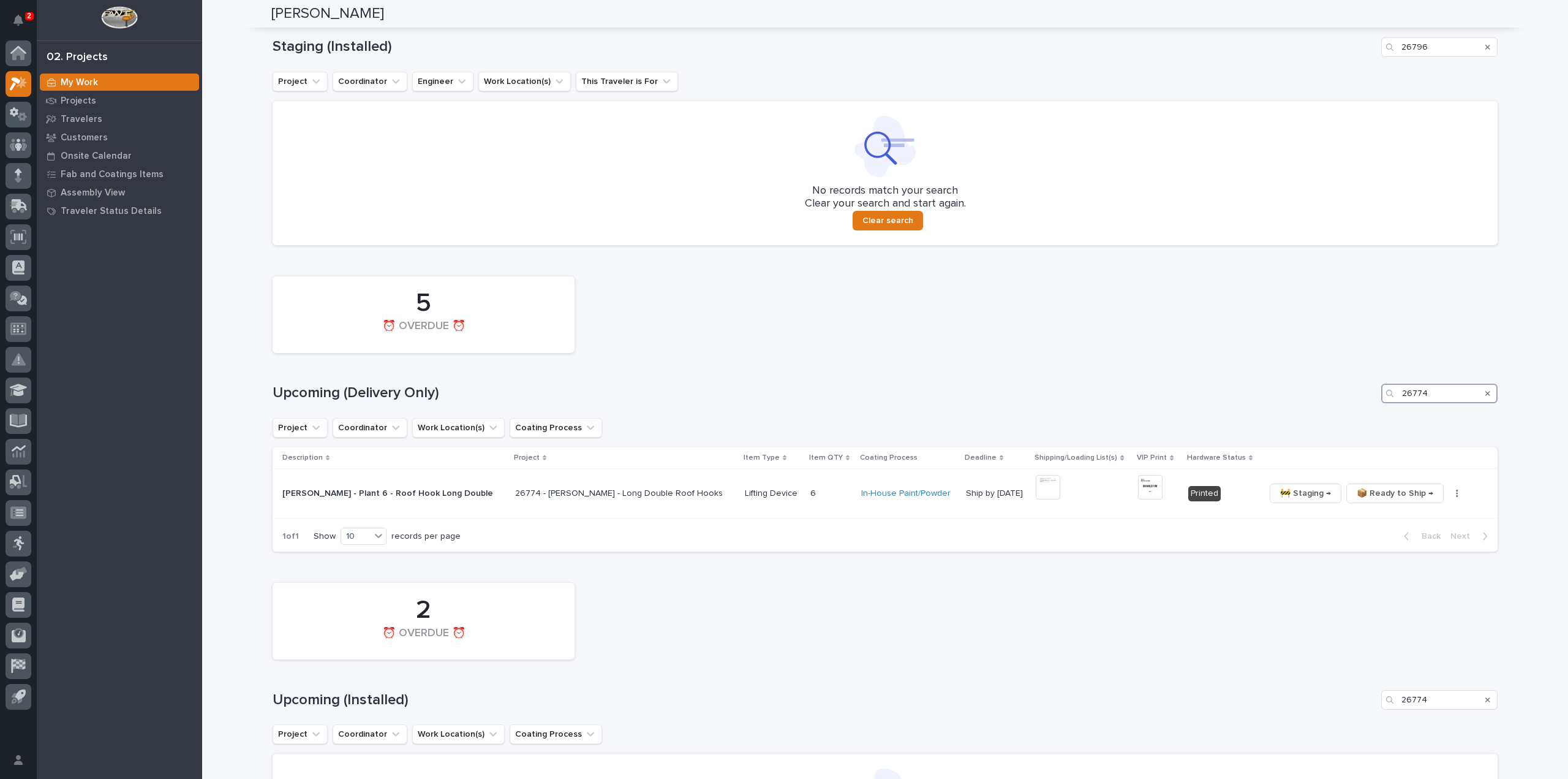
drag, startPoint x: 1436, startPoint y: 395, endPoint x: 1297, endPoint y: 400, distance: 139.1
click at [1297, 400] on div "Upcoming (Delivery Only) 26774" at bounding box center [885, 393] width 1225 height 20
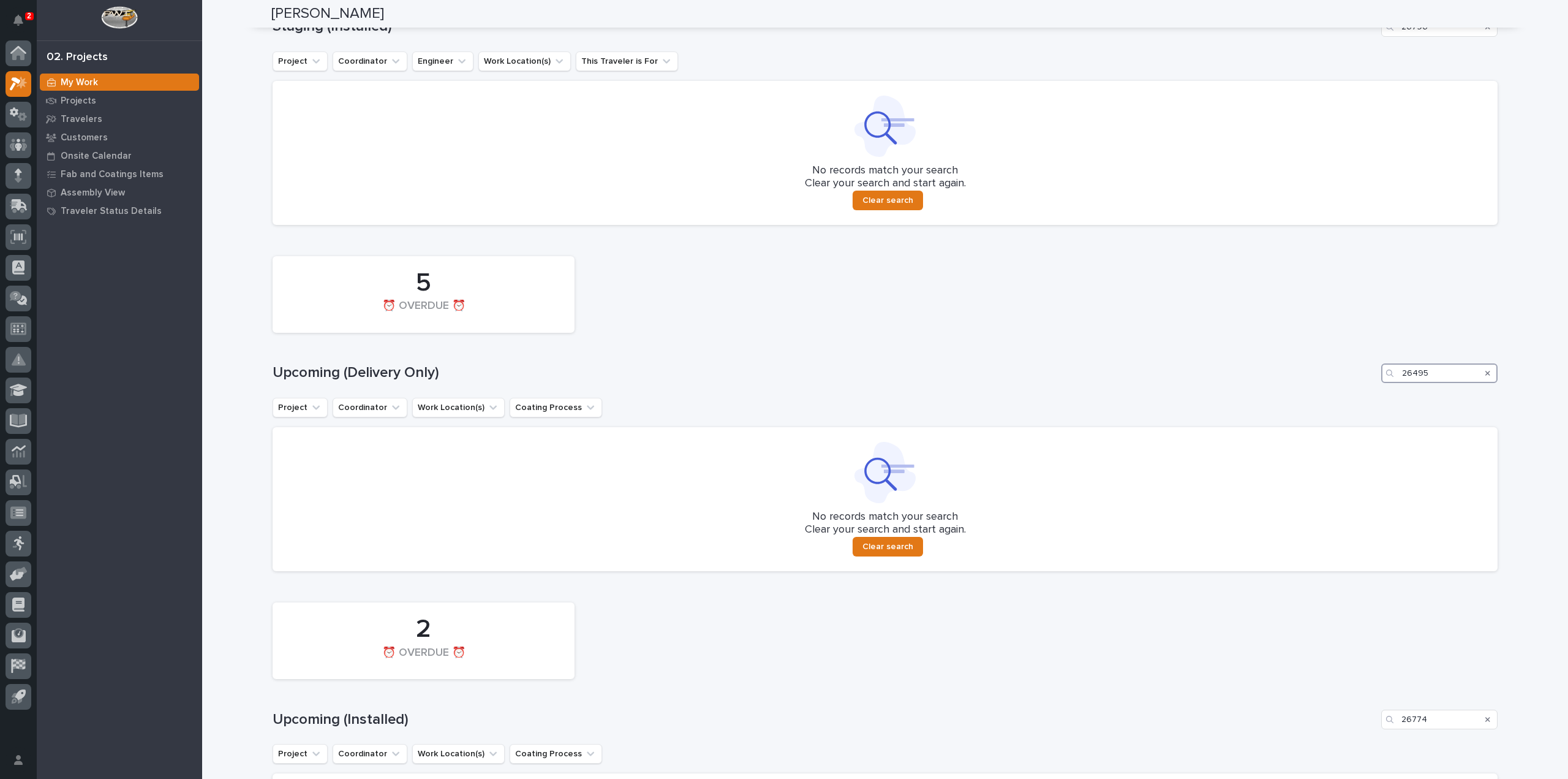
scroll to position [777, 0]
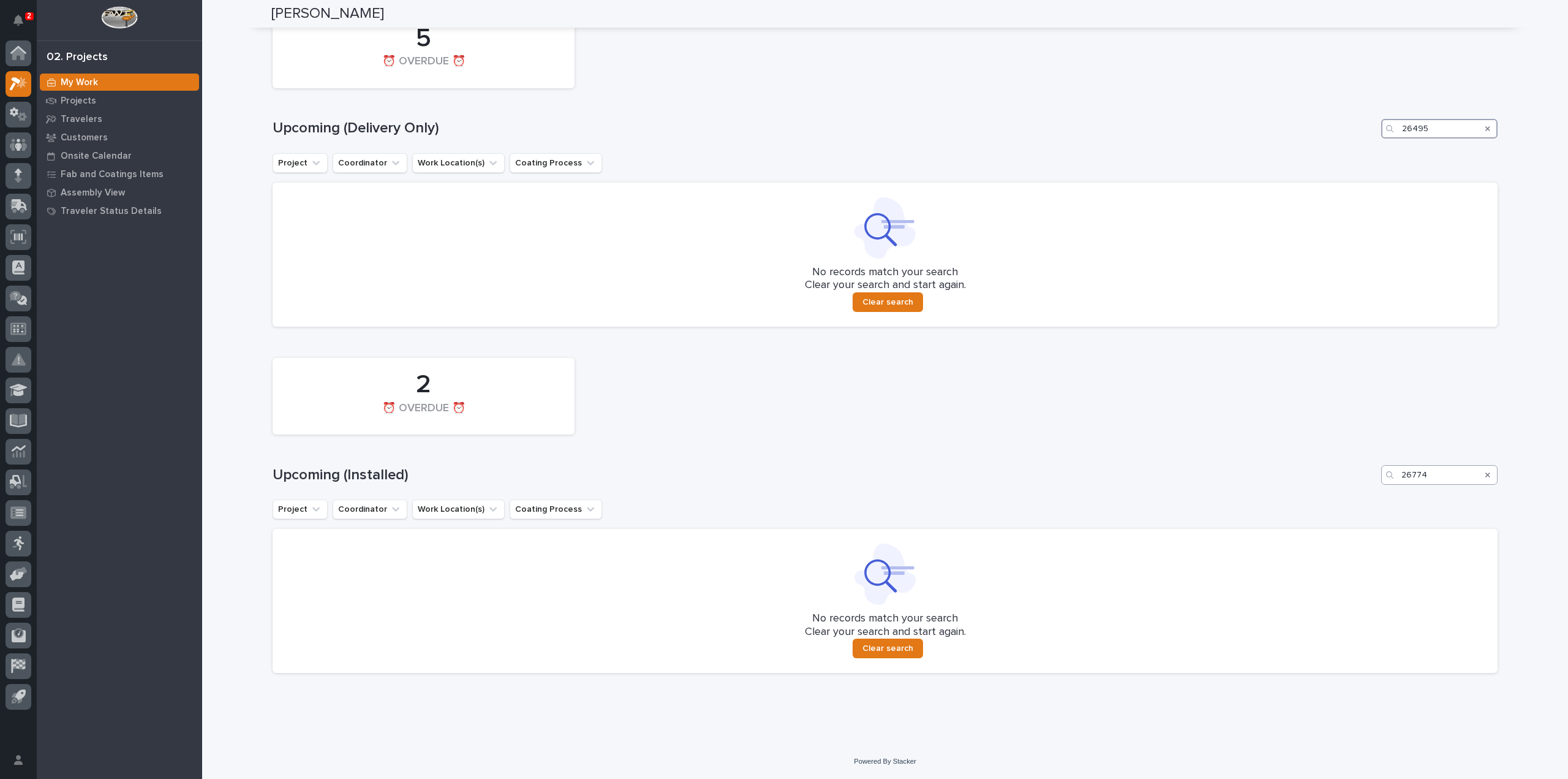
type input "26495"
drag, startPoint x: 1430, startPoint y: 479, endPoint x: 1371, endPoint y: 495, distance: 61.1
click at [1371, 495] on div "2 ⏰ OVERDUE ⏰ Upcoming (Installed) 26774 Project Coordinator Work Location(s) C…" at bounding box center [885, 512] width 1225 height 322
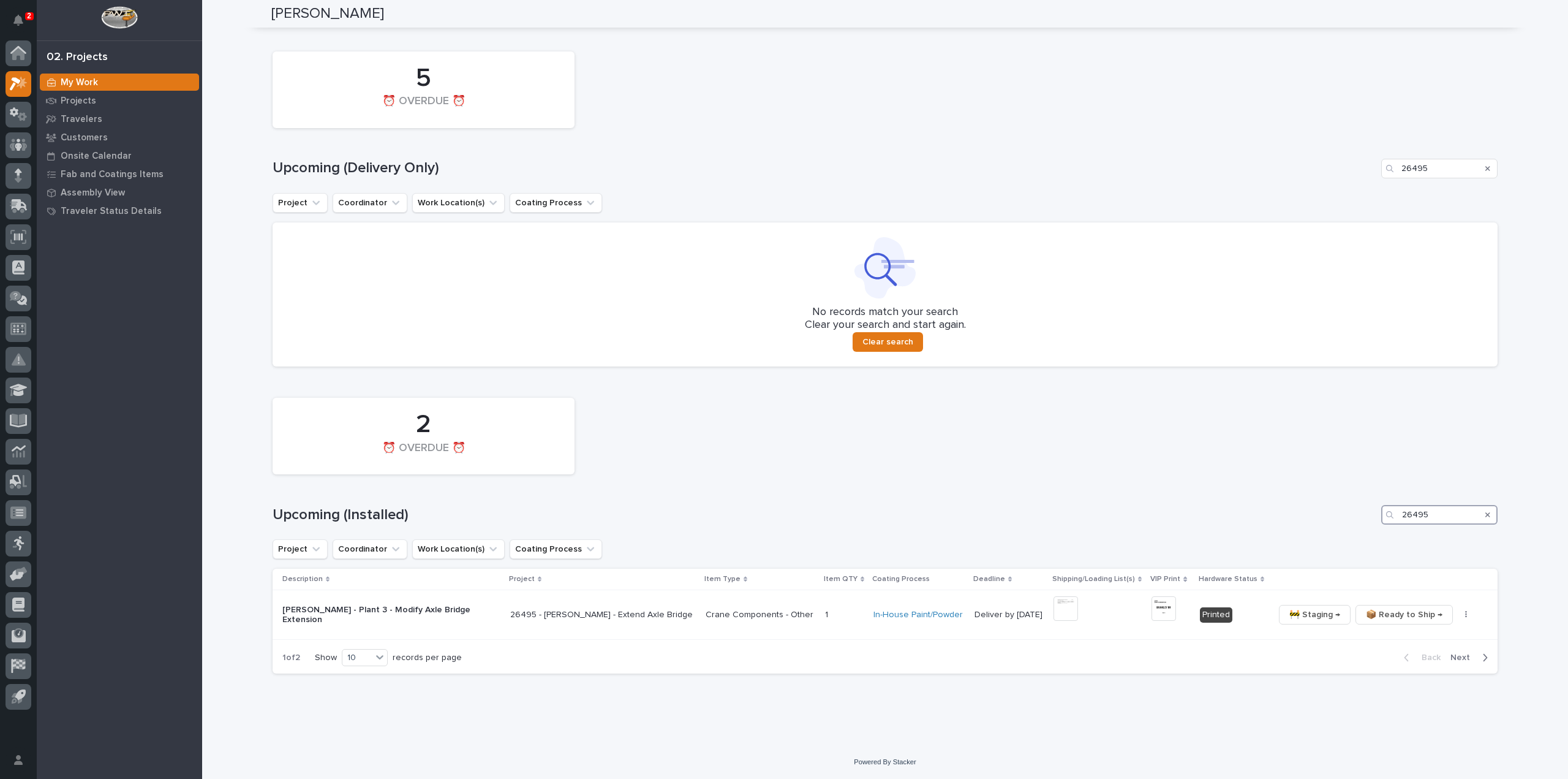
scroll to position [737, 0]
drag, startPoint x: 1430, startPoint y: 522, endPoint x: 1356, endPoint y: 542, distance: 76.7
click at [1356, 542] on div "2 ⏰ OVERDUE ⏰ Upcoming (Installed) 26495 Project Coordinator Work Location(s) C…" at bounding box center [885, 533] width 1225 height 282
type input "2"
click at [1464, 617] on icon "button" at bounding box center [1465, 614] width 2 height 7
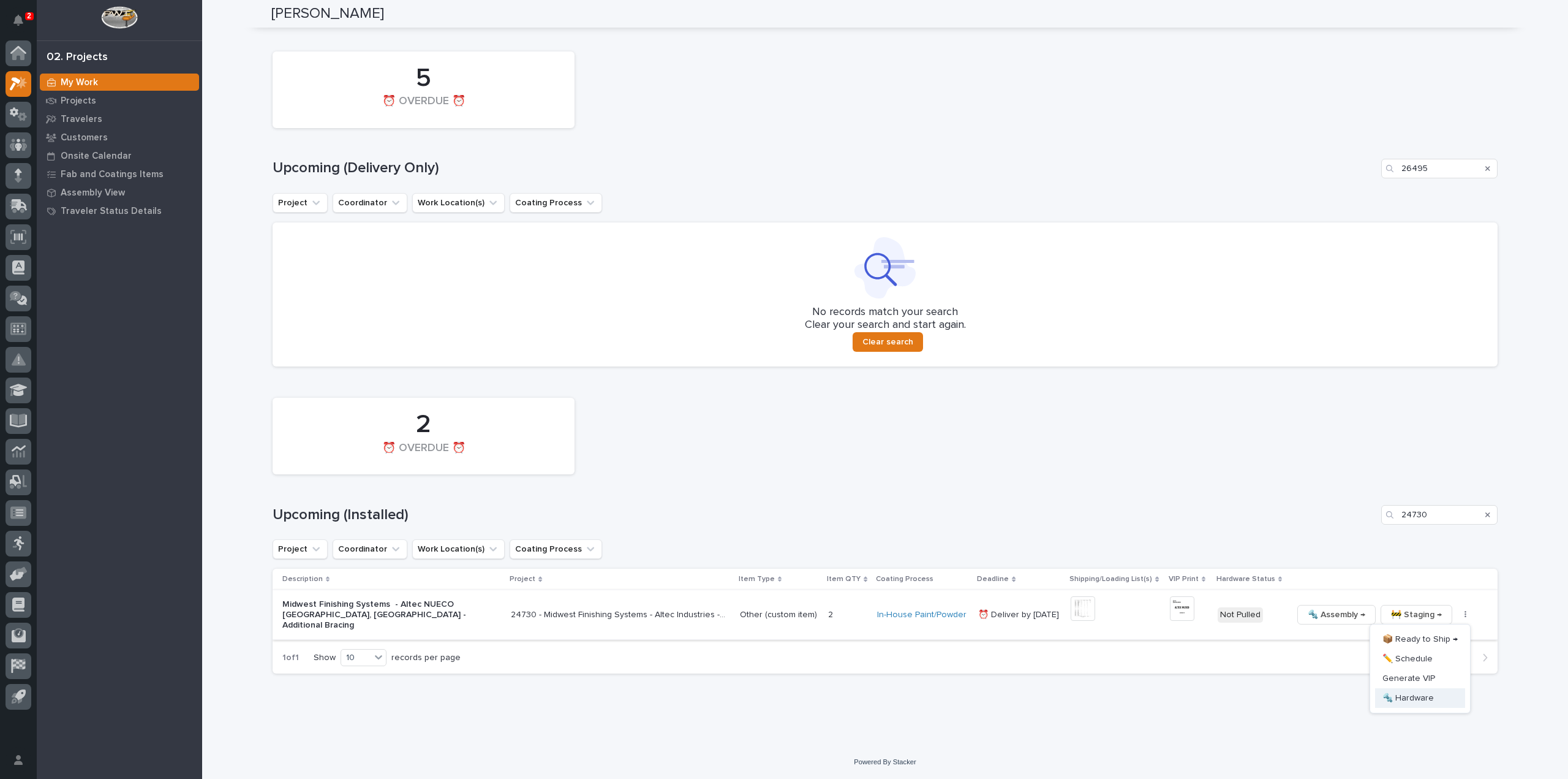
click at [1413, 699] on span "🔩 Hardware" at bounding box center [1407, 698] width 52 height 15
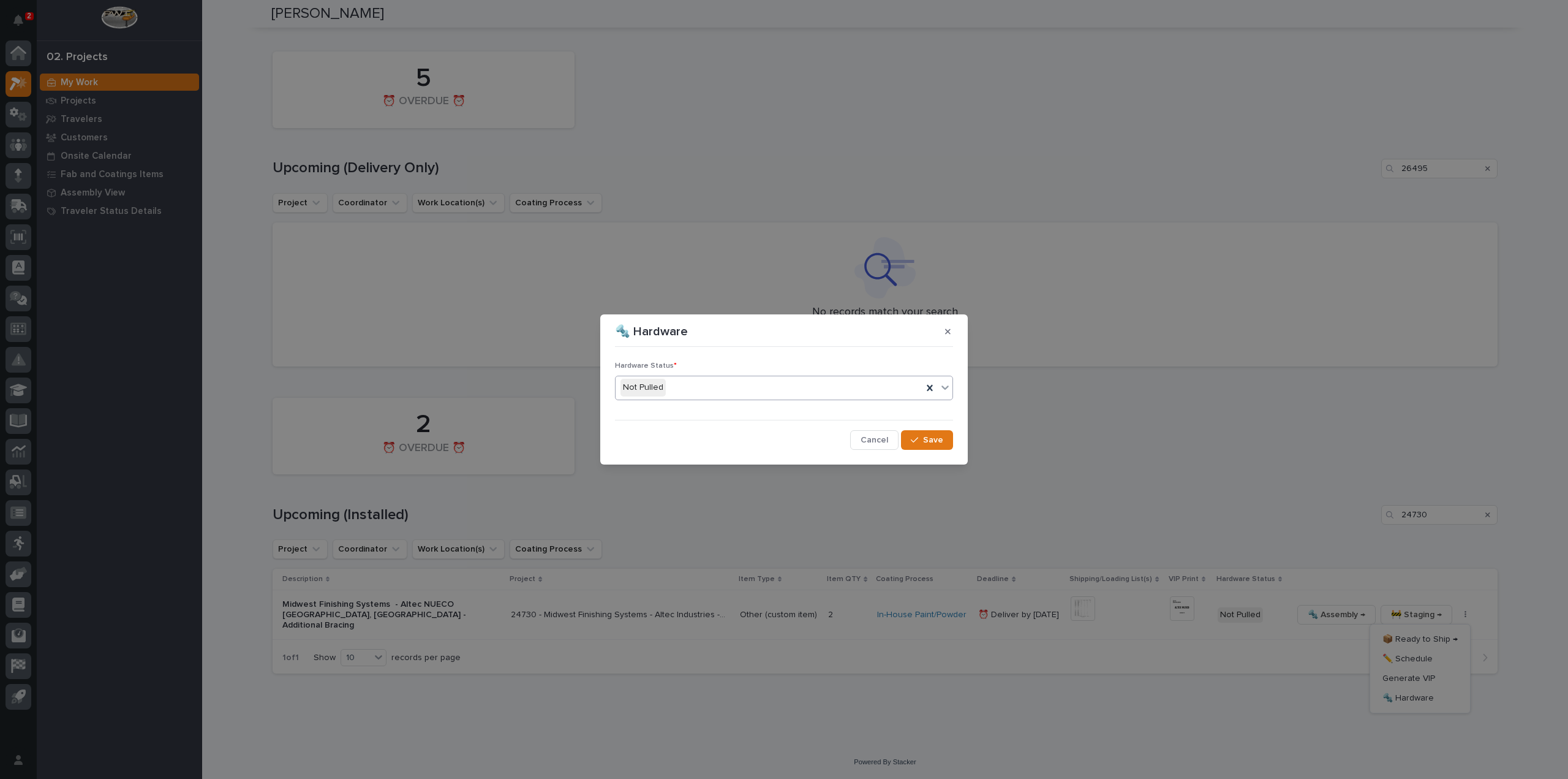
click at [695, 385] on div "Not Pulled" at bounding box center [768, 387] width 306 height 20
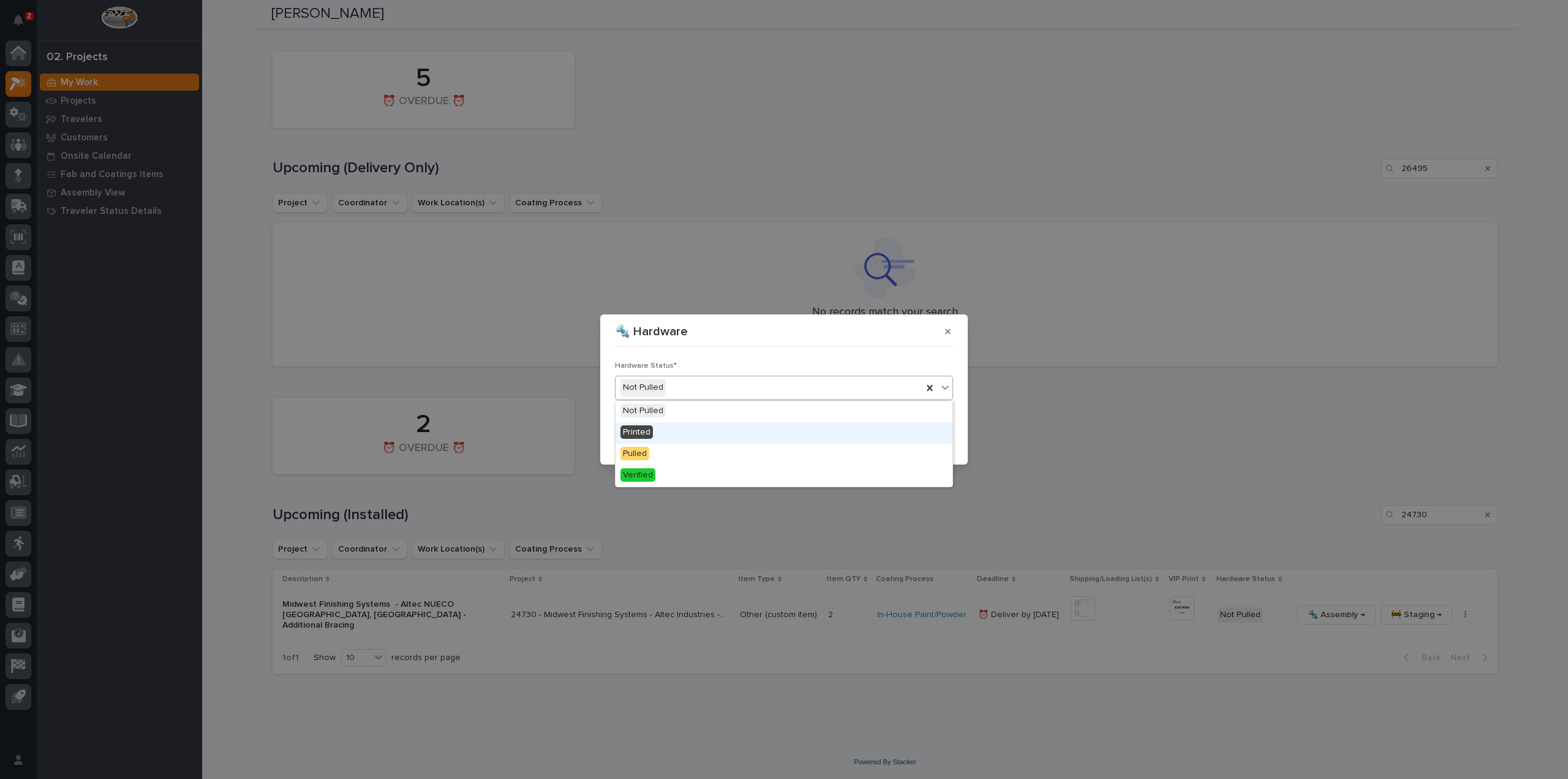
click at [673, 431] on div "Printed" at bounding box center [784, 433] width 337 height 22
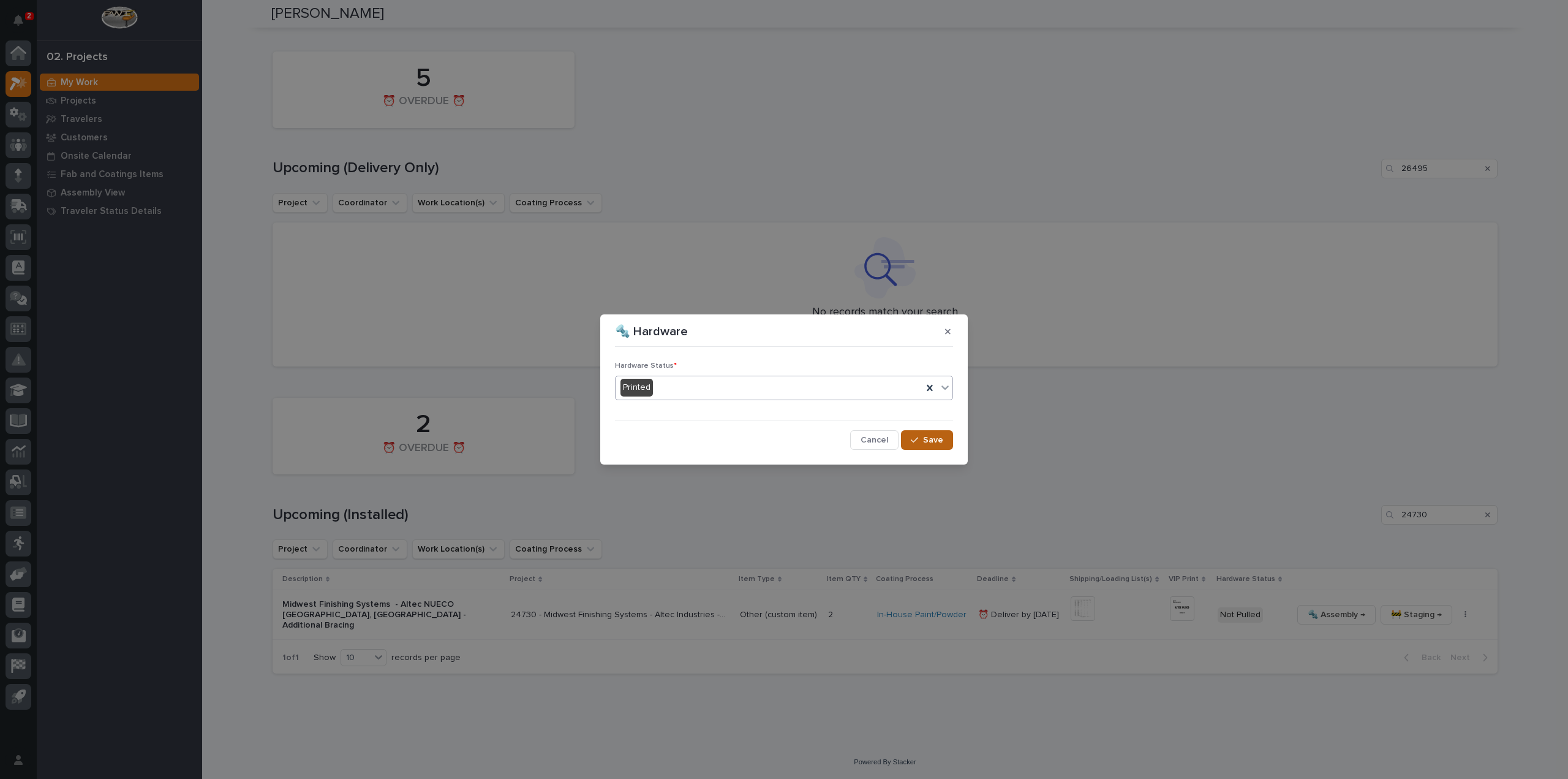
click at [924, 442] on span "Save" at bounding box center [932, 440] width 20 height 11
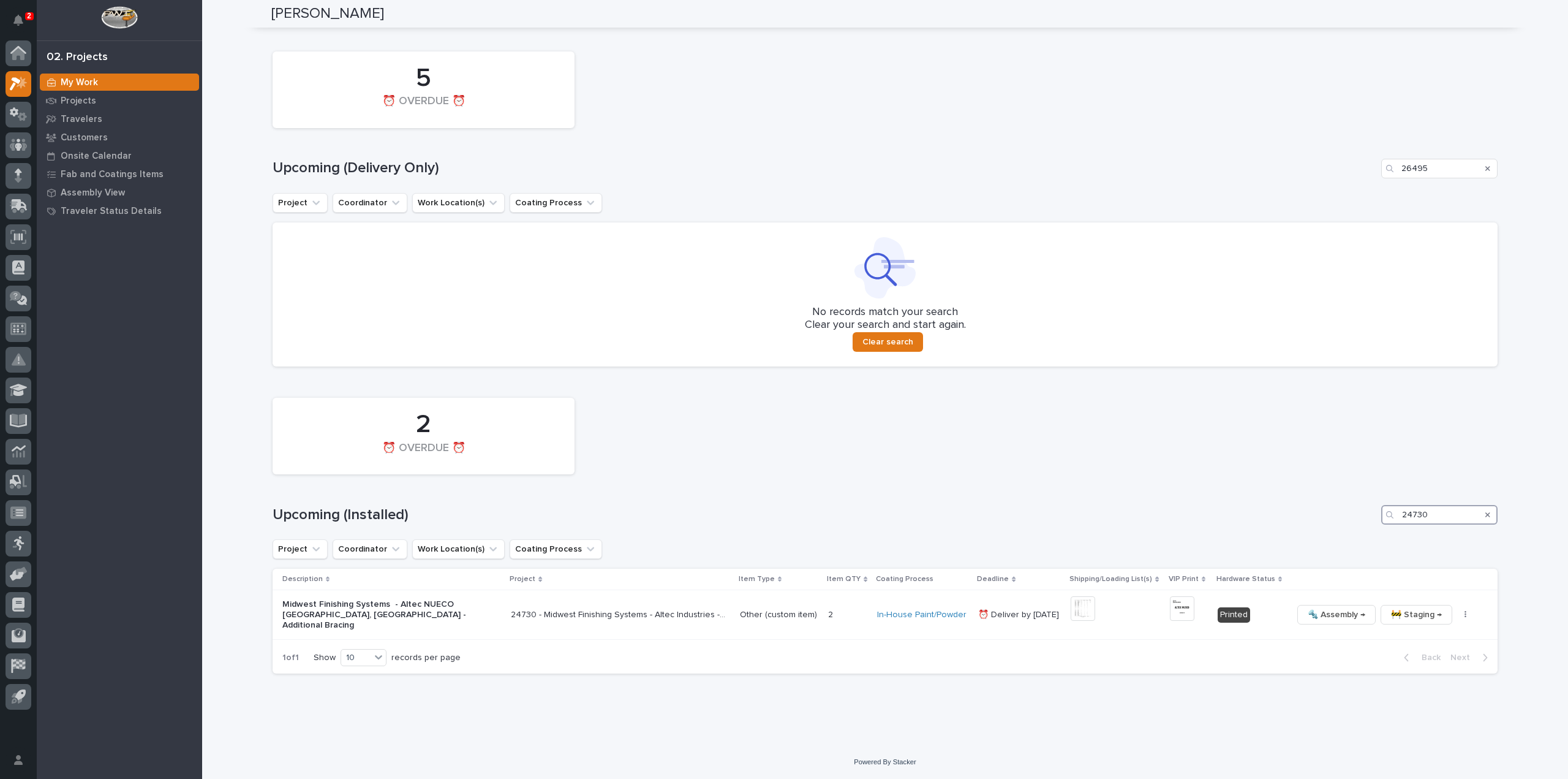
drag, startPoint x: 1444, startPoint y: 519, endPoint x: 1342, endPoint y: 521, distance: 102.0
click at [1342, 521] on div "Upcoming (Installed) 24730" at bounding box center [885, 515] width 1225 height 20
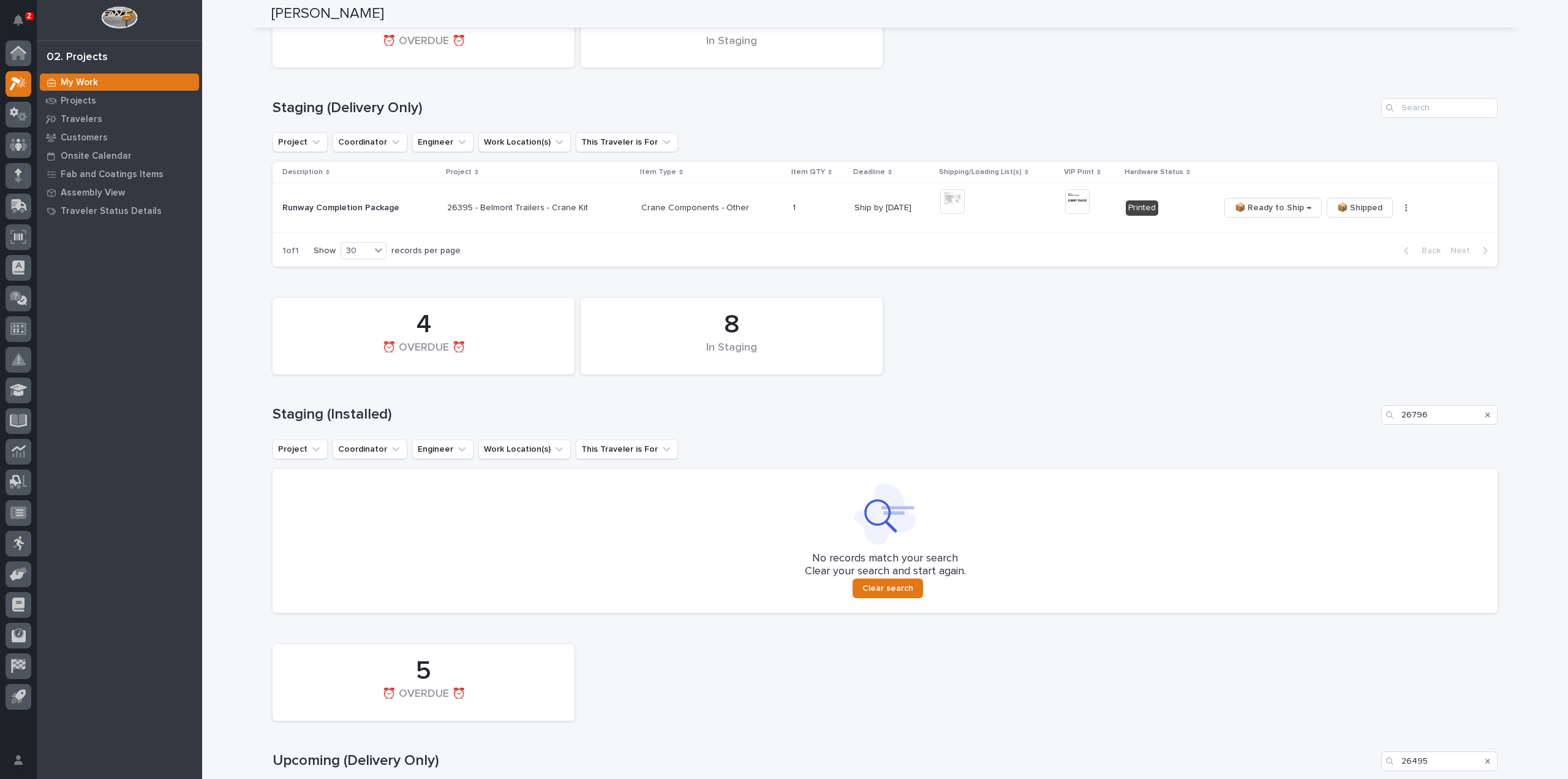
scroll to position [22, 0]
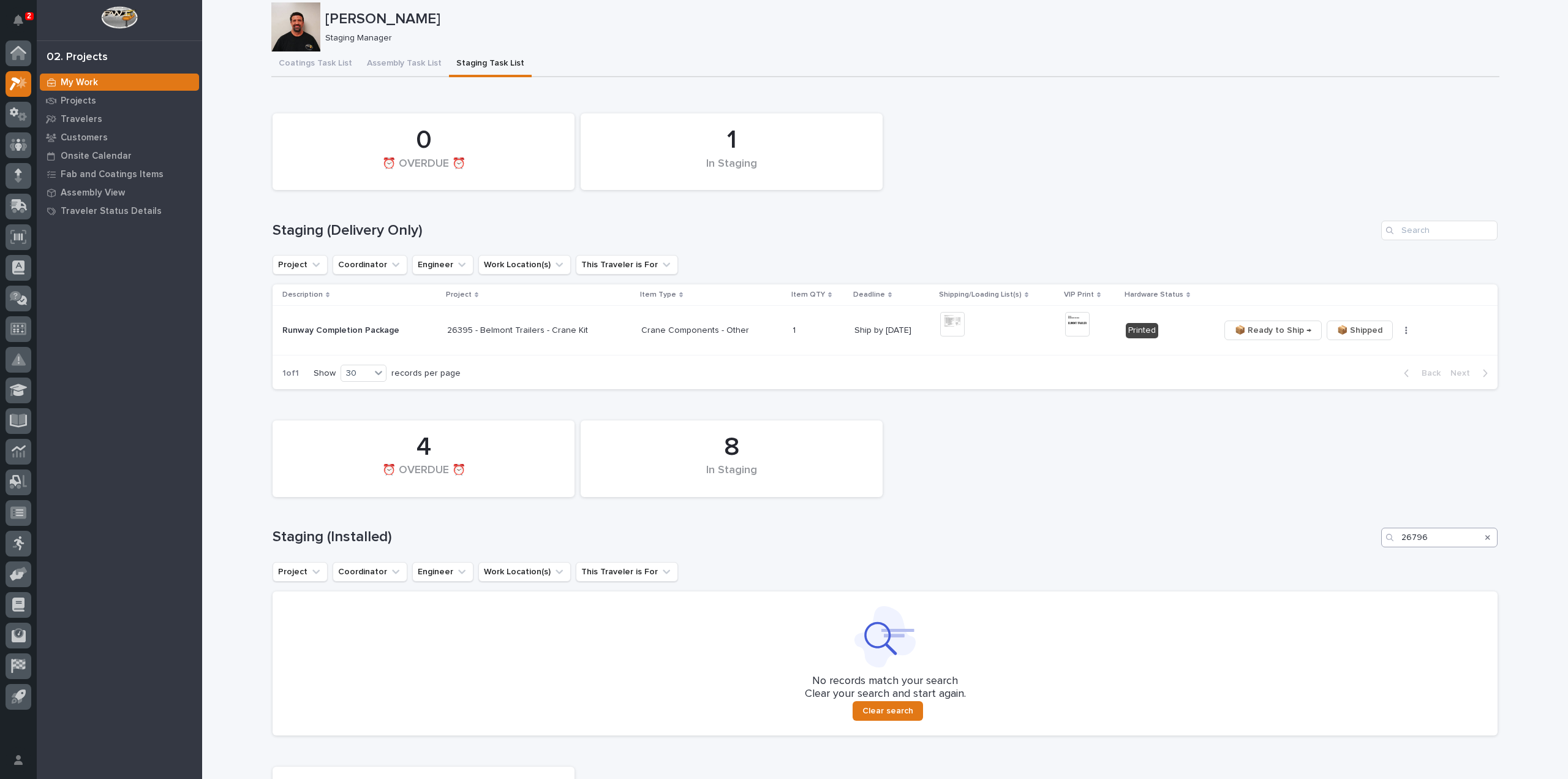
type input "26619"
drag, startPoint x: 1451, startPoint y: 538, endPoint x: 1388, endPoint y: 540, distance: 63.0
click at [1389, 541] on div "26796" at bounding box center [1438, 538] width 116 height 20
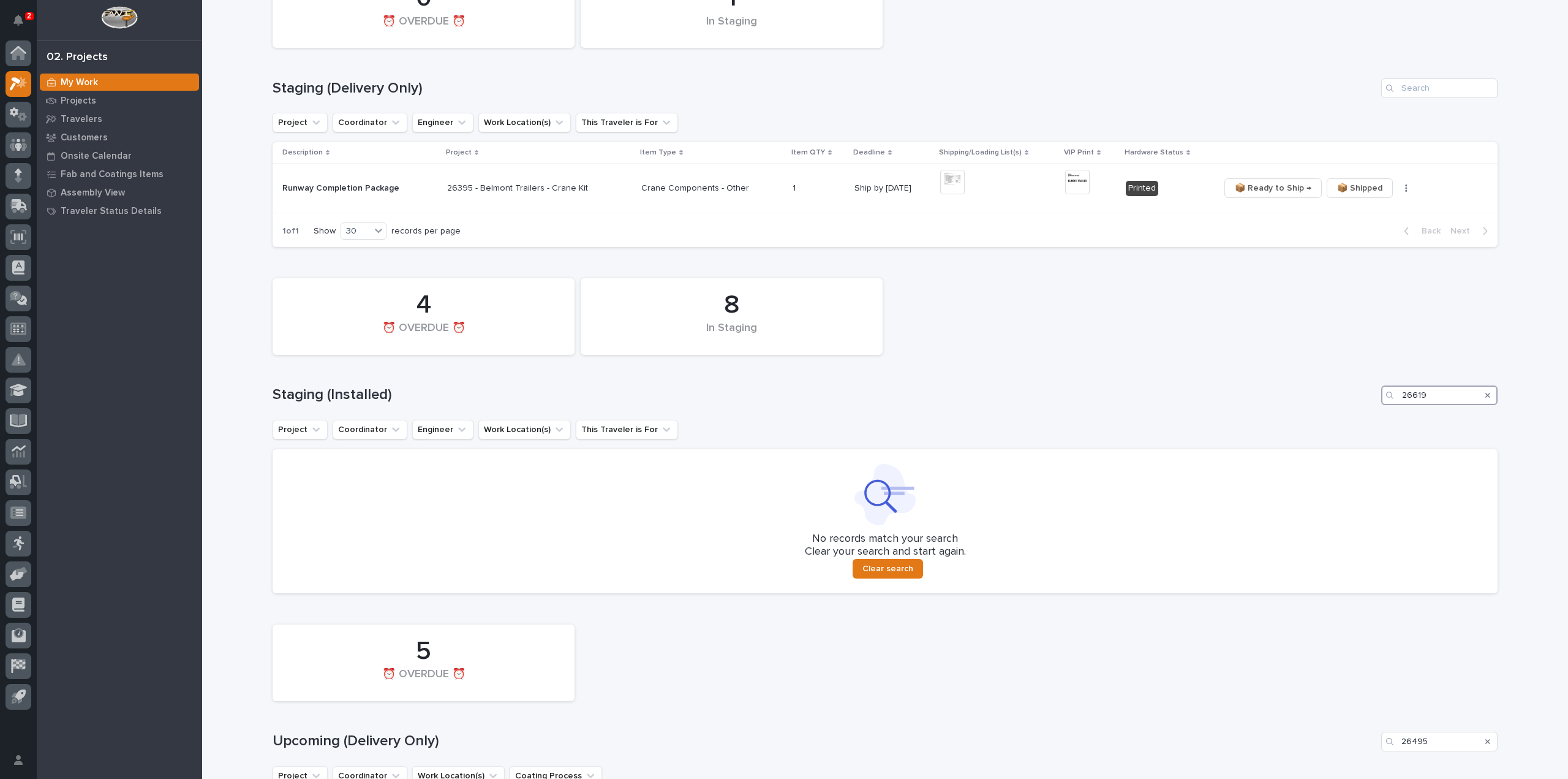
scroll to position [267, 0]
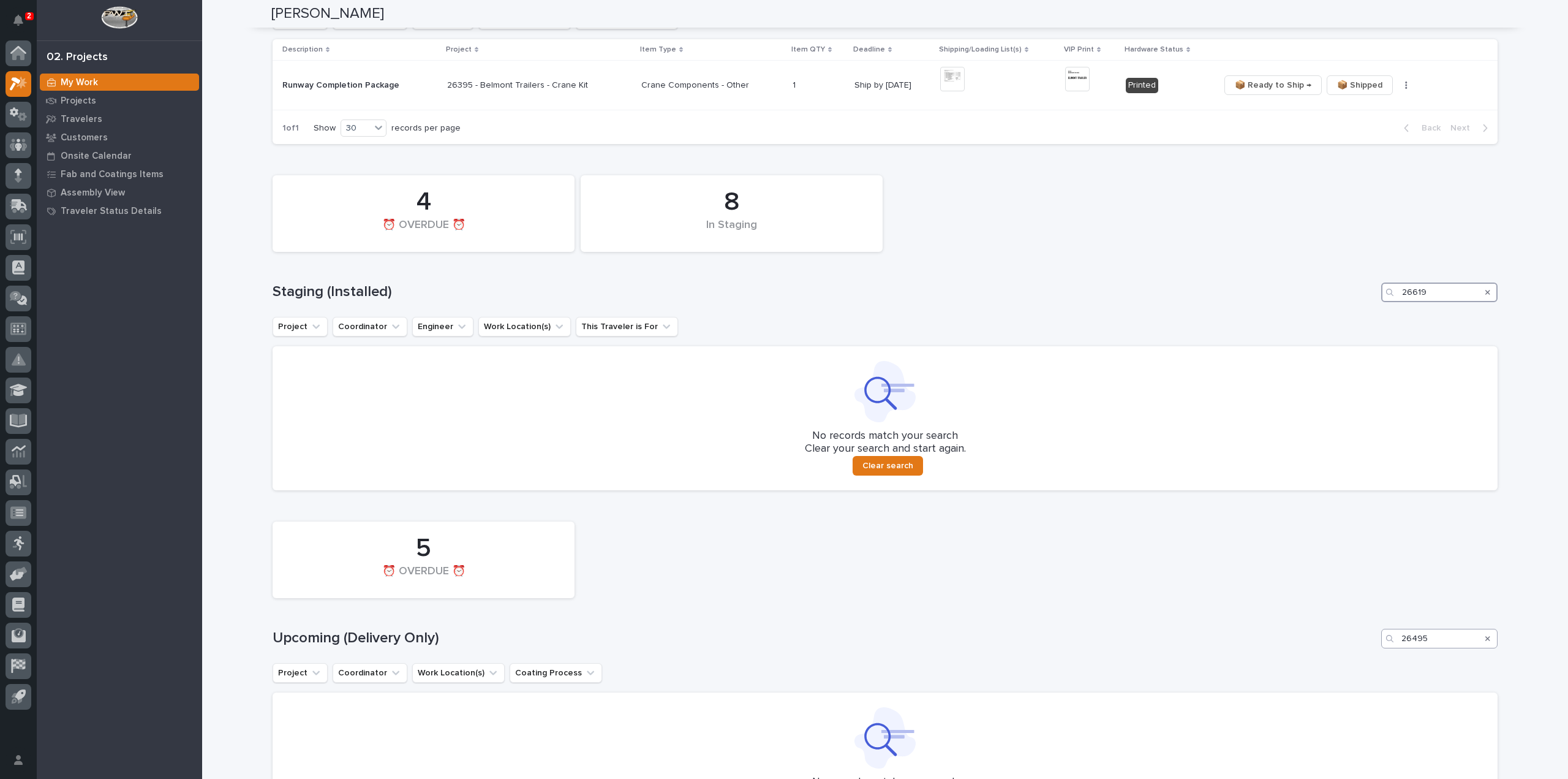
type input "26619"
drag, startPoint x: 1441, startPoint y: 645, endPoint x: 1393, endPoint y: 649, distance: 48.2
click at [1393, 649] on div "5 ⏰ OVERDUE ⏰ Upcoming (Delivery Only) 26495 Project Coordinator Work Location(…" at bounding box center [885, 676] width 1225 height 322
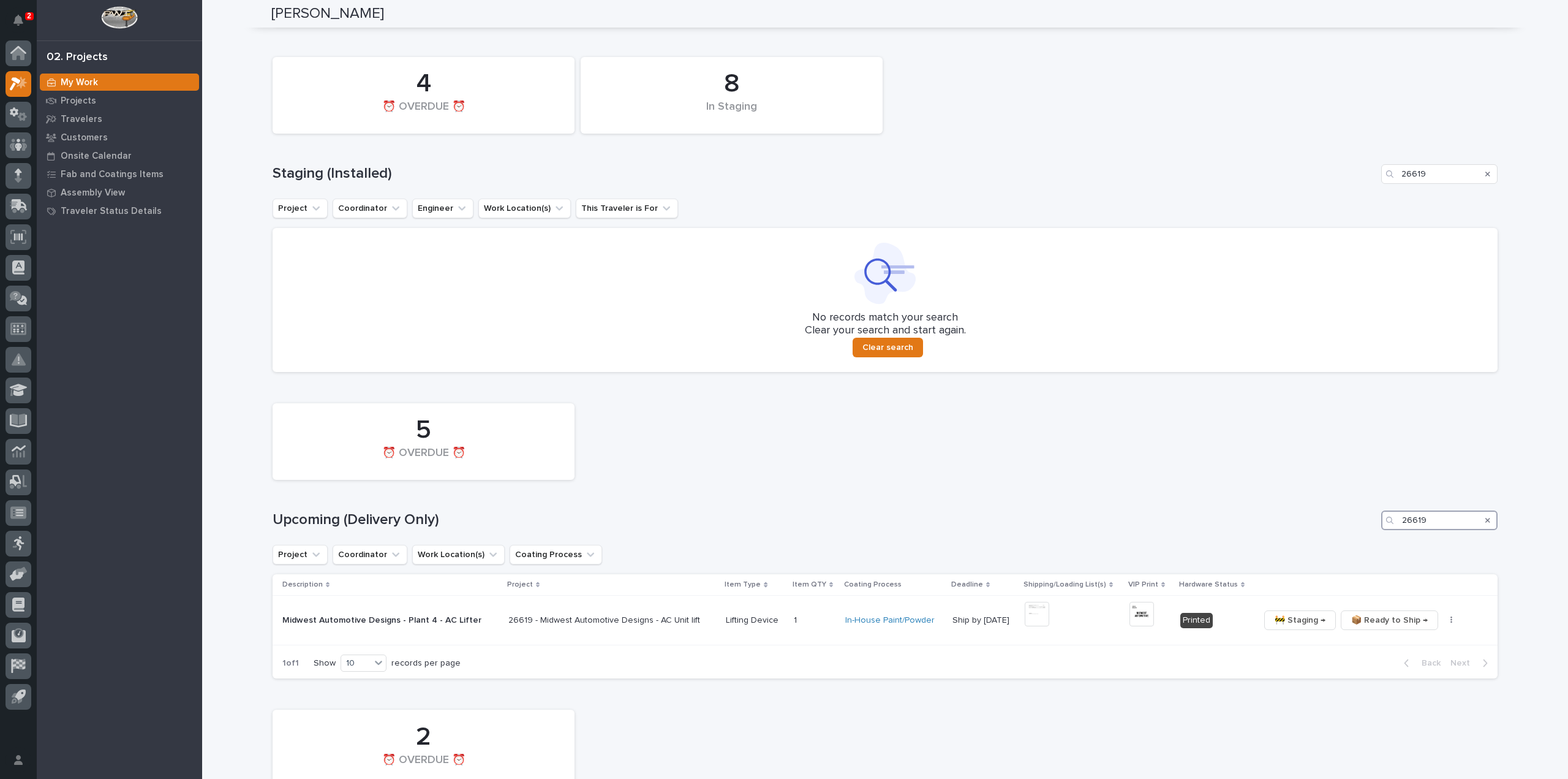
scroll to position [492, 0]
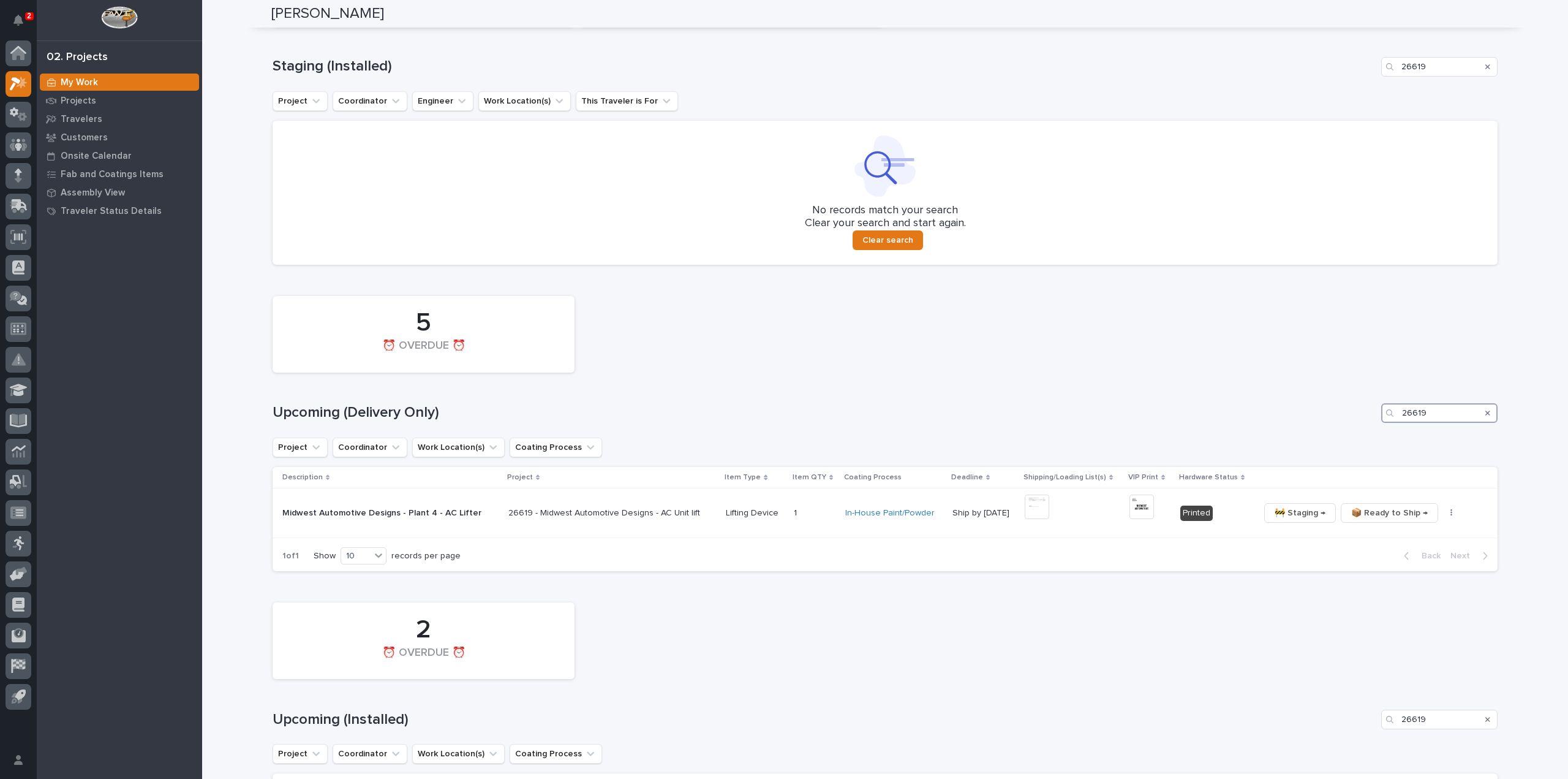
drag, startPoint x: 1437, startPoint y: 420, endPoint x: 1292, endPoint y: 429, distance: 145.3
click at [1292, 429] on div "5 ⏰ OVERDUE ⏰ Upcoming (Delivery Only) 26619 Project Coordinator Work Location(…" at bounding box center [885, 431] width 1225 height 282
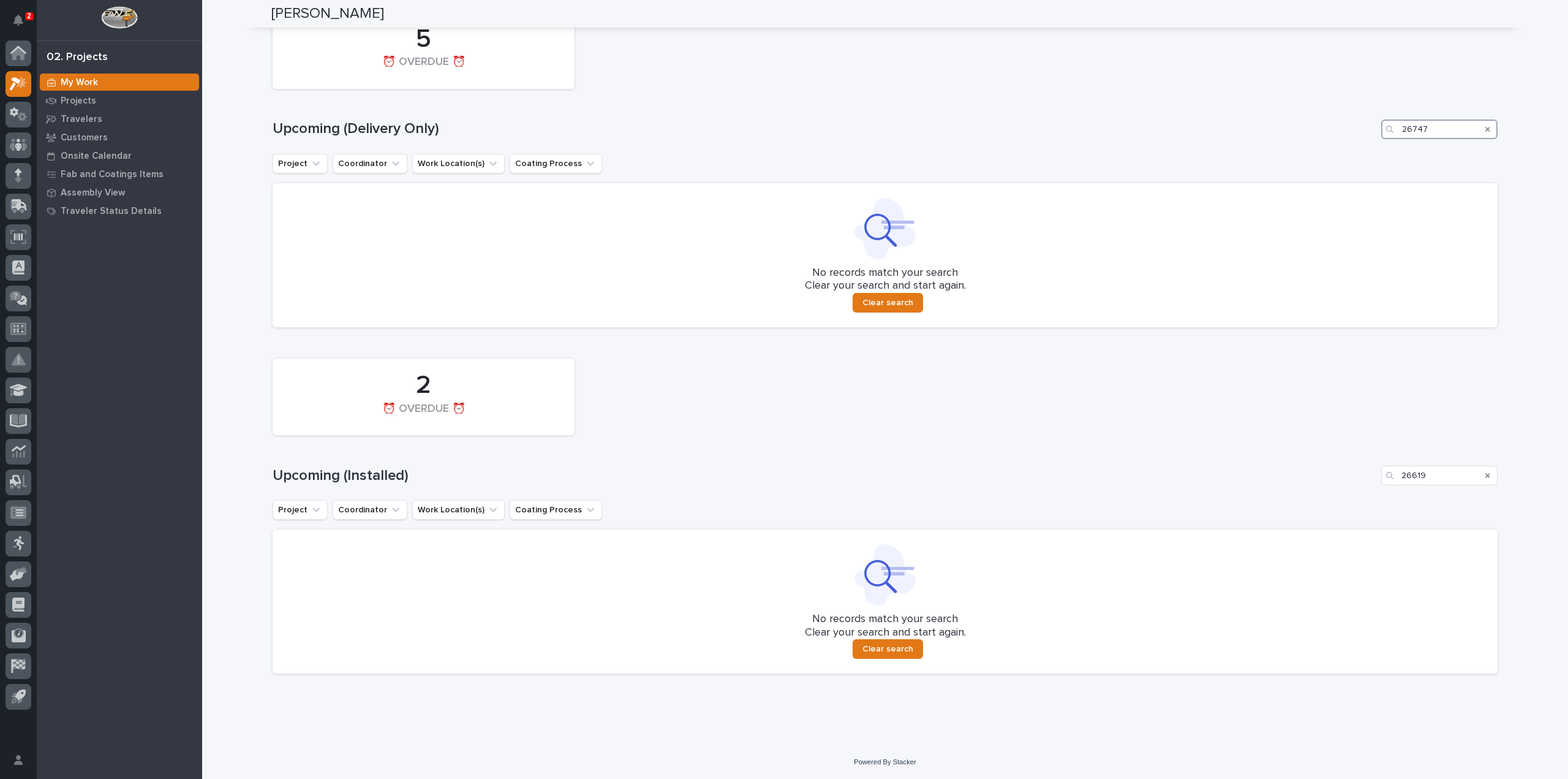
scroll to position [777, 0]
type input "26747"
drag, startPoint x: 1442, startPoint y: 481, endPoint x: 1355, endPoint y: 473, distance: 87.4
click at [1374, 483] on div "Upcoming (Installed) 26619" at bounding box center [885, 475] width 1225 height 20
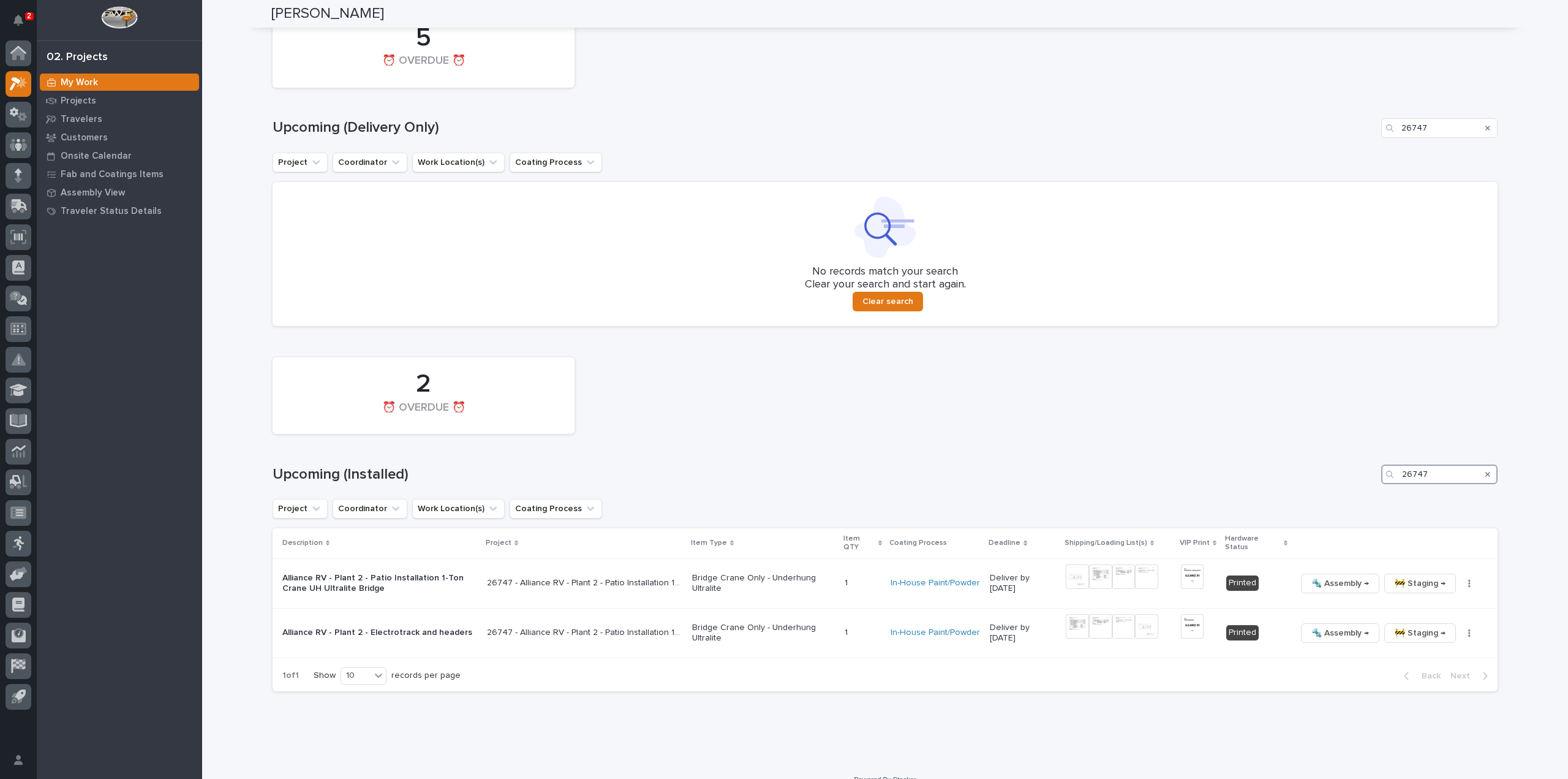
drag, startPoint x: 1447, startPoint y: 476, endPoint x: 1337, endPoint y: 492, distance: 111.2
click at [1338, 491] on div "2 ⏰ OVERDUE ⏰ Upcoming (Installed) 26747 Project Coordinator Work Location(s) C…" at bounding box center [885, 521] width 1225 height 340
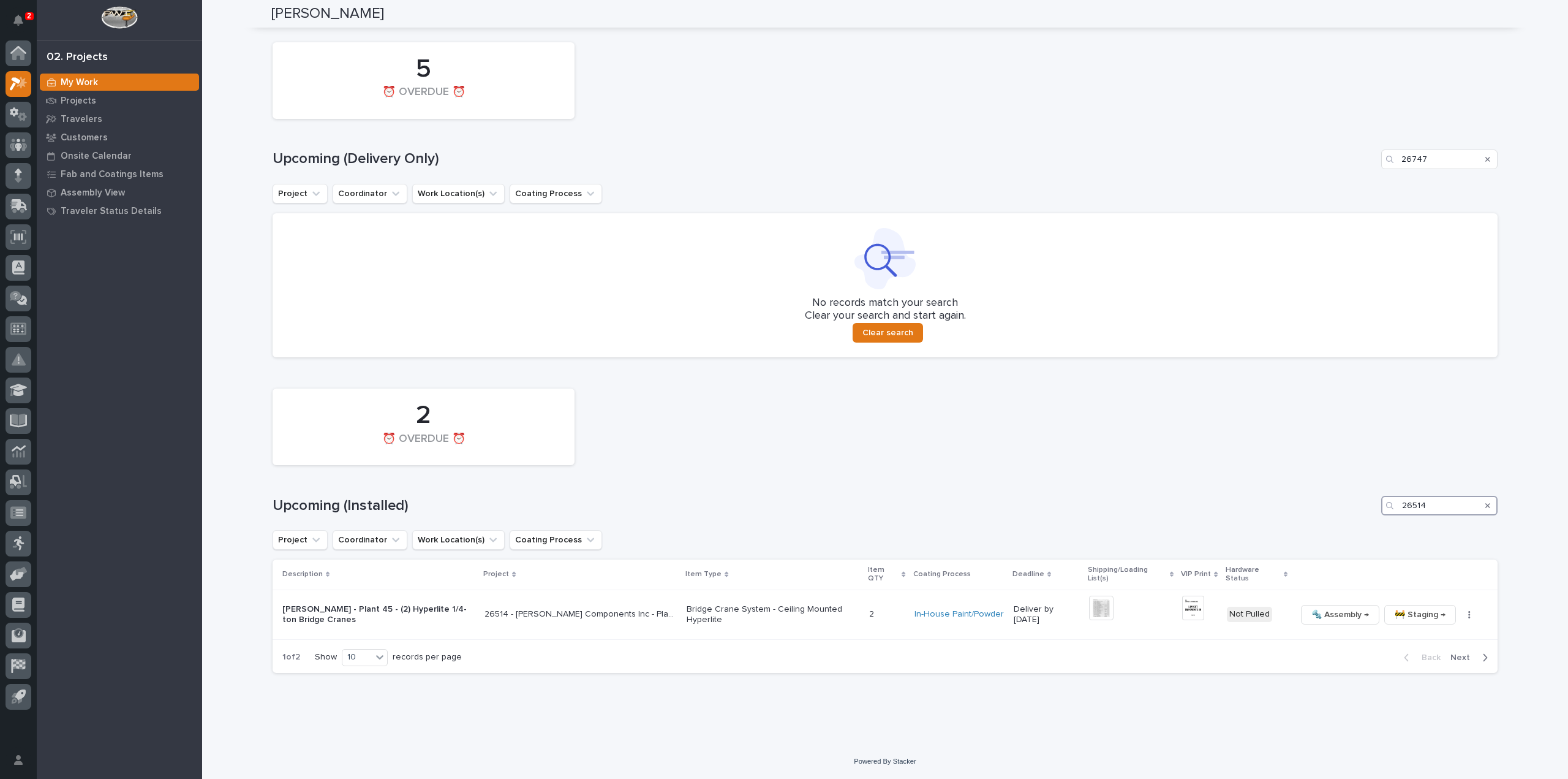
scroll to position [746, 0]
click at [1102, 608] on img at bounding box center [1101, 607] width 25 height 25
click at [1193, 615] on img at bounding box center [1193, 607] width 22 height 25
click at [1100, 612] on img at bounding box center [1101, 607] width 25 height 25
click at [1099, 608] on img at bounding box center [1101, 607] width 25 height 25
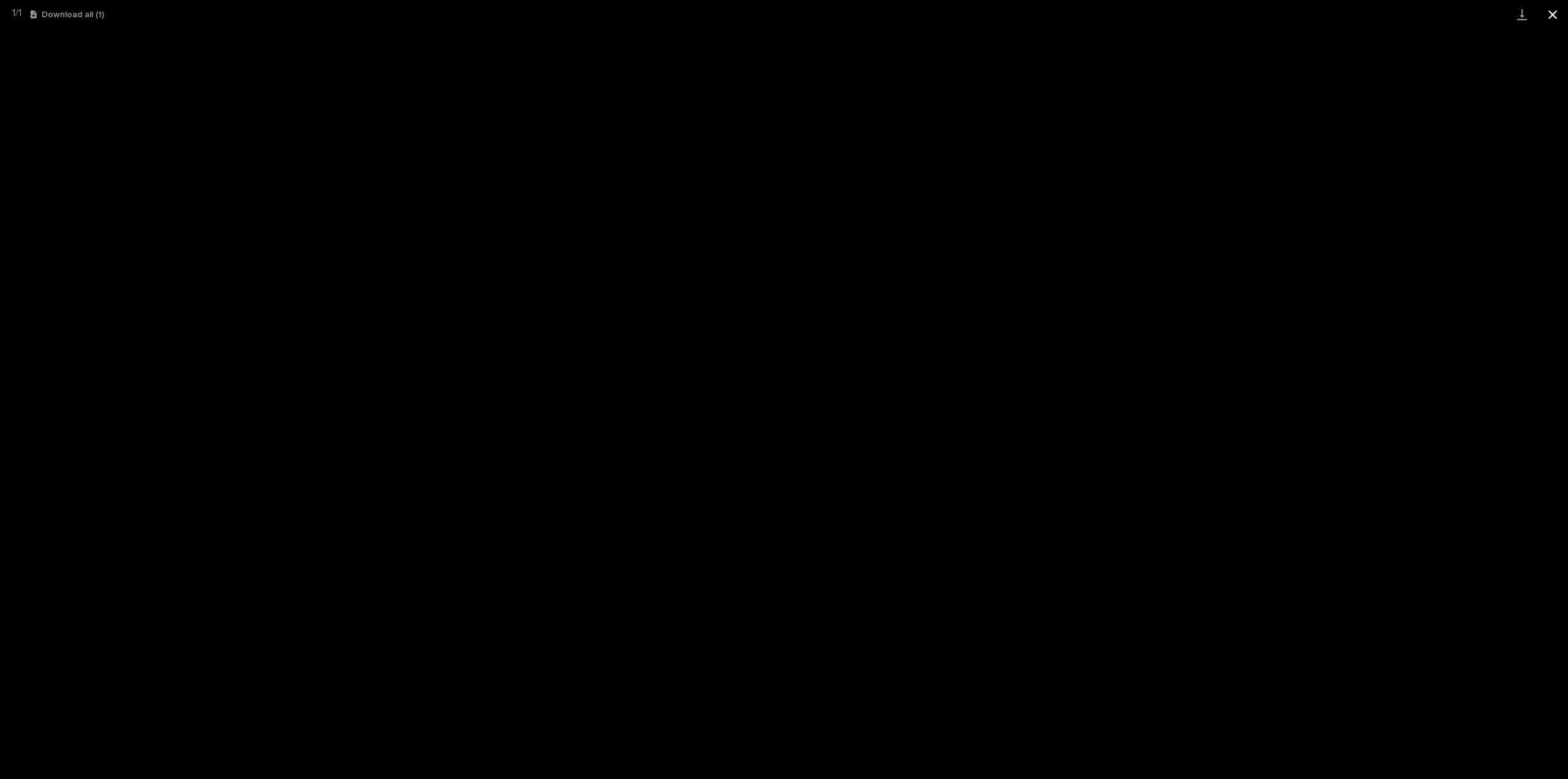
click at [1556, 15] on button "Close gallery" at bounding box center [1552, 14] width 31 height 29
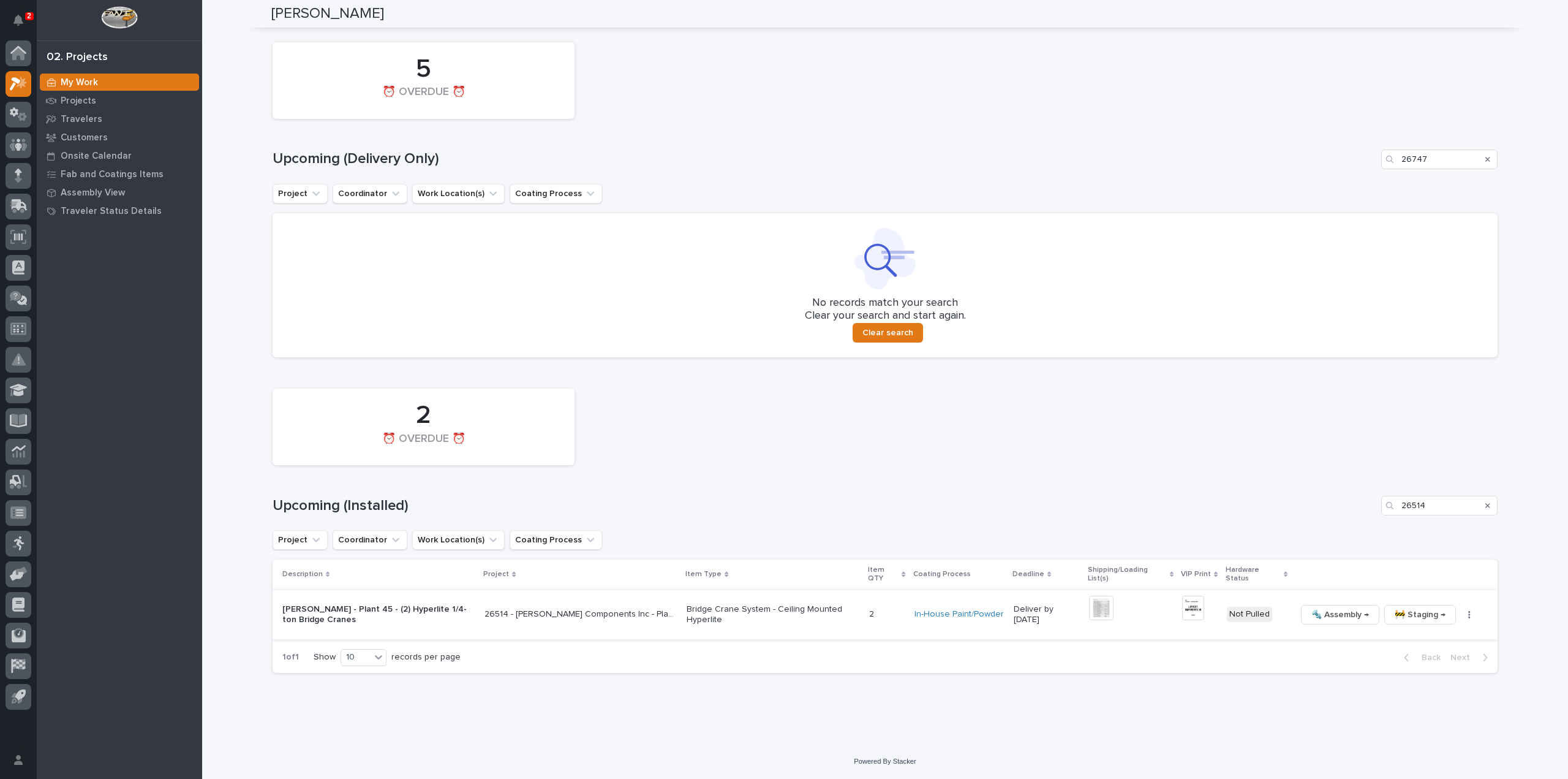
click at [1468, 613] on icon "button" at bounding box center [1469, 614] width 2 height 9
click at [1422, 701] on span "🔩 Hardware" at bounding box center [1415, 698] width 52 height 15
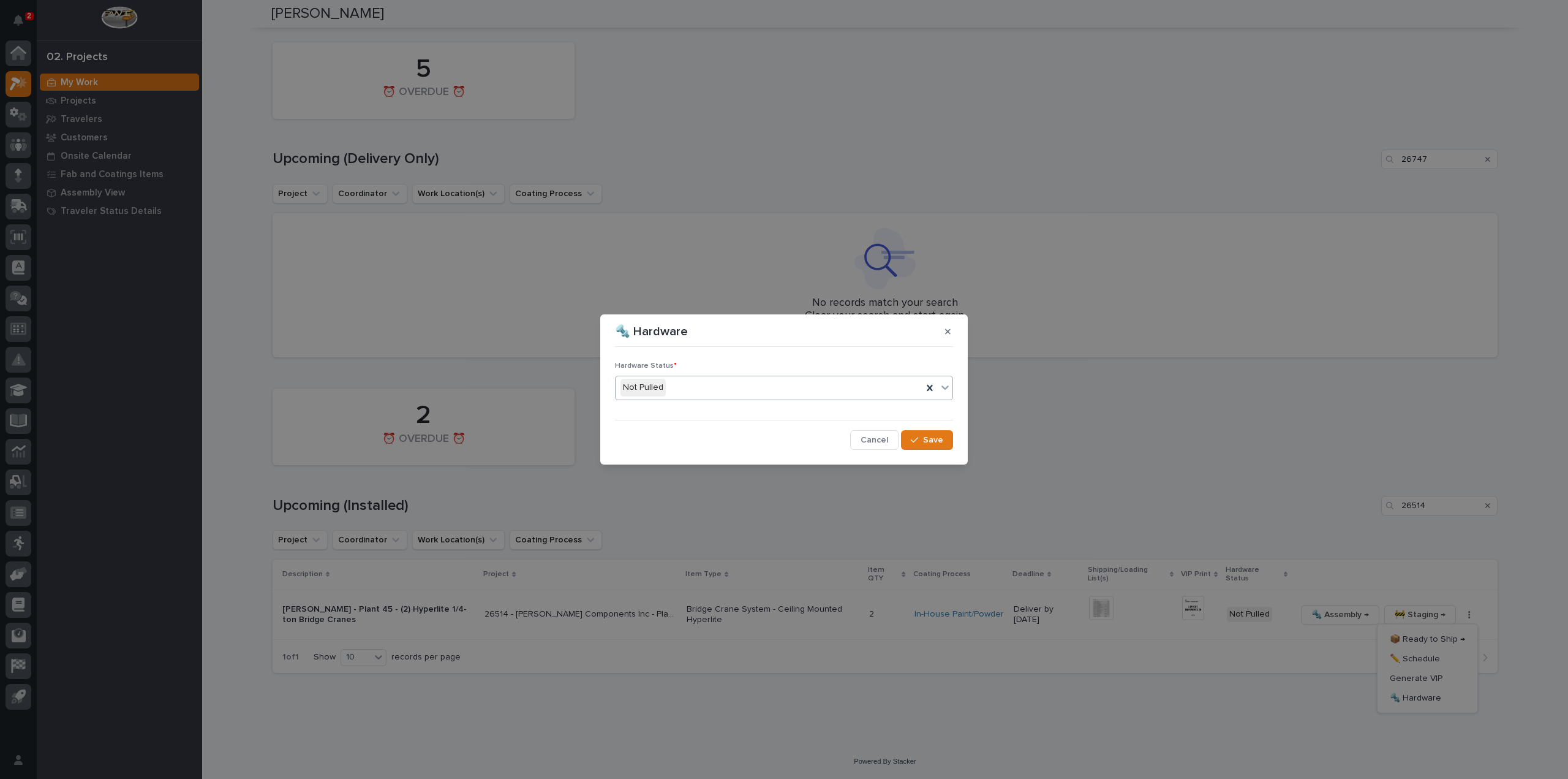
click at [737, 392] on div "Not Pulled" at bounding box center [768, 387] width 306 height 20
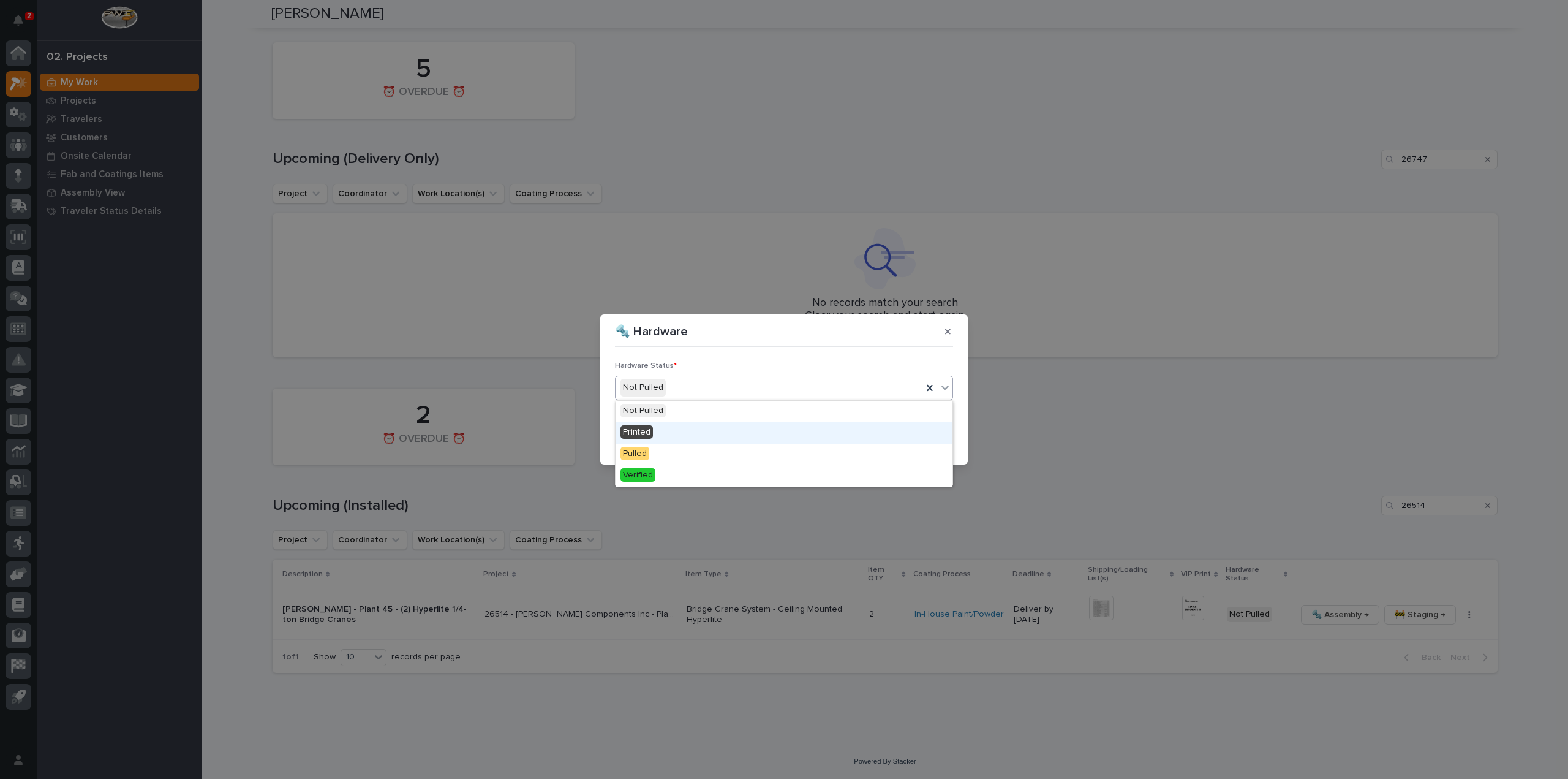
click at [702, 425] on div "Printed" at bounding box center [784, 433] width 337 height 22
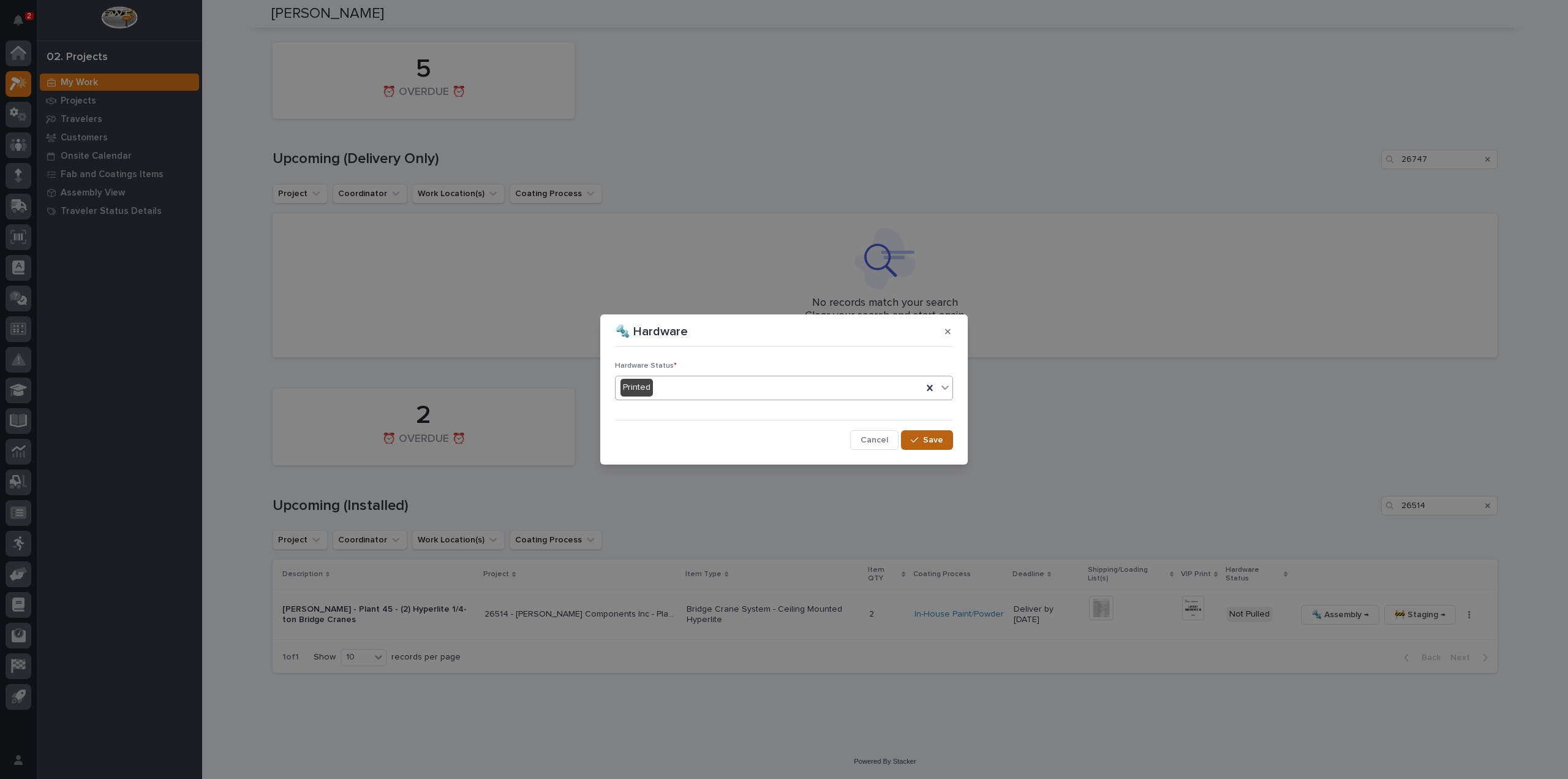
click at [943, 446] on button "Save" at bounding box center [926, 440] width 52 height 20
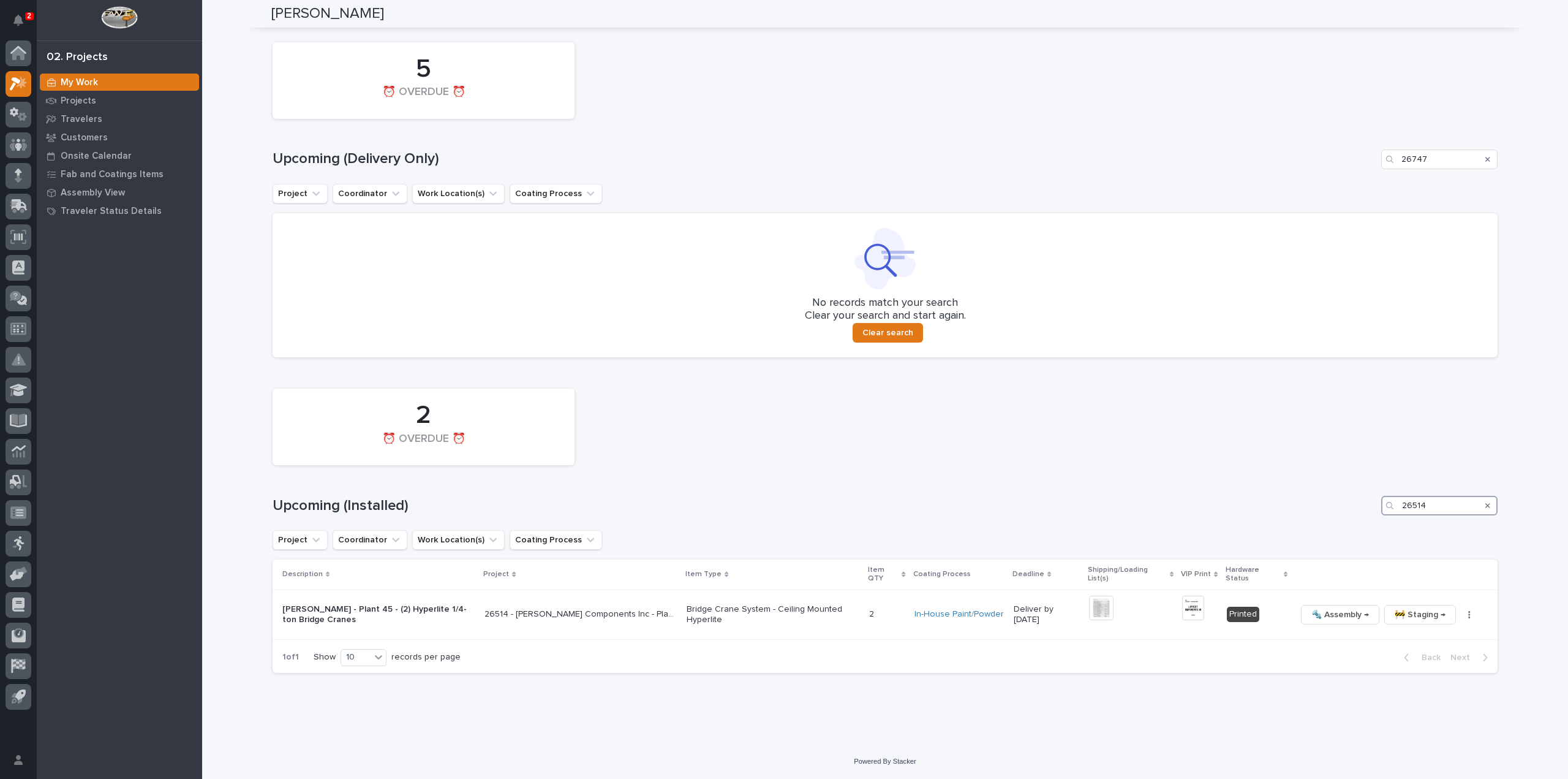
drag, startPoint x: 1437, startPoint y: 508, endPoint x: 1354, endPoint y: 520, distance: 83.9
click at [1354, 520] on div "2 ⏰ OVERDUE ⏰ Upcoming (Installed) 26514 Project Coordinator Work Location(s) C…" at bounding box center [885, 527] width 1225 height 291
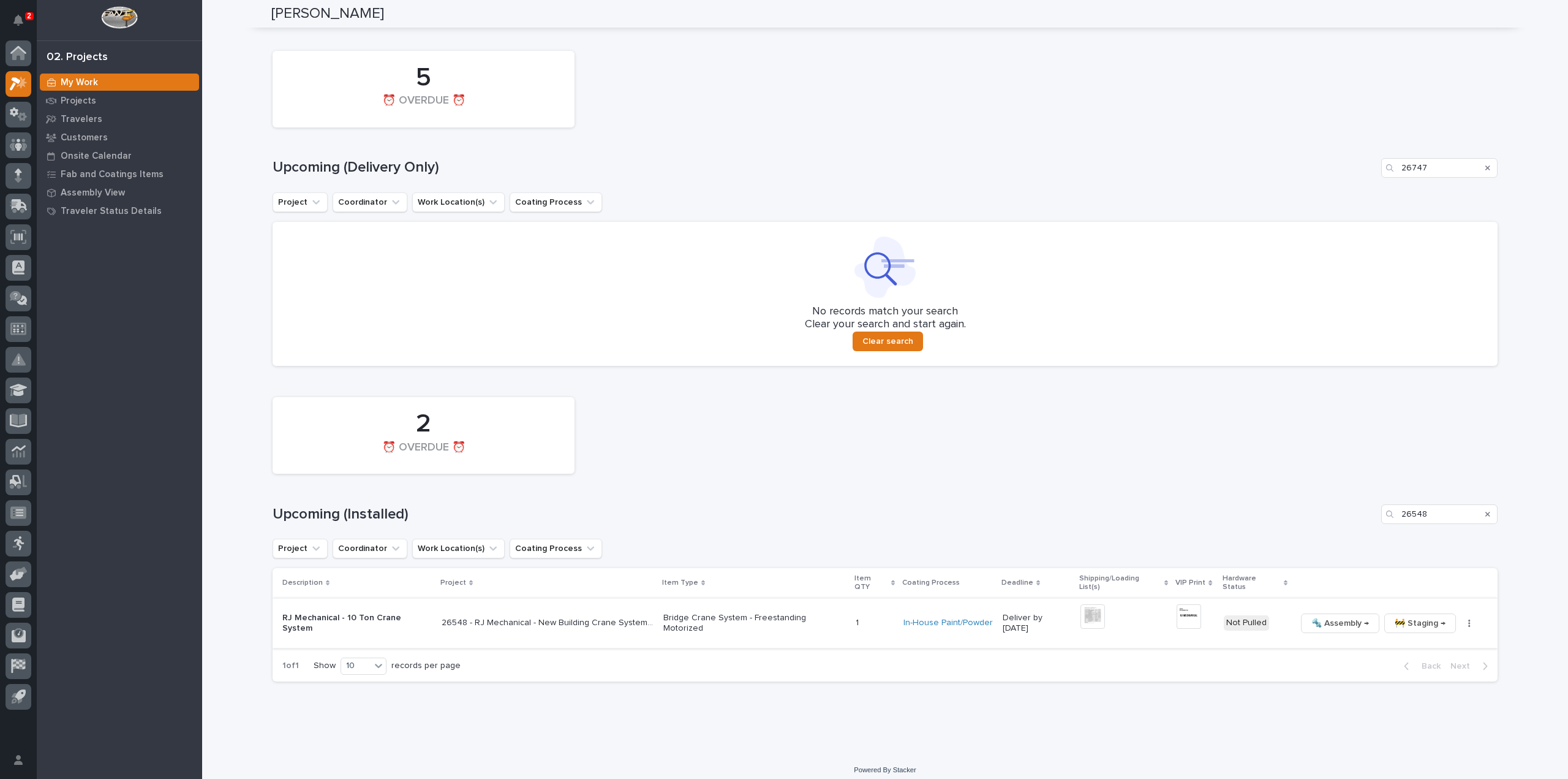
click at [1091, 615] on img at bounding box center [1092, 616] width 25 height 25
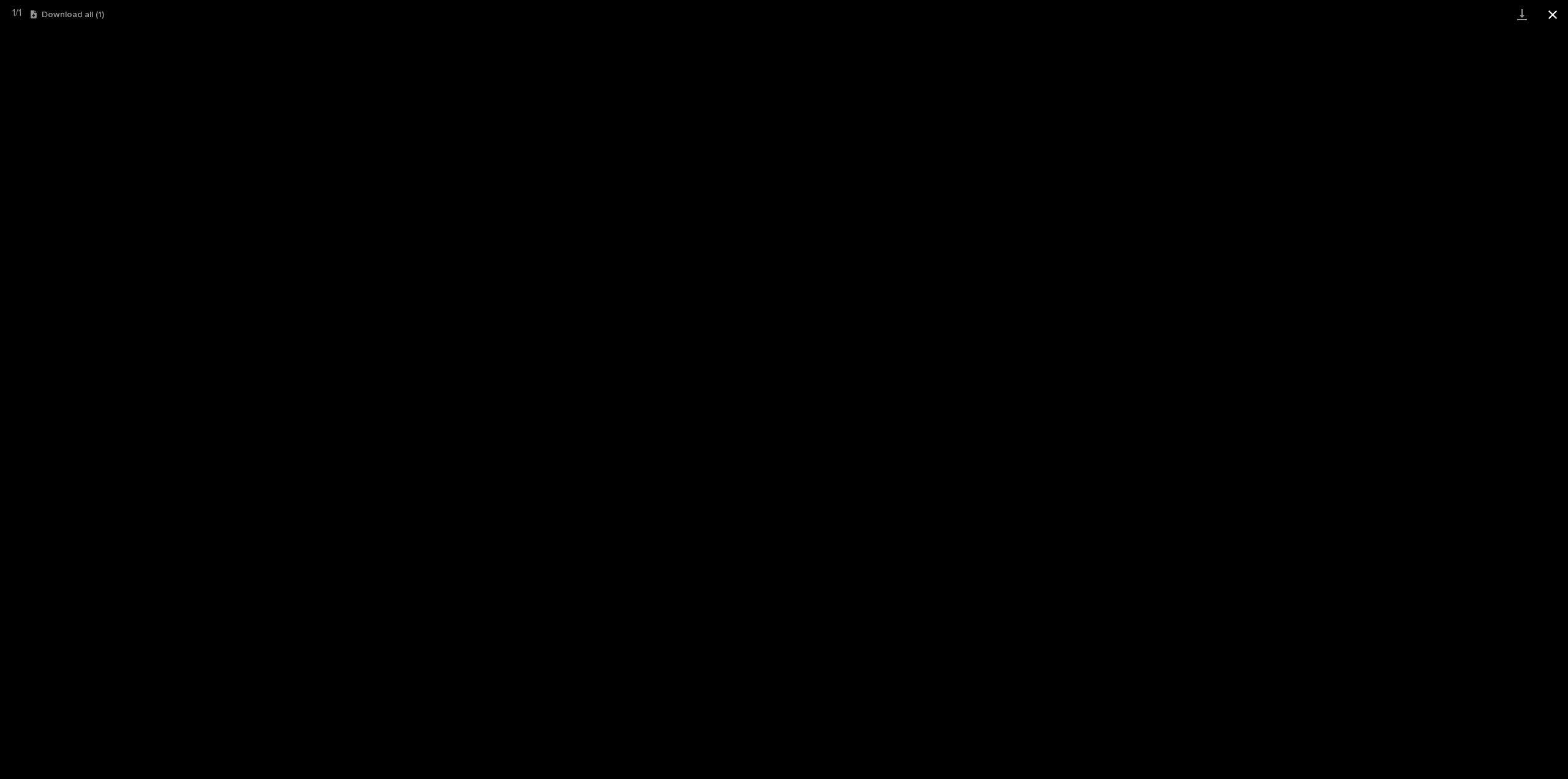
click at [1555, 18] on button "Close gallery" at bounding box center [1552, 14] width 31 height 29
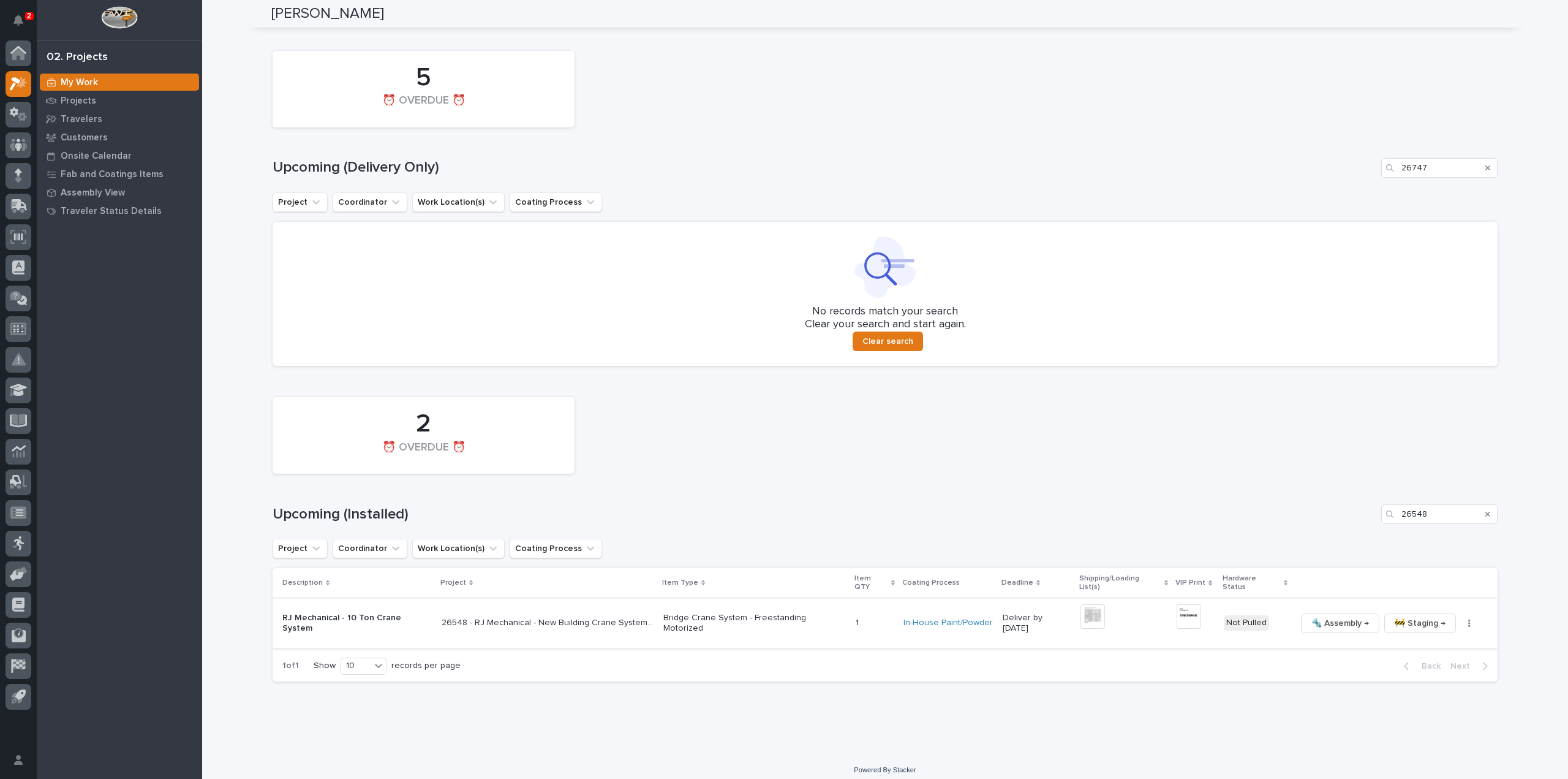
click at [1460, 619] on button "button" at bounding box center [1468, 623] width 17 height 9
click at [1441, 702] on button "🔩 Hardware" at bounding box center [1423, 698] width 90 height 20
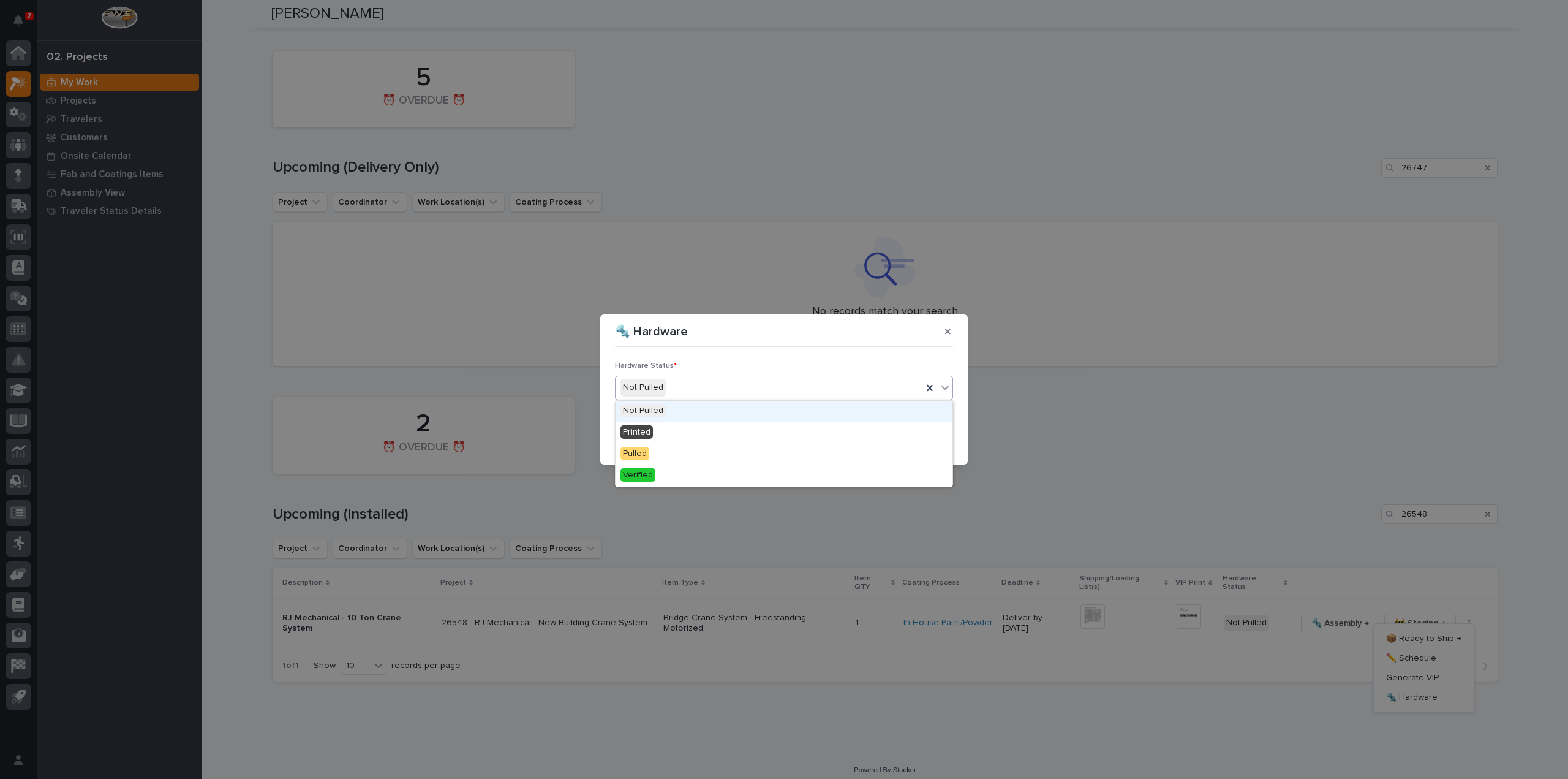
click at [721, 393] on div "Not Pulled" at bounding box center [768, 387] width 306 height 20
click at [702, 445] on div "Pulled" at bounding box center [784, 454] width 337 height 22
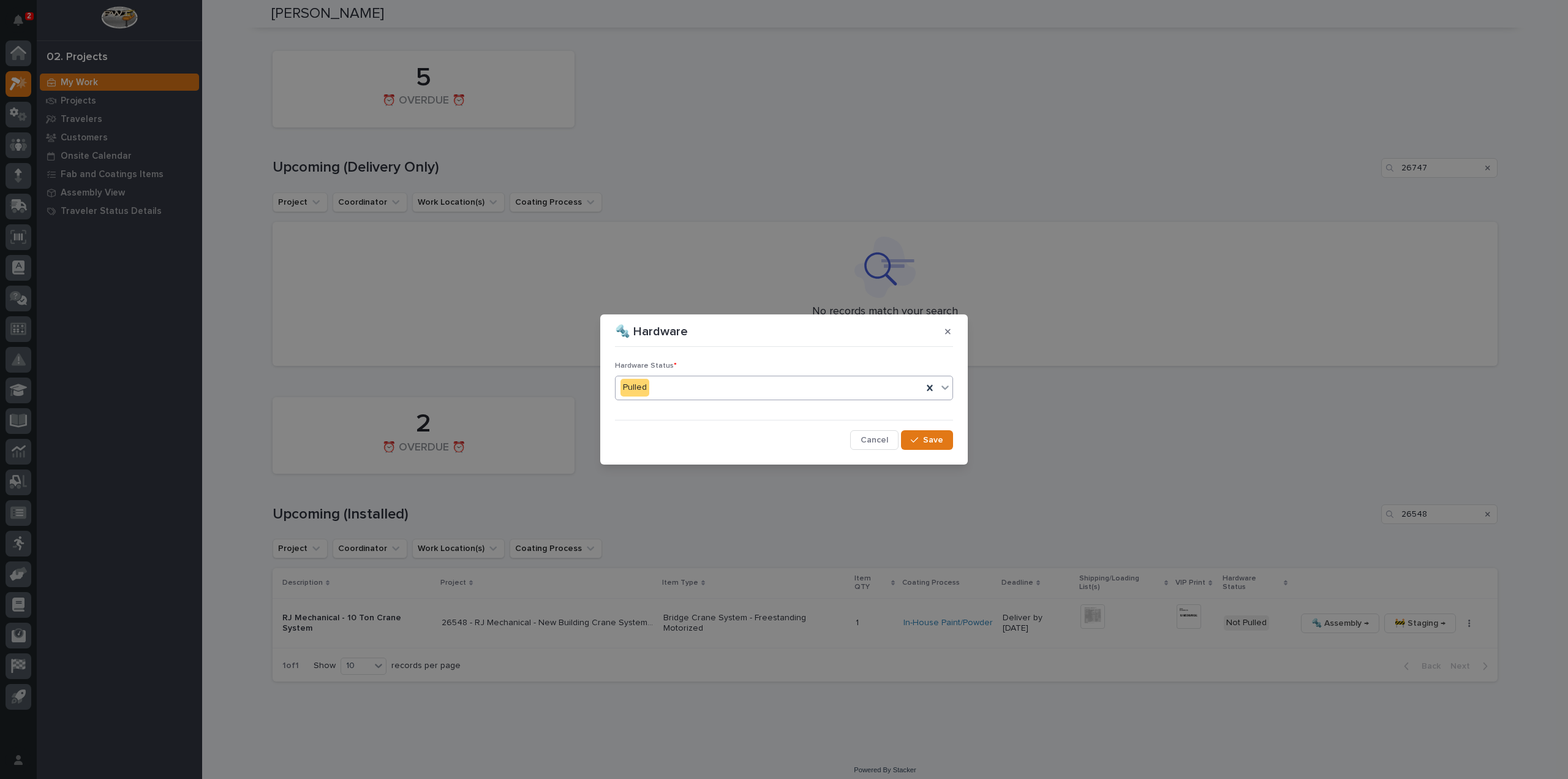
click at [710, 390] on div "Pulled" at bounding box center [768, 387] width 306 height 20
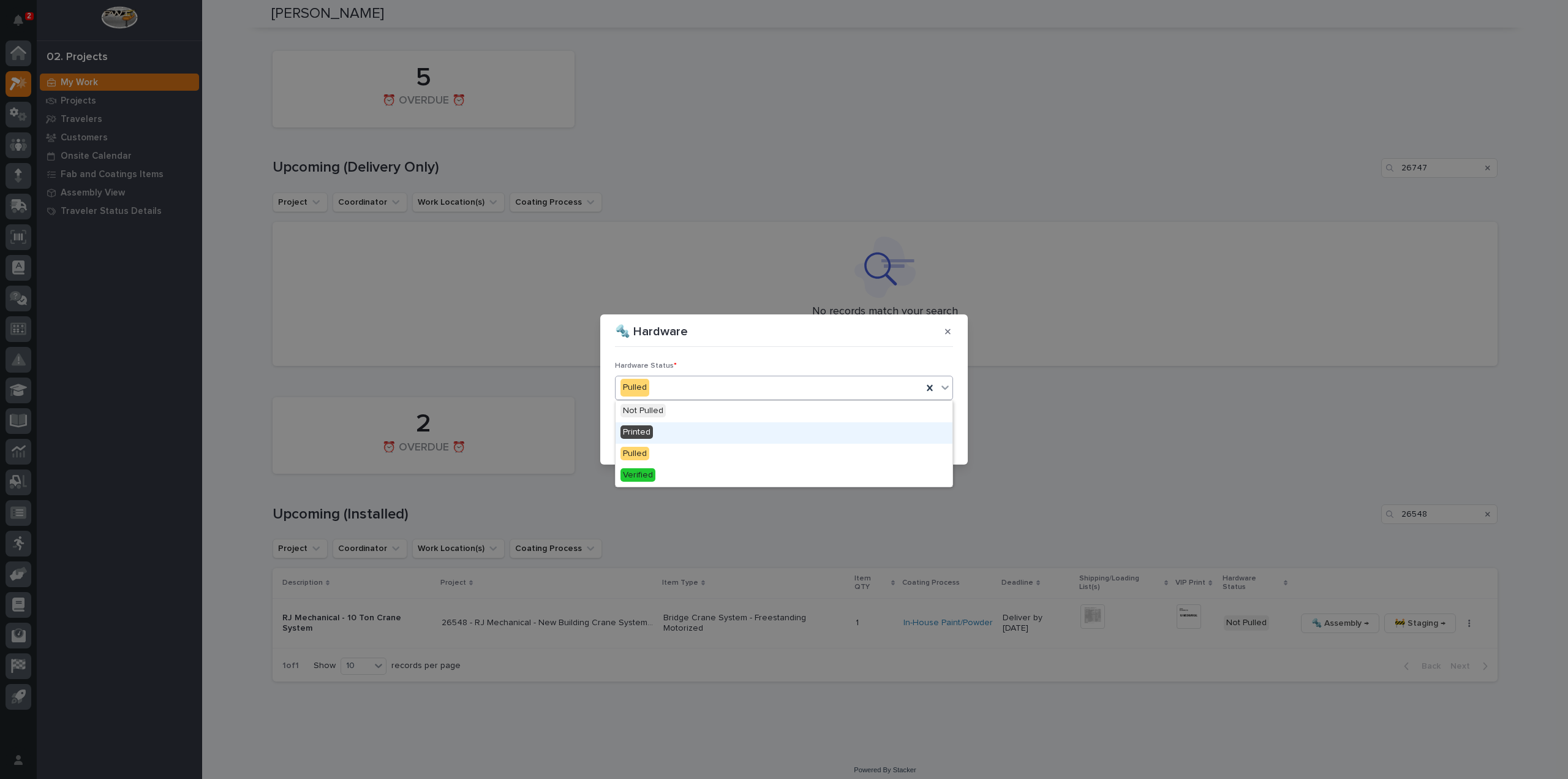
click at [702, 431] on div "Printed" at bounding box center [784, 433] width 337 height 22
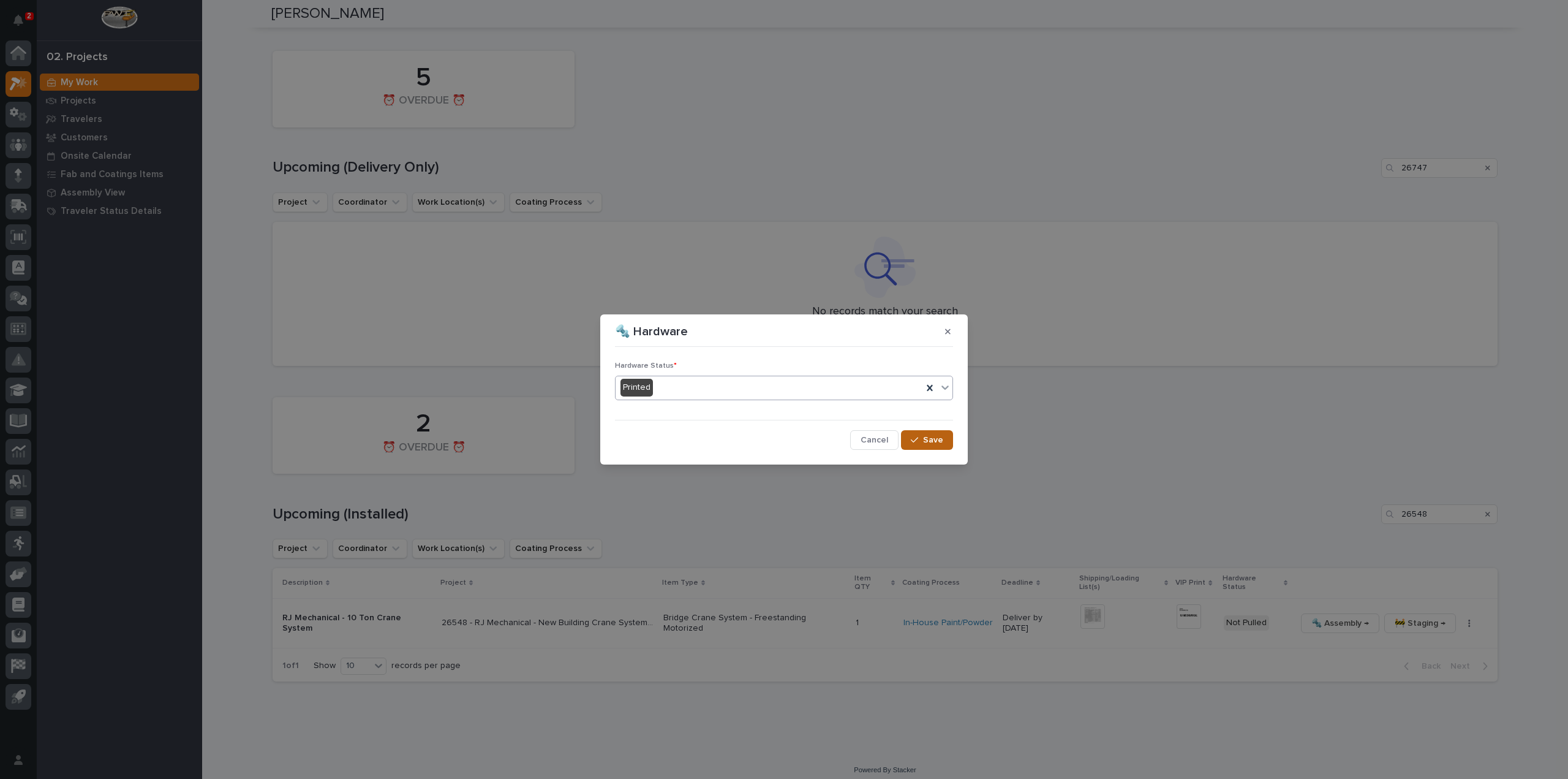
click at [924, 440] on button "Save" at bounding box center [926, 440] width 52 height 20
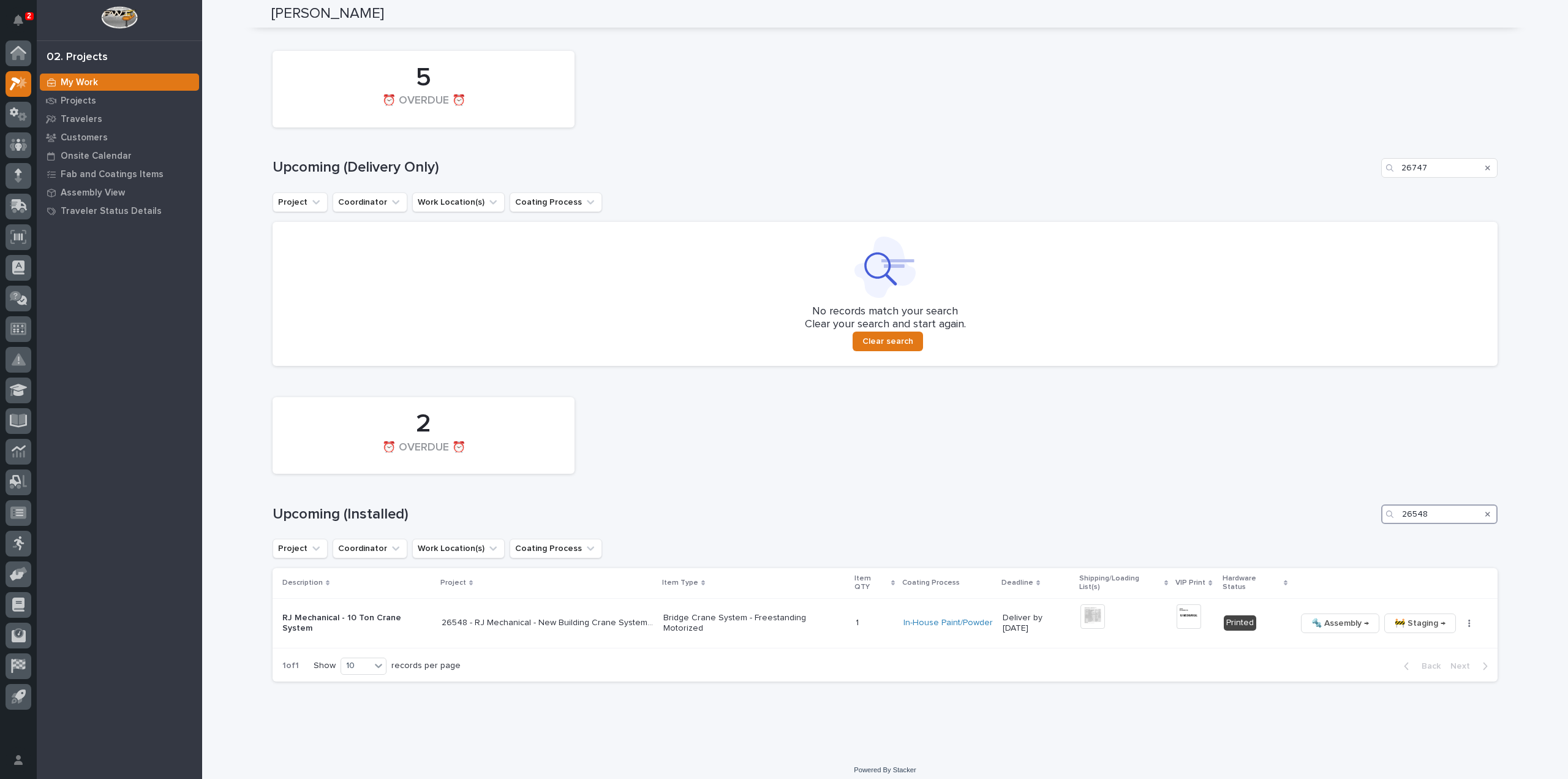
drag, startPoint x: 1433, startPoint y: 518, endPoint x: 1344, endPoint y: 523, distance: 89.1
click at [1344, 523] on div "Upcoming (Installed) 26548" at bounding box center [885, 514] width 1225 height 20
type input "26514"
